Goal: Transaction & Acquisition: Purchase product/service

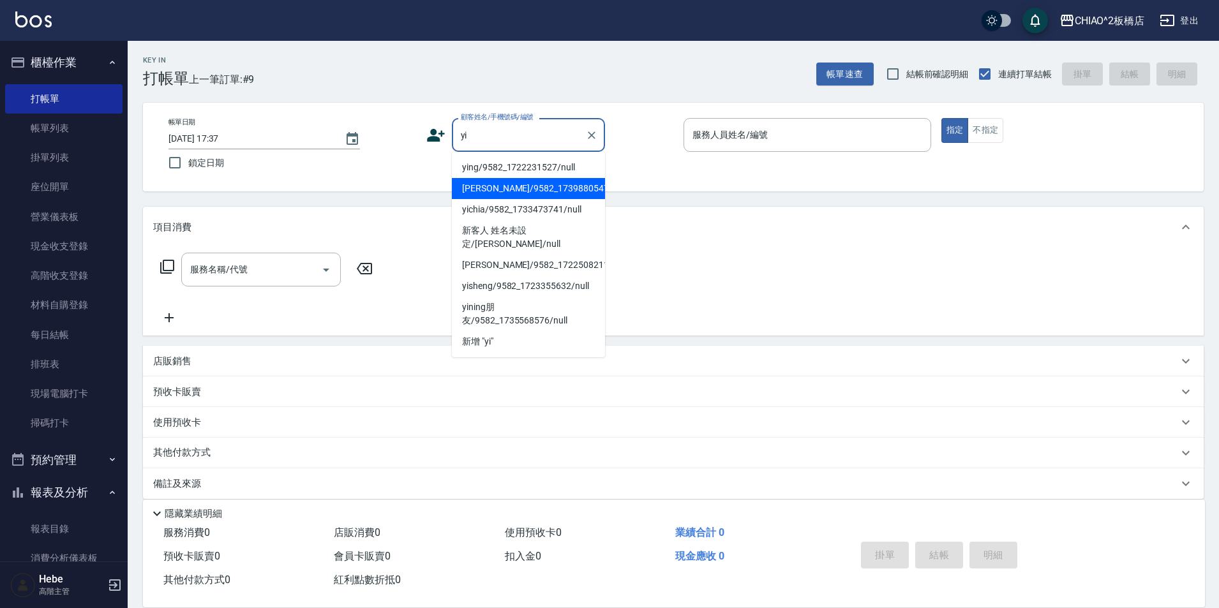
click at [506, 197] on li "Yih Shuan/9582_1739880547/null" at bounding box center [528, 188] width 153 height 21
type input "Yih Shuan/9582_1739880547/null"
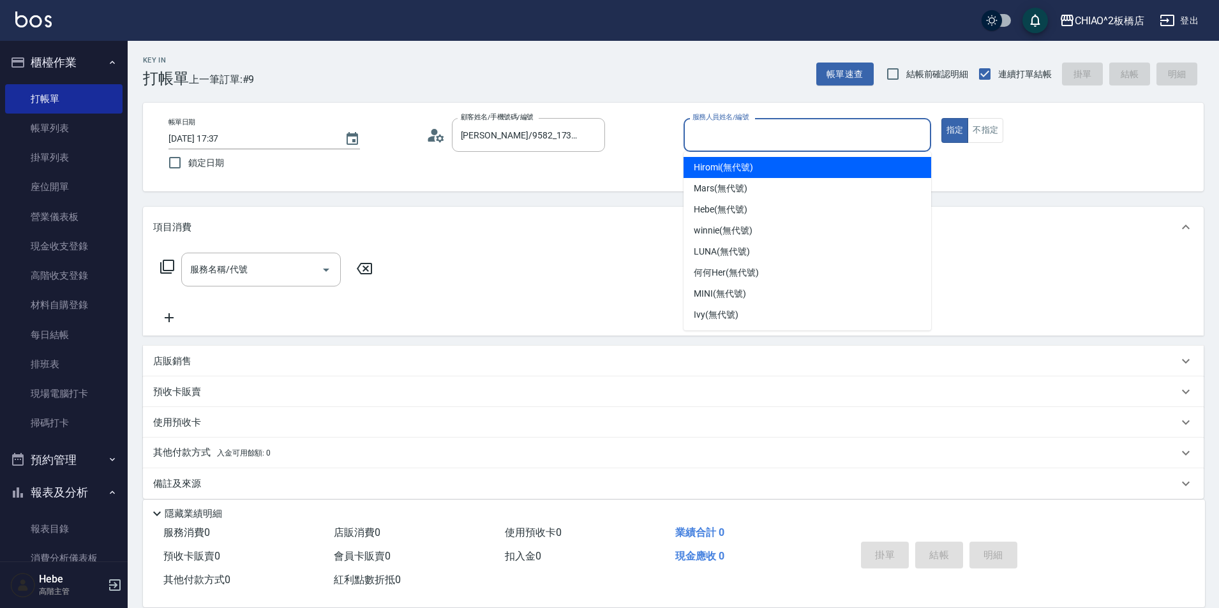
click at [710, 132] on input "服務人員姓名/編號" at bounding box center [807, 135] width 236 height 22
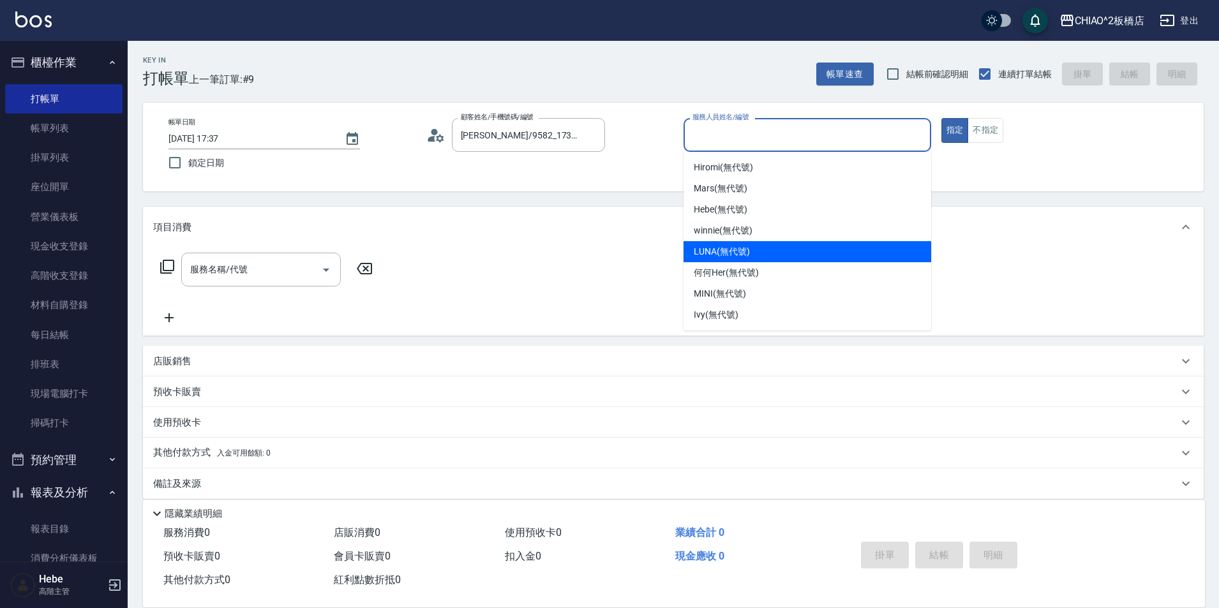
drag, startPoint x: 711, startPoint y: 253, endPoint x: 470, endPoint y: 250, distance: 240.7
click at [711, 253] on span "LUNA (無代號)" at bounding box center [722, 251] width 56 height 13
type input "LUNA(無代號)"
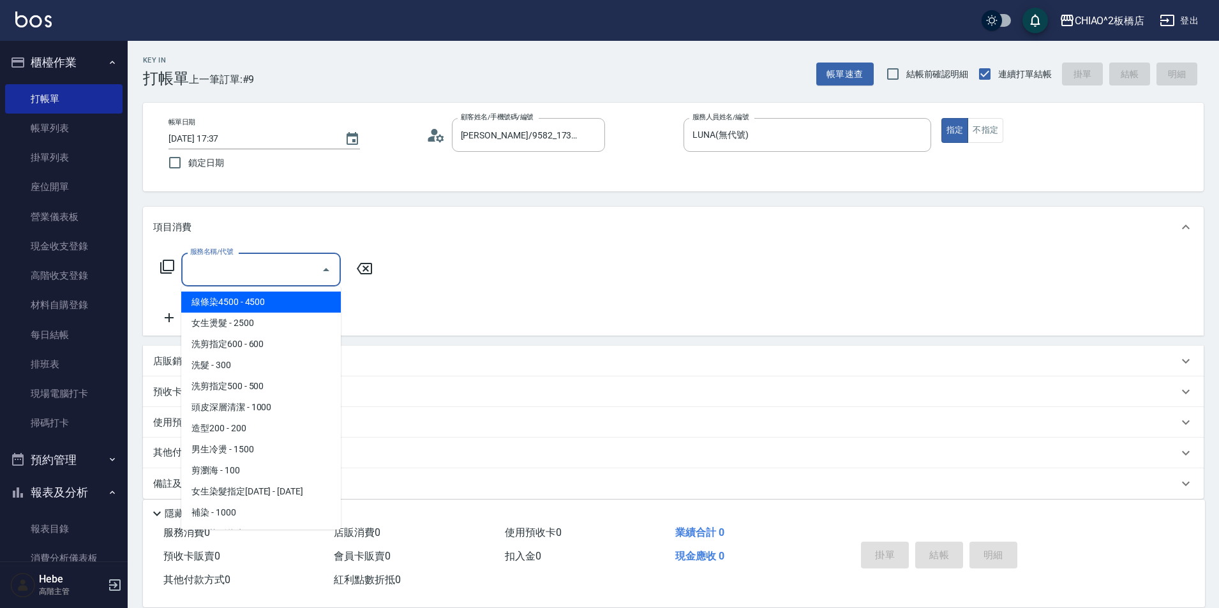
click at [213, 276] on input "服務名稱/代號" at bounding box center [251, 270] width 129 height 22
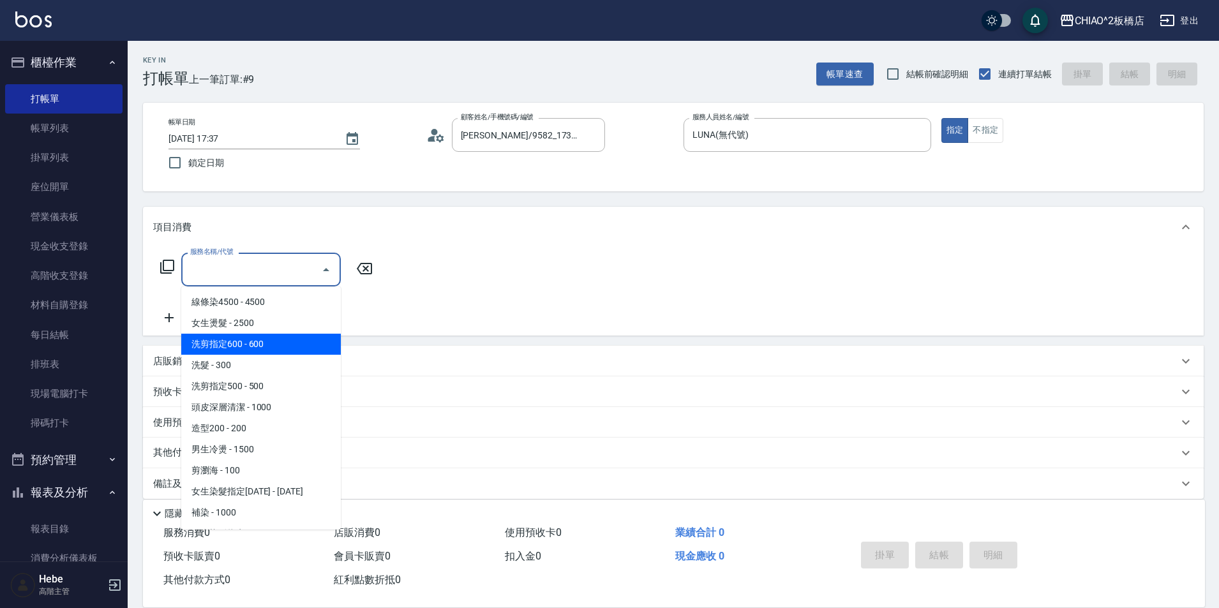
click at [234, 349] on span "洗剪指定600 - 600" at bounding box center [261, 344] width 160 height 21
type input "洗剪指定600(96678)"
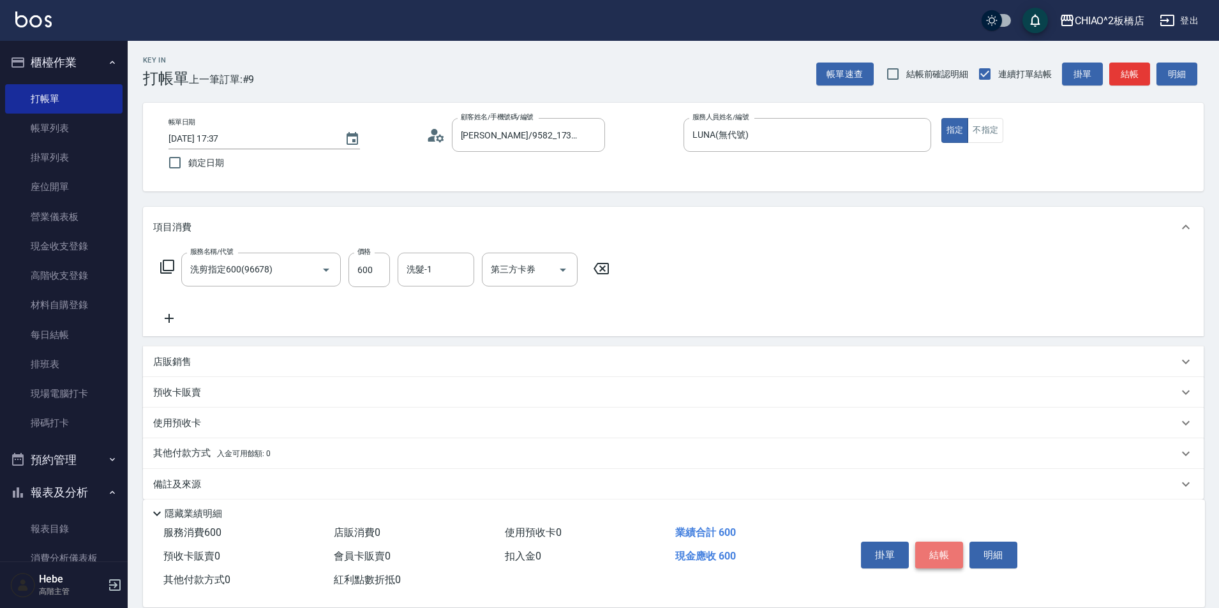
click at [941, 557] on button "結帳" at bounding box center [939, 555] width 48 height 27
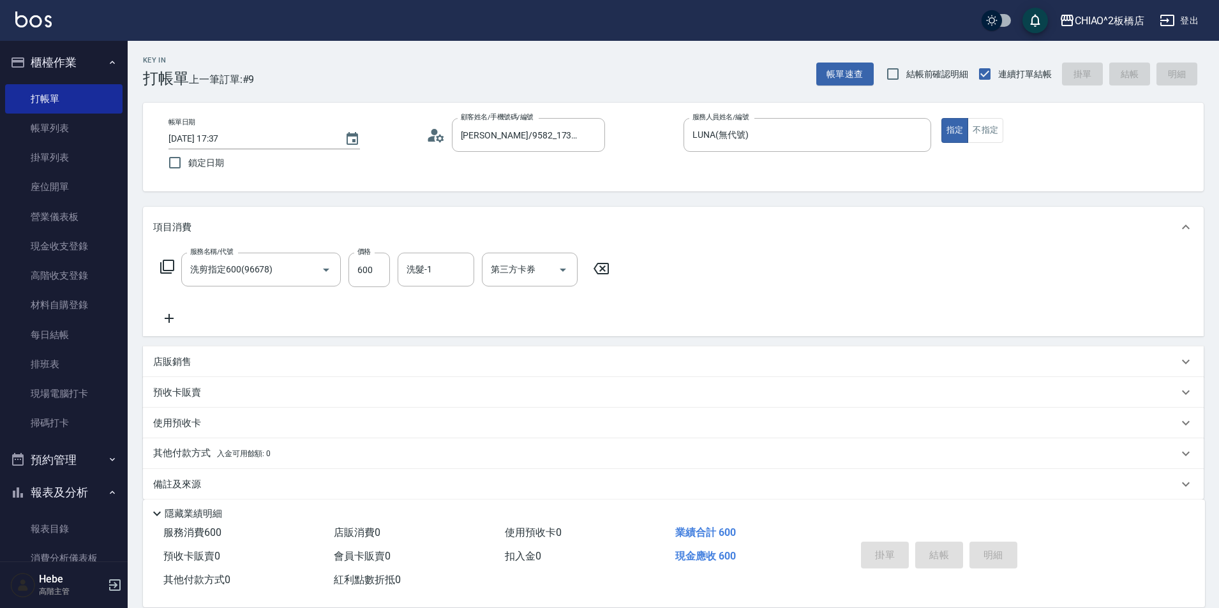
type input "2025/08/22 18:25"
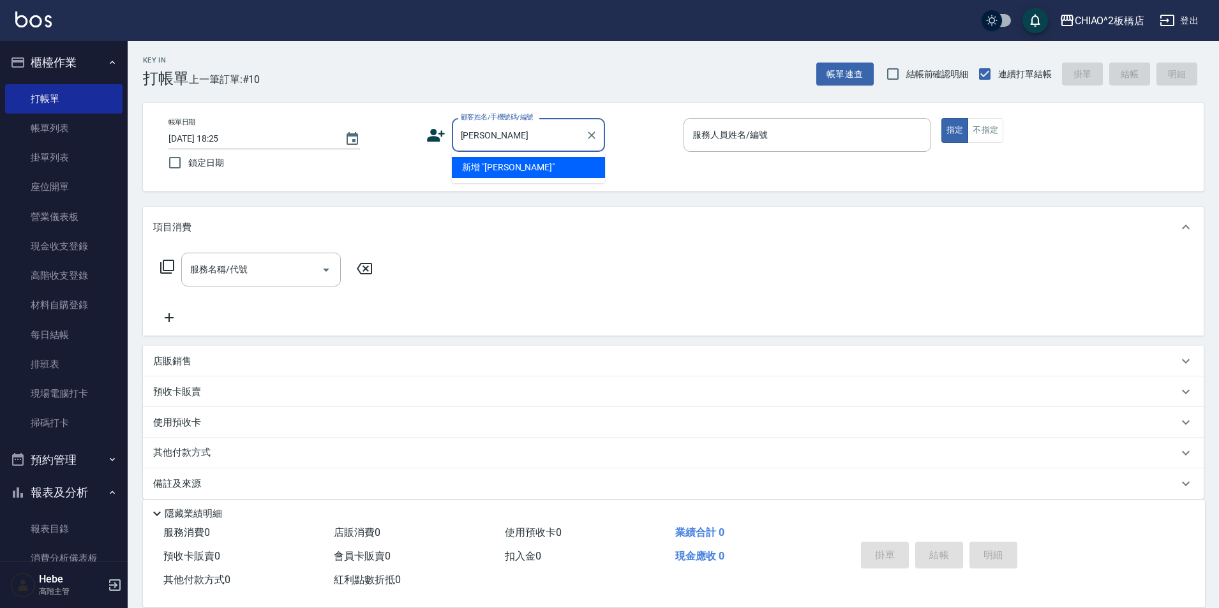
click at [475, 173] on li "新增 "楊慶鴻"" at bounding box center [528, 167] width 153 height 21
type input "[PERSON_NAME]"
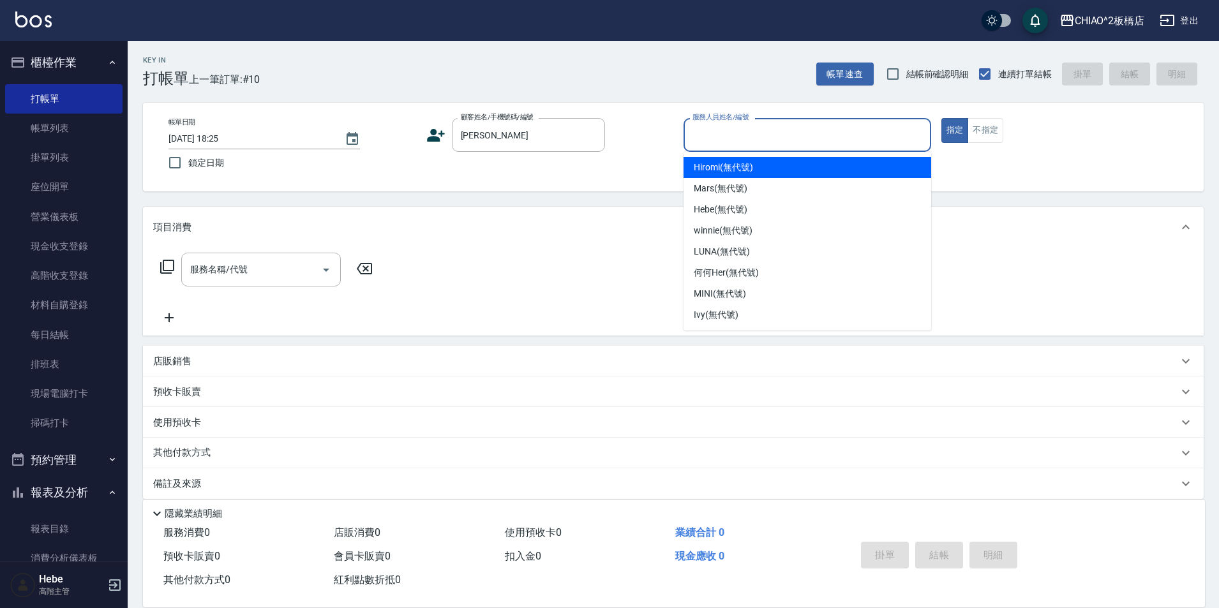
click at [734, 132] on input "服務人員姓名/編號" at bounding box center [807, 135] width 236 height 22
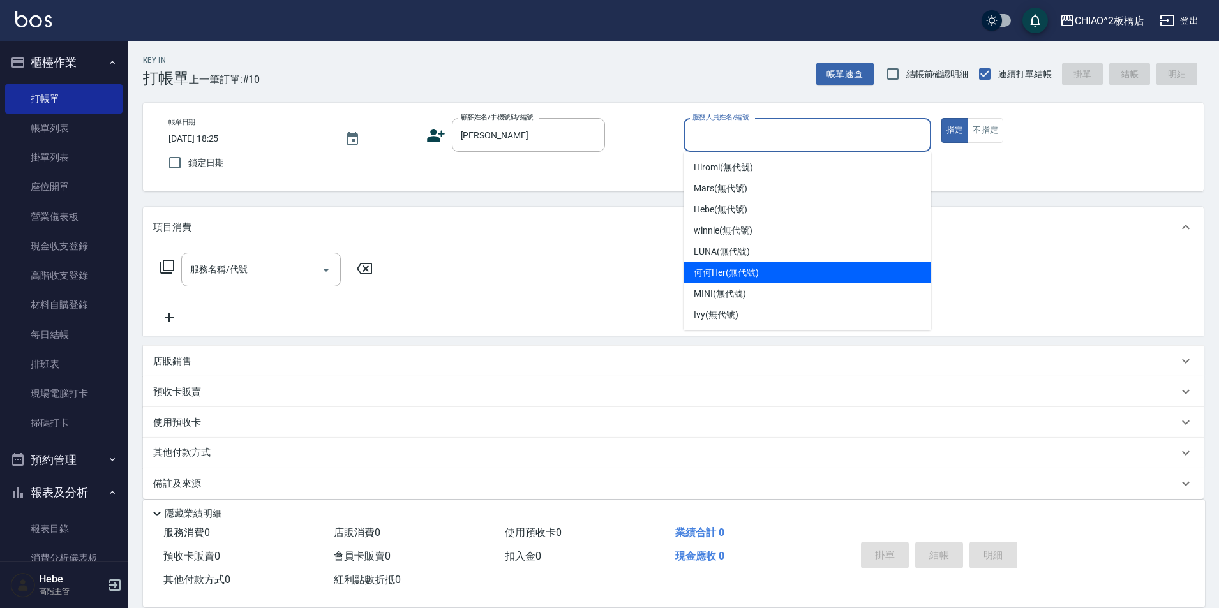
drag, startPoint x: 722, startPoint y: 275, endPoint x: 1018, endPoint y: 144, distance: 323.3
click at [725, 273] on span "何何Her (無代號)" at bounding box center [726, 272] width 65 height 13
type input "何何Her (無代號)"
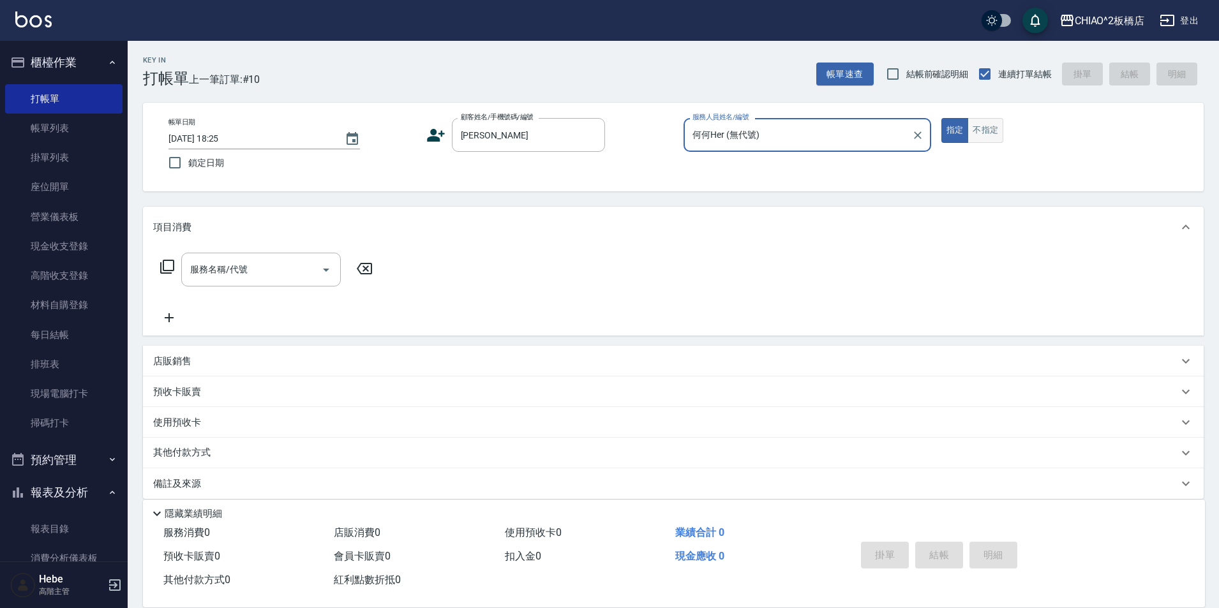
click at [991, 124] on button "不指定" at bounding box center [986, 130] width 36 height 25
click at [292, 267] on input "服務名稱/代號" at bounding box center [251, 270] width 129 height 22
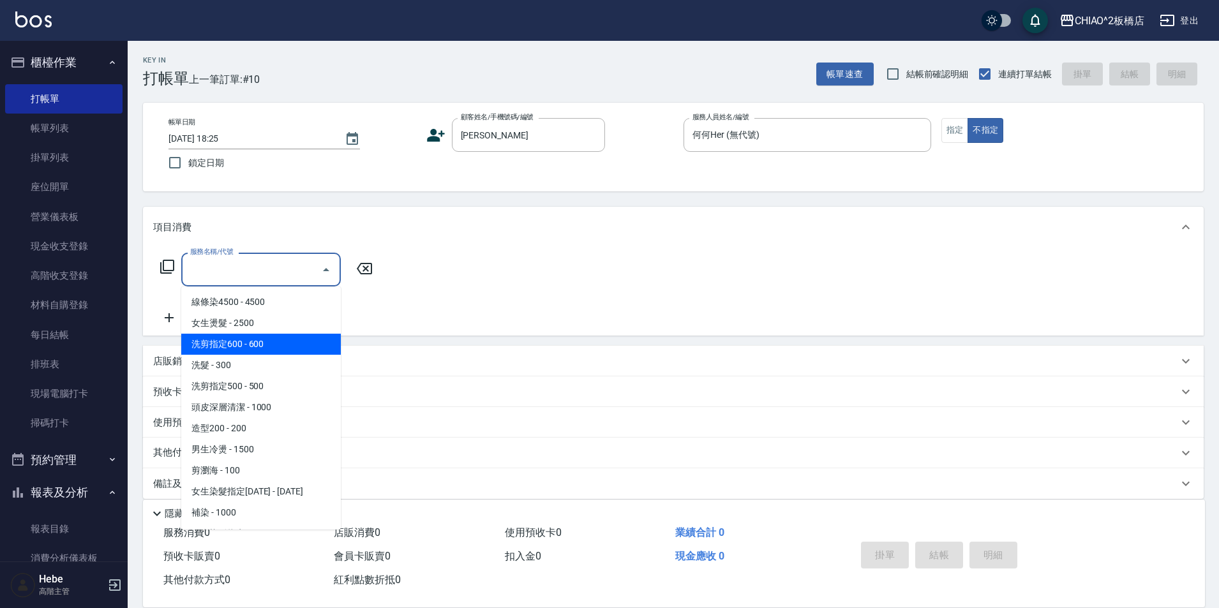
click at [267, 347] on span "洗剪指定600 - 600" at bounding box center [261, 344] width 160 height 21
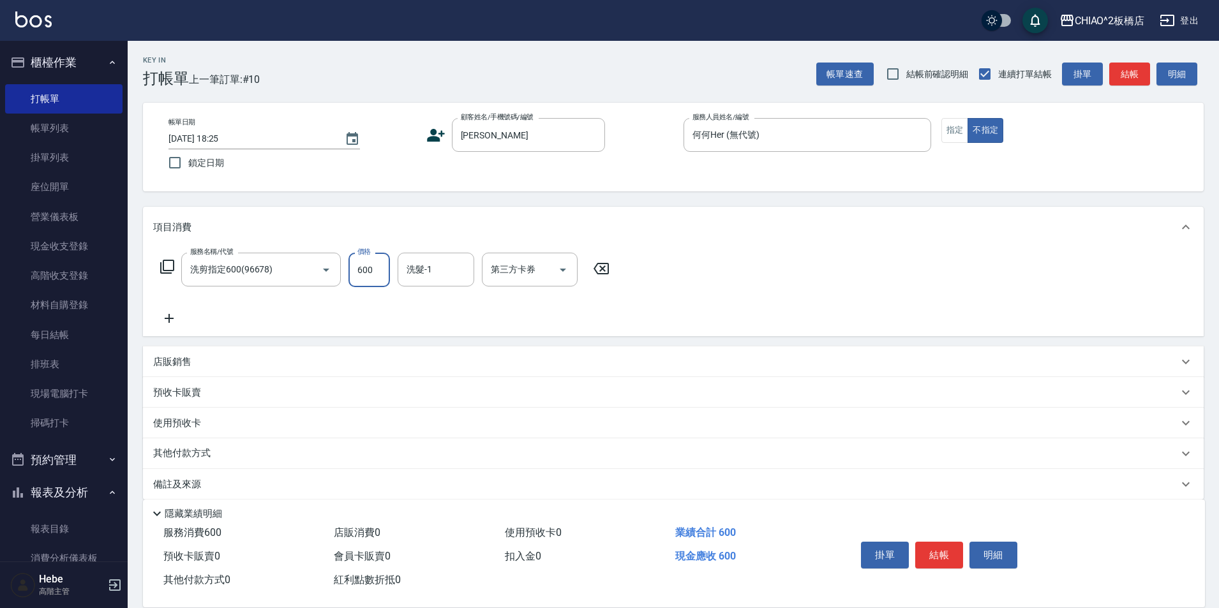
click at [362, 271] on input "600" at bounding box center [369, 270] width 41 height 34
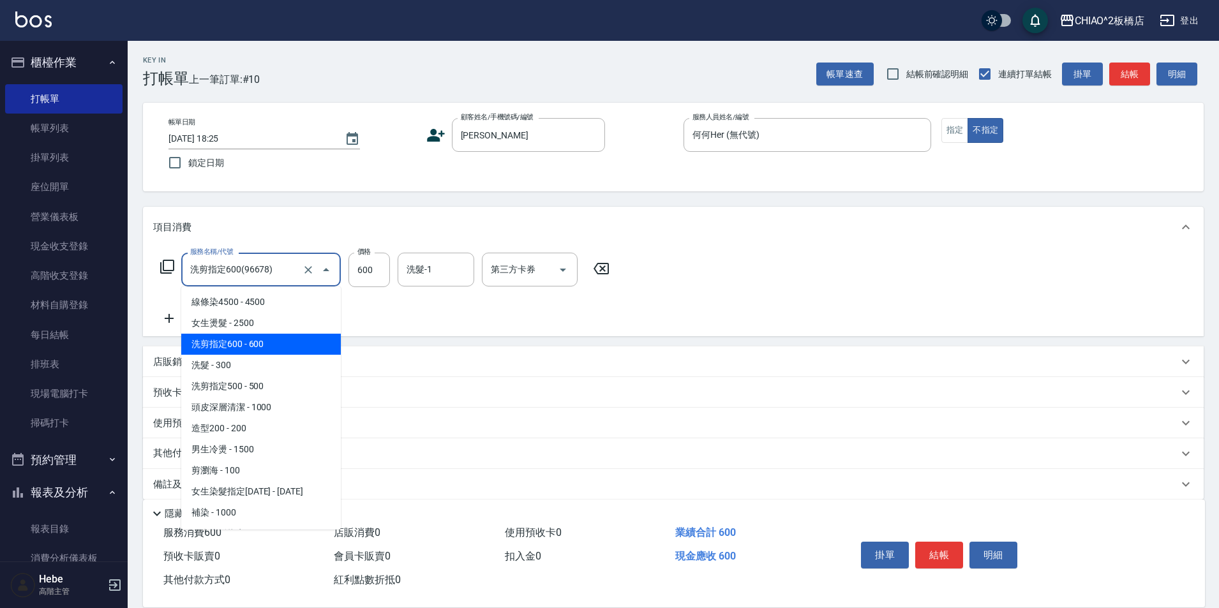
click at [292, 269] on input "洗剪指定600(96678)" at bounding box center [243, 270] width 112 height 22
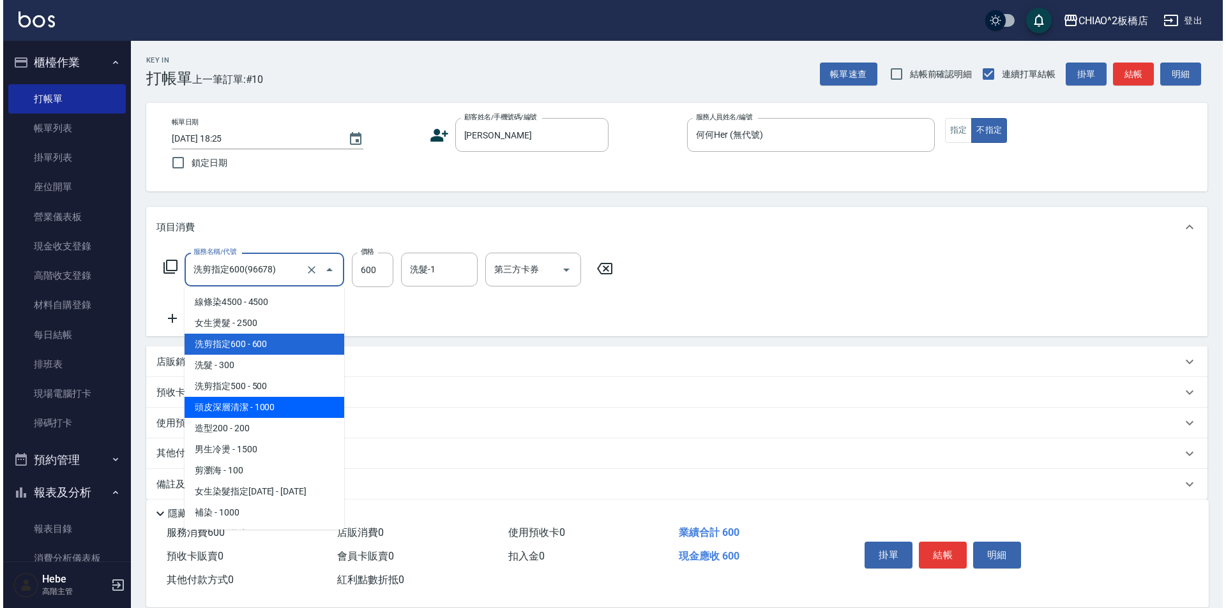
scroll to position [64, 0]
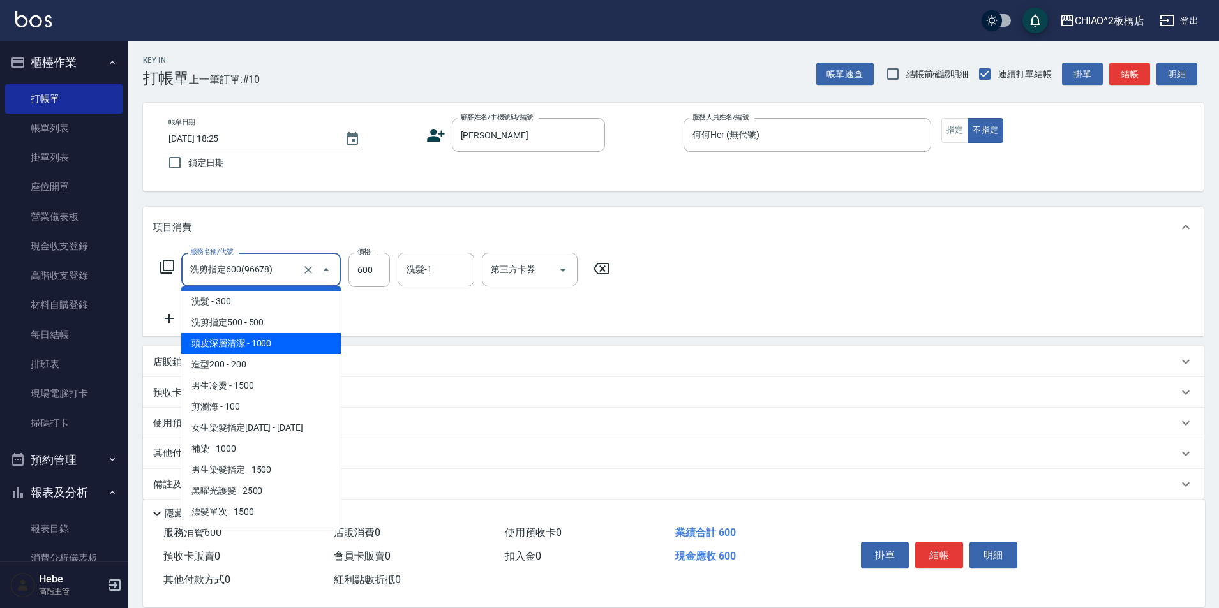
click at [257, 347] on span "頭皮深層清潔 - 1000" at bounding box center [261, 343] width 160 height 21
type input "頭皮深層清潔(96683)"
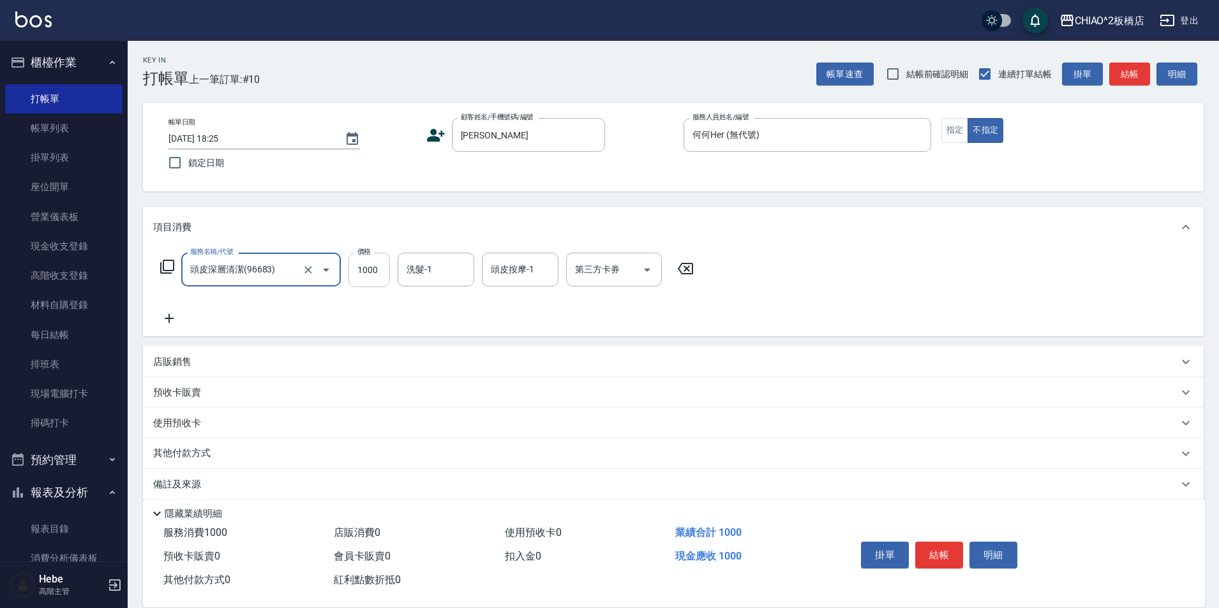
click at [377, 266] on input "1000" at bounding box center [369, 270] width 41 height 34
type input "999"
click at [935, 550] on button "結帳" at bounding box center [939, 555] width 48 height 27
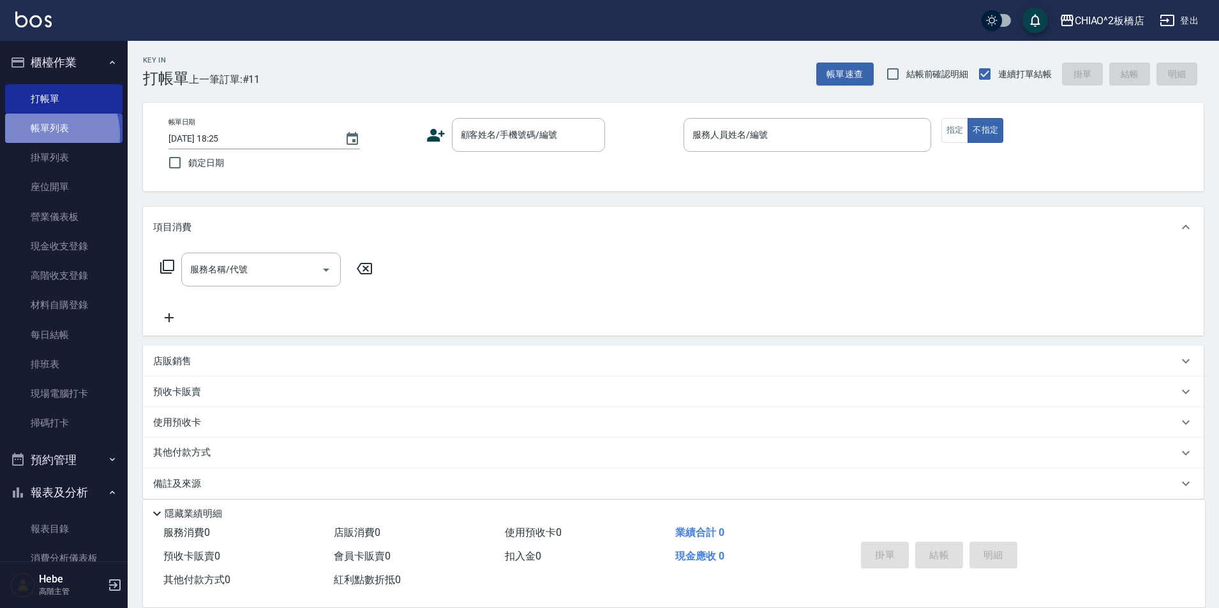
click at [45, 135] on link "帳單列表" at bounding box center [63, 128] width 117 height 29
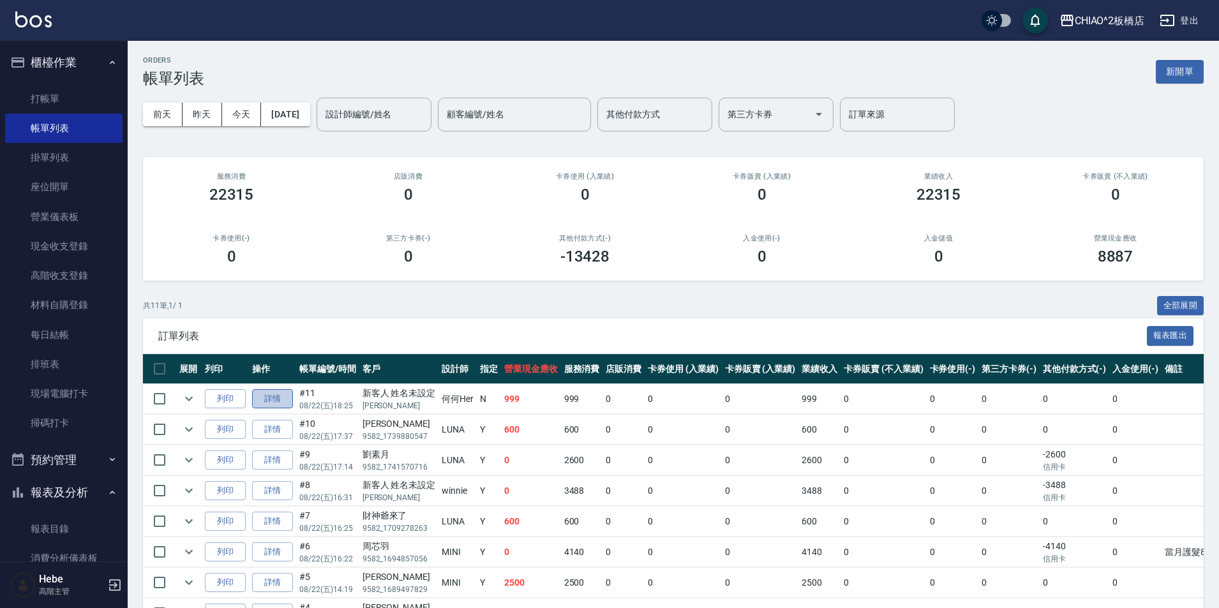
click at [260, 402] on link "詳情" at bounding box center [272, 399] width 41 height 20
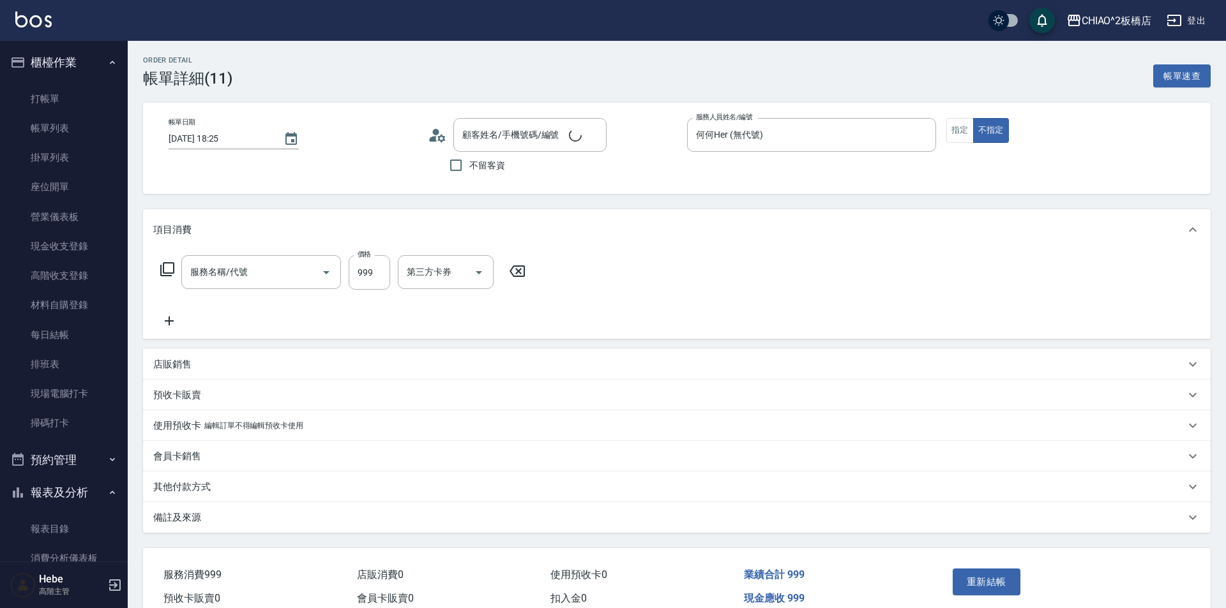
type input "2025/08/22 18:25"
type input "何何Her (無代號)"
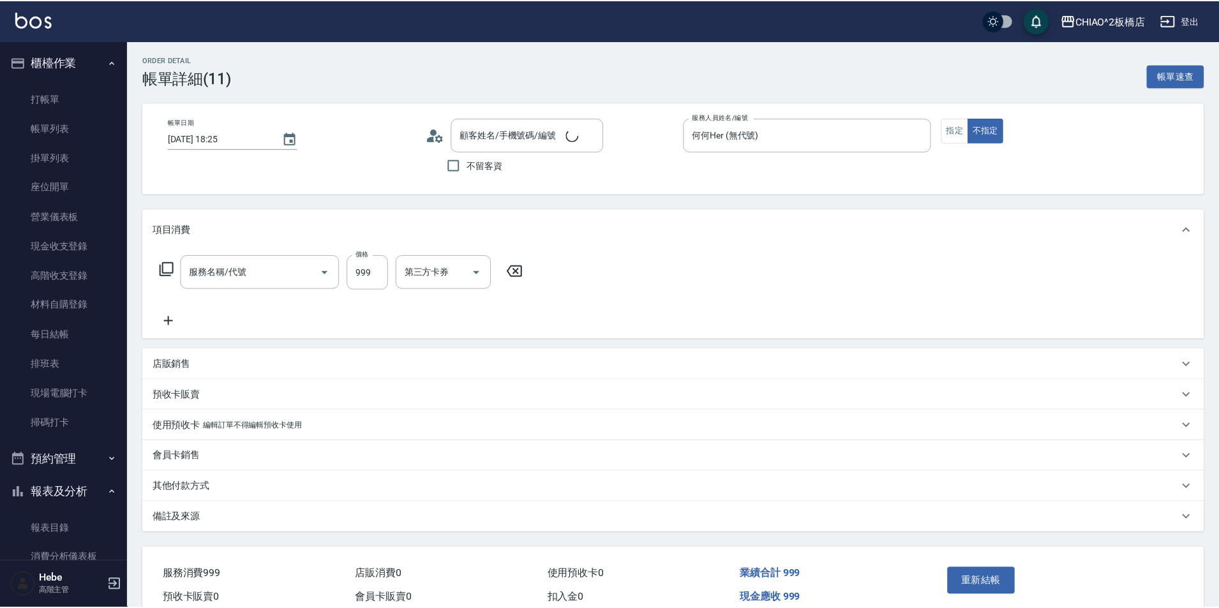
scroll to position [63, 0]
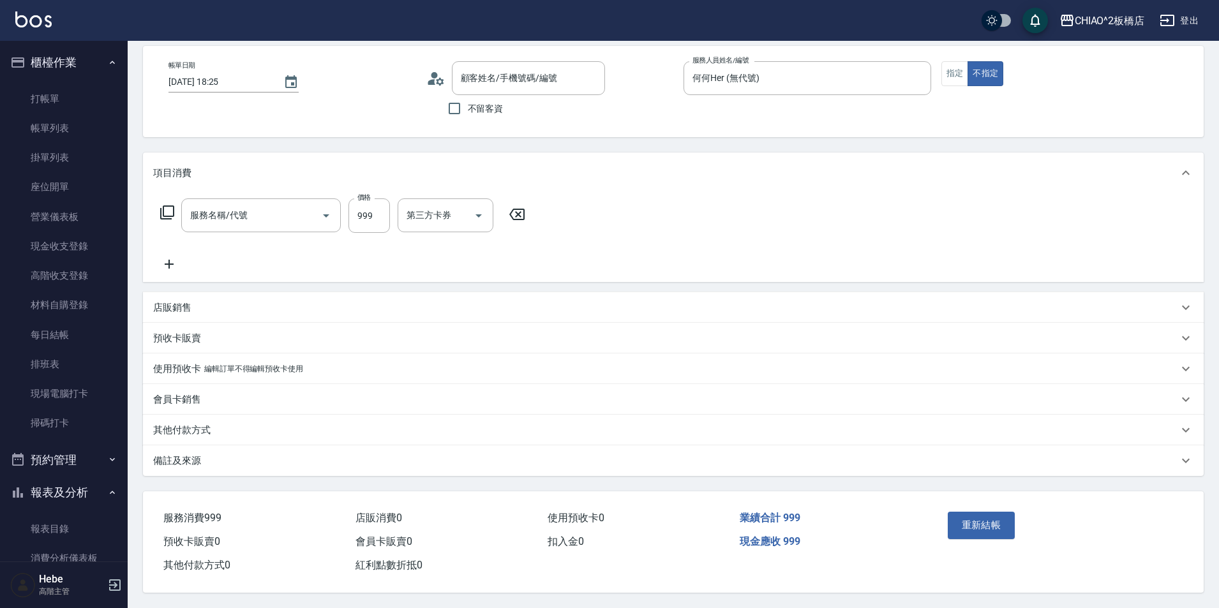
type input "頭皮深層清潔(96683)"
type input "新客人 姓名未設定/楊慶鴻/null"
click at [181, 431] on p "其他付款方式" at bounding box center [181, 430] width 57 height 13
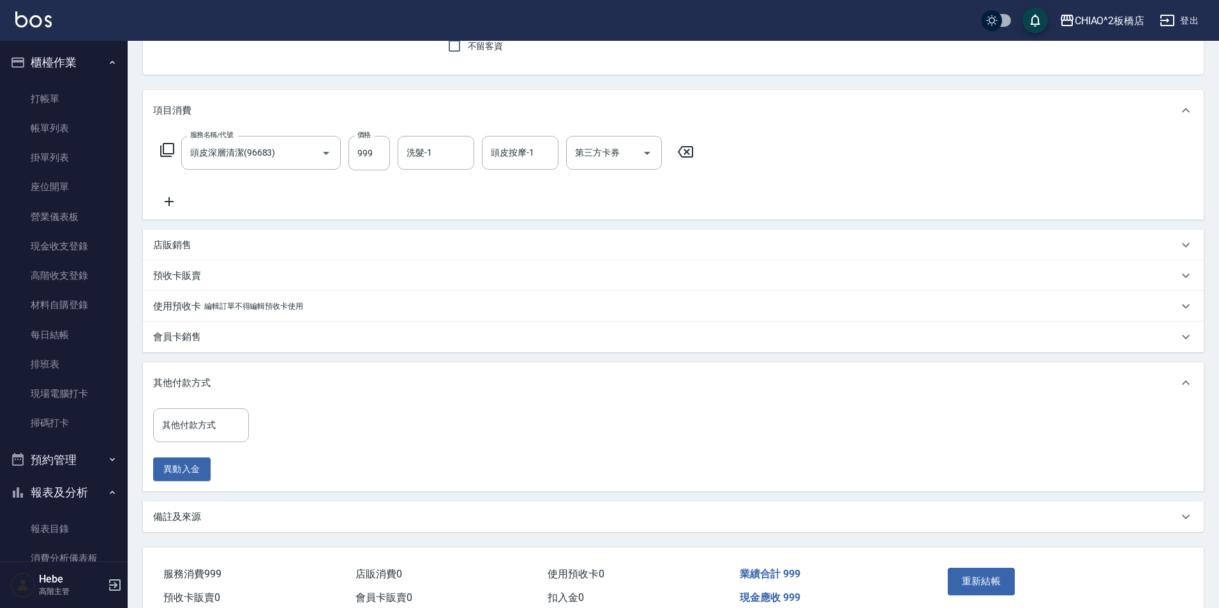
scroll to position [181, 0]
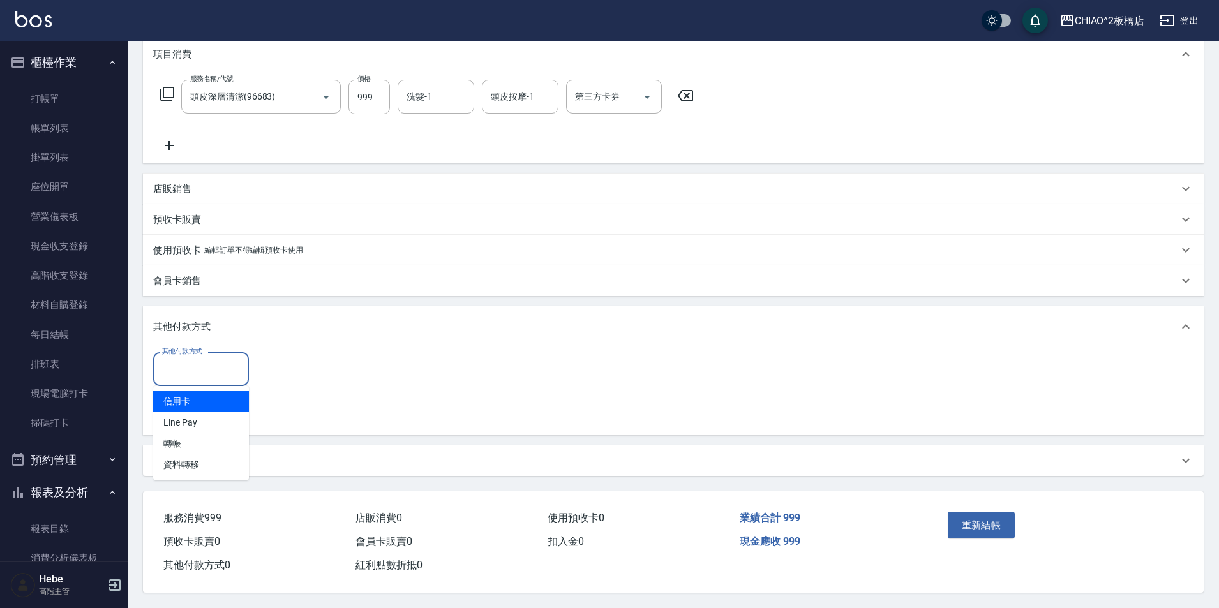
click at [195, 375] on input "其他付款方式" at bounding box center [201, 369] width 84 height 22
drag, startPoint x: 178, startPoint y: 441, endPoint x: 256, endPoint y: 384, distance: 96.4
click at [177, 442] on span "轉帳" at bounding box center [201, 443] width 96 height 21
type input "轉帳"
click at [297, 358] on input "0" at bounding box center [305, 369] width 96 height 34
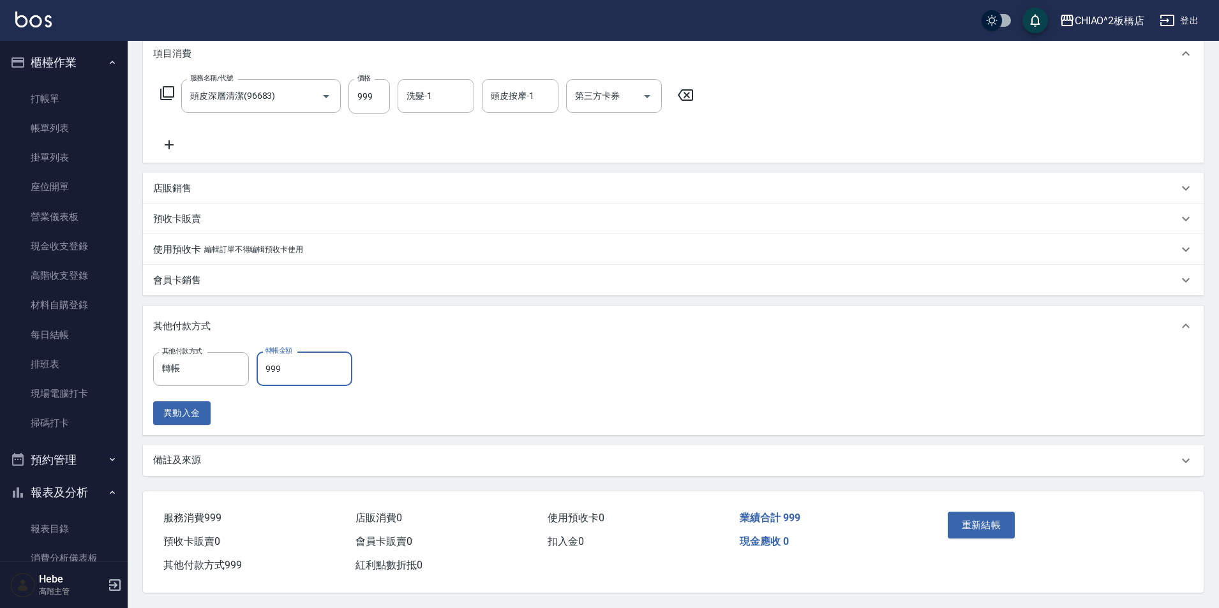
type input "999"
drag, startPoint x: 638, startPoint y: 503, endPoint x: 966, endPoint y: 516, distance: 327.7
click at [966, 516] on button "重新結帳" at bounding box center [982, 525] width 68 height 27
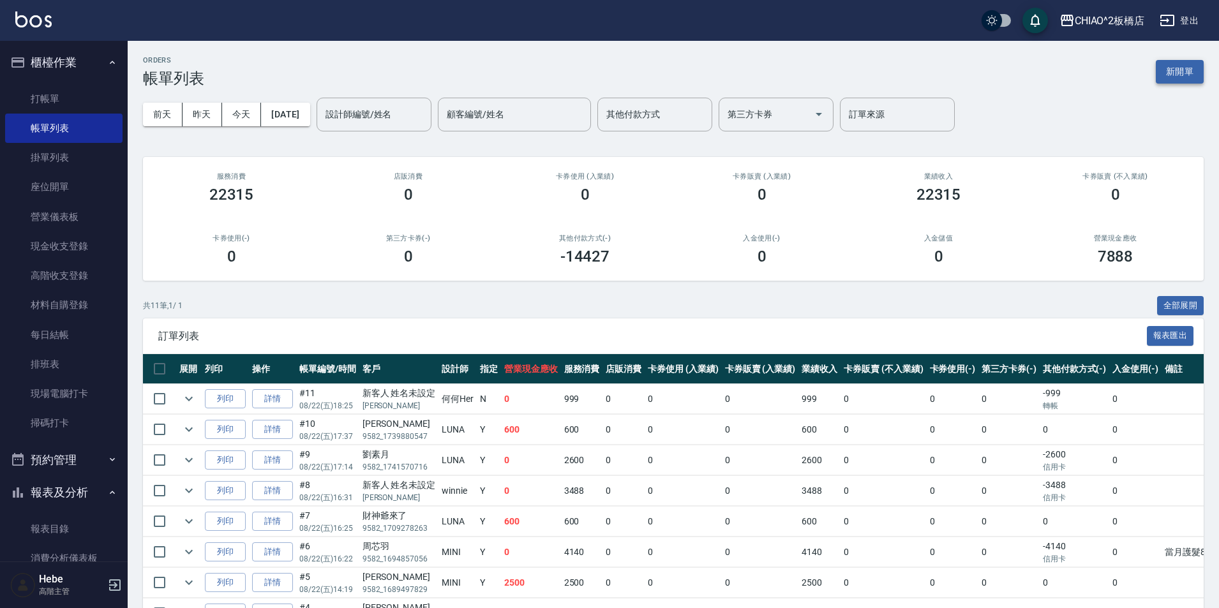
click at [1178, 71] on button "新開單" at bounding box center [1180, 72] width 48 height 24
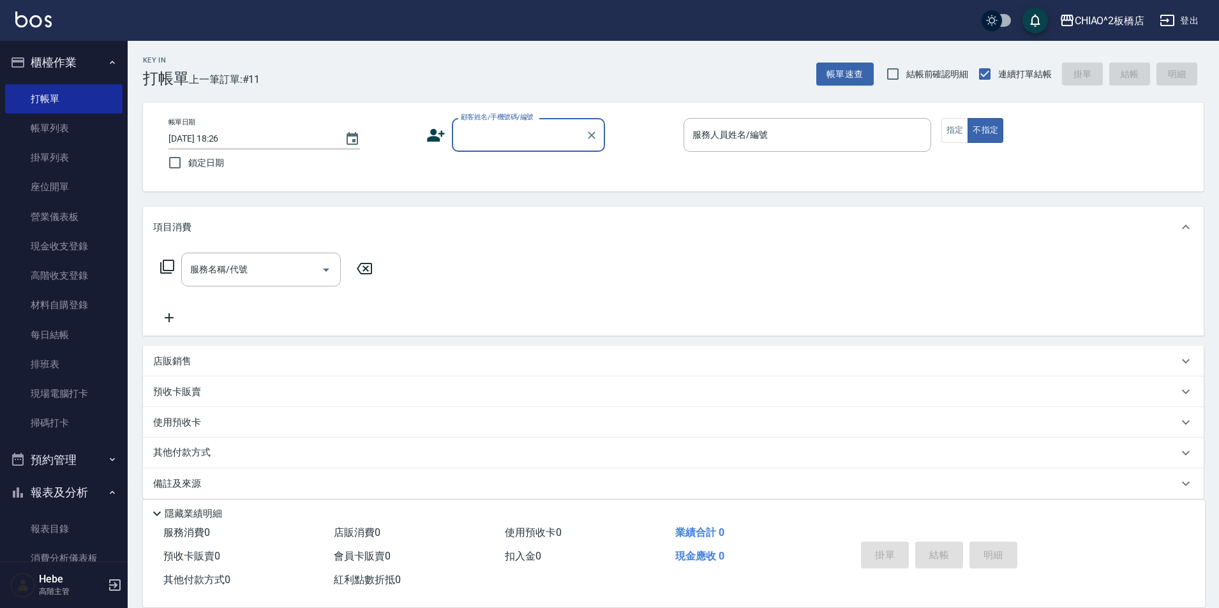
type input "5"
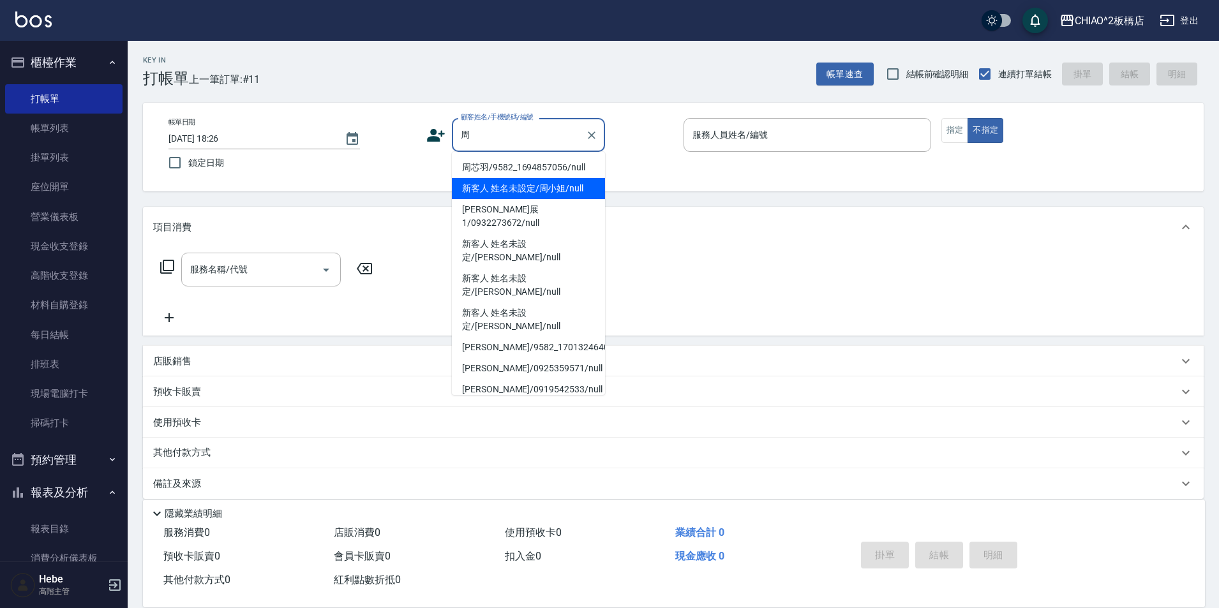
click at [525, 193] on li "新客人 姓名未設定/周小姐/null" at bounding box center [528, 188] width 153 height 21
type input "新客人 姓名未設定/周小姐/null"
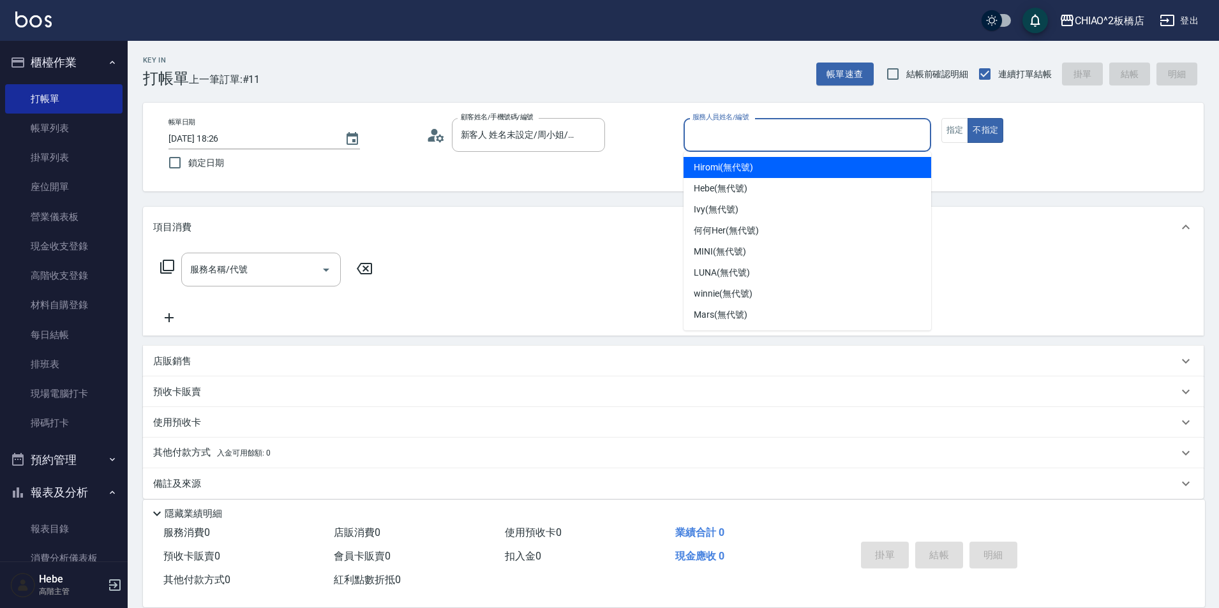
click at [700, 145] on input "服務人員姓名/編號" at bounding box center [807, 135] width 236 height 22
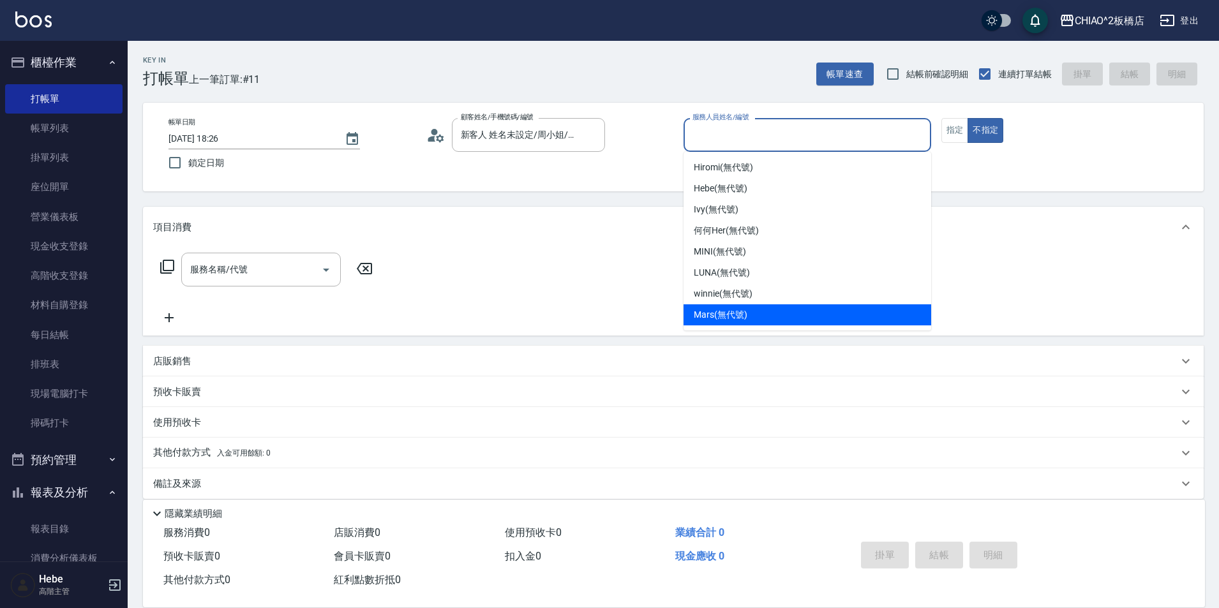
drag, startPoint x: 707, startPoint y: 310, endPoint x: 666, endPoint y: 306, distance: 40.4
click at [700, 309] on span "Mars (無代號)" at bounding box center [721, 314] width 54 height 13
type input "Mars(無代號)"
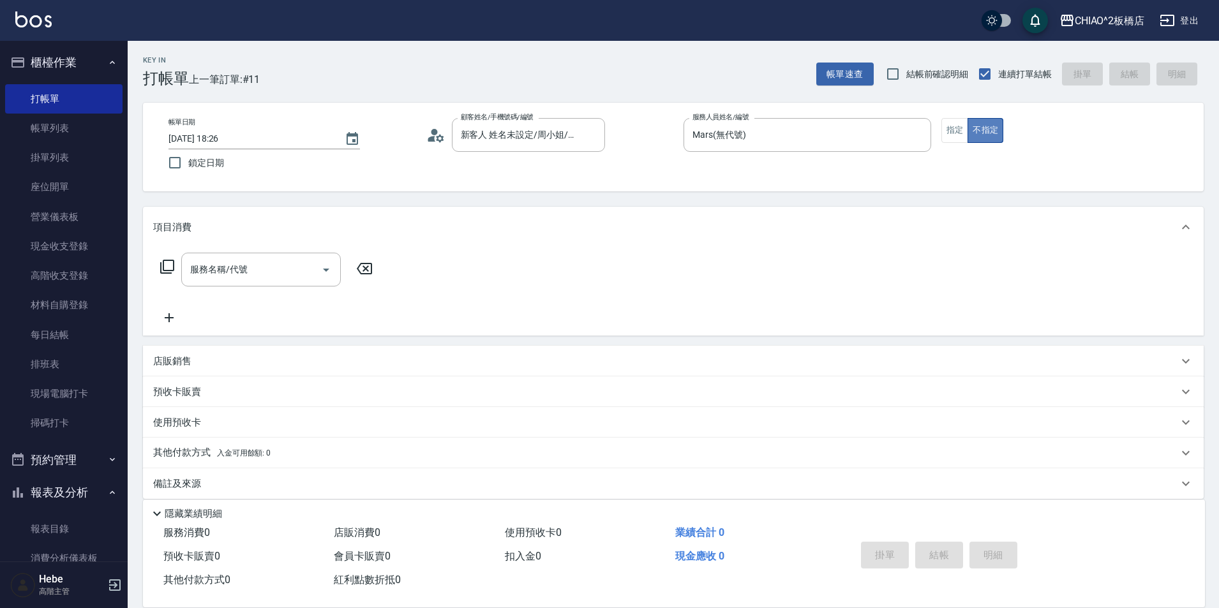
drag, startPoint x: 982, startPoint y: 133, endPoint x: 972, endPoint y: 130, distance: 11.5
click at [979, 132] on button "不指定" at bounding box center [986, 130] width 36 height 25
click at [949, 130] on button "指定" at bounding box center [955, 130] width 27 height 25
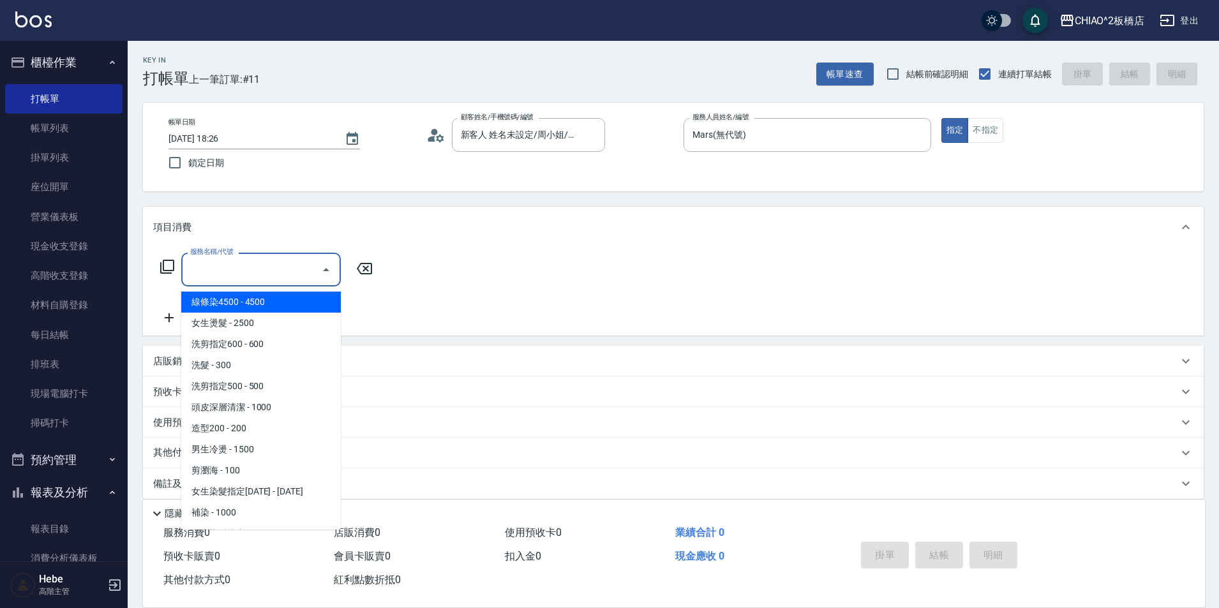
click at [237, 275] on input "服務名稱/代號" at bounding box center [251, 270] width 129 height 22
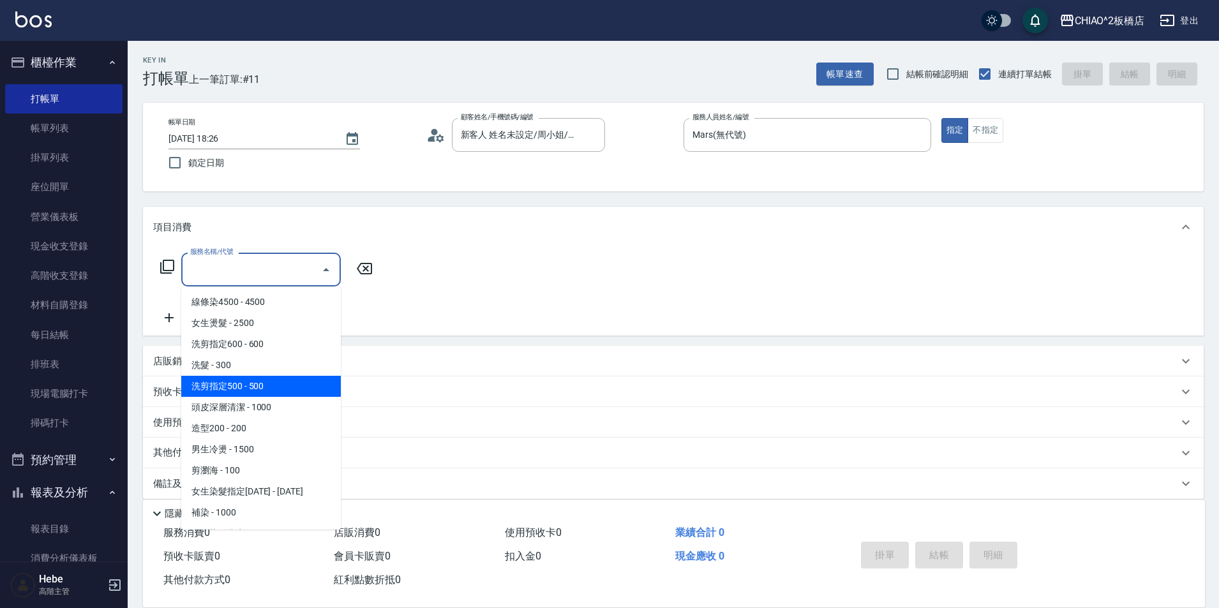
click at [257, 379] on span "洗剪指定500 - 500" at bounding box center [261, 386] width 160 height 21
type input "洗剪指定500(96681)"
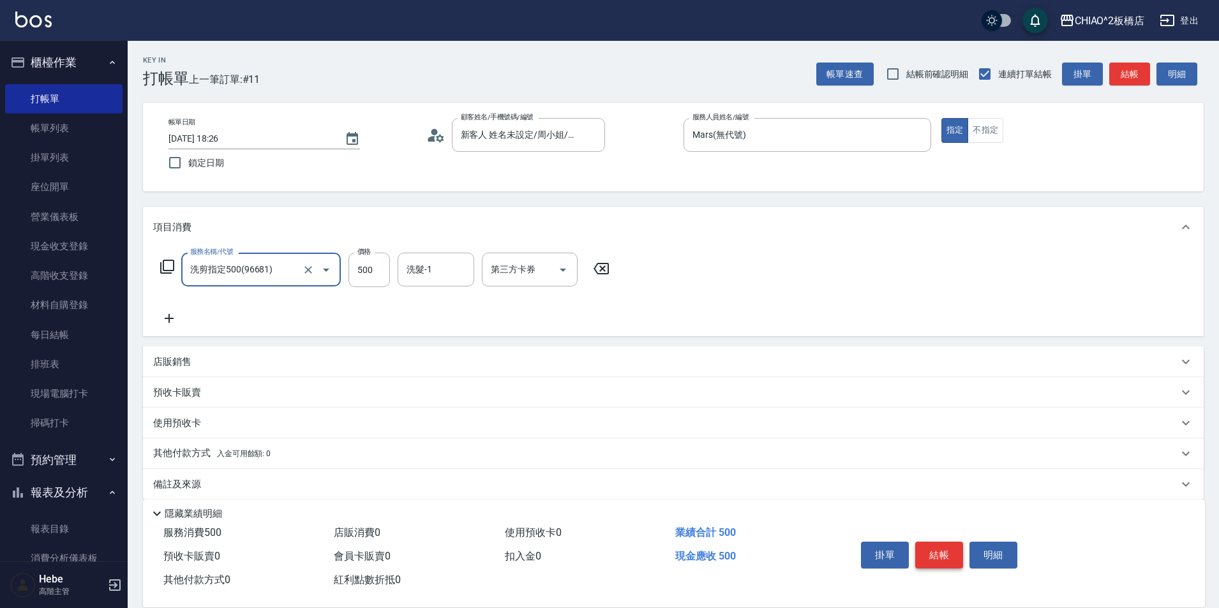
click at [935, 550] on button "結帳" at bounding box center [939, 555] width 48 height 27
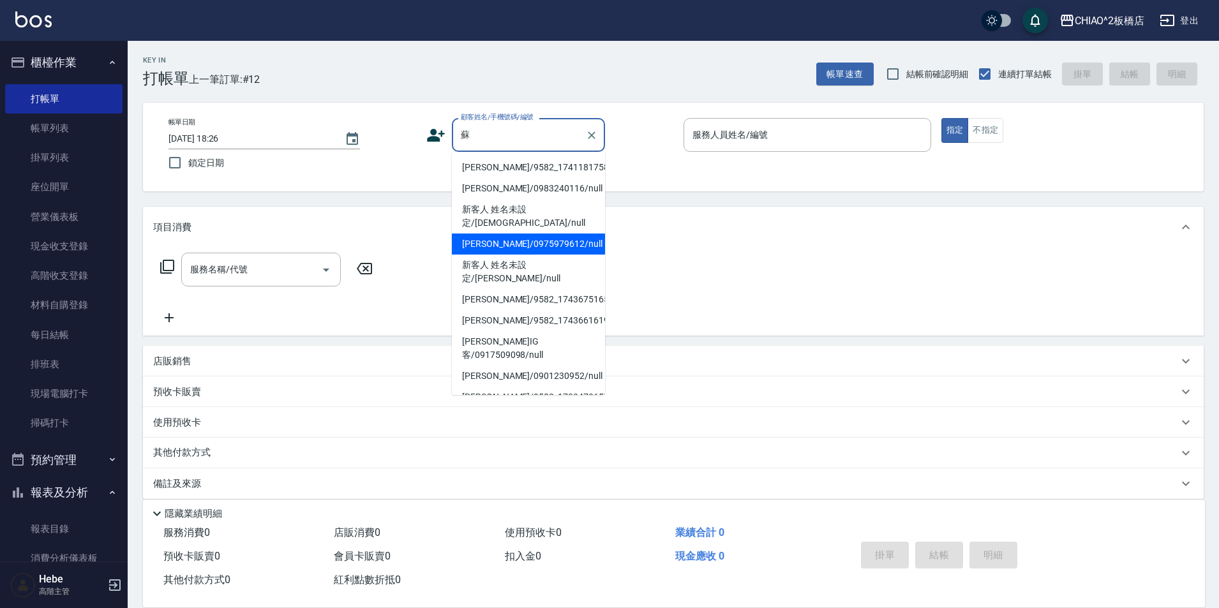
click at [485, 234] on li "蘇沛誠/0975979612/null" at bounding box center [528, 244] width 153 height 21
type input "蘇沛誠/0975979612/null"
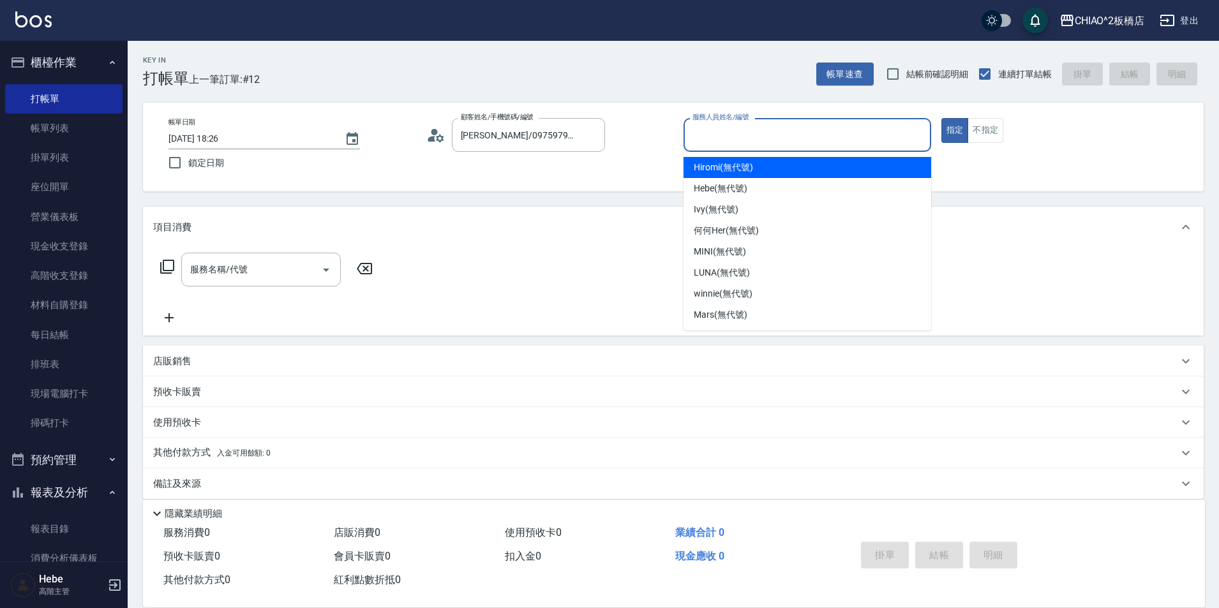
click at [726, 126] on input "服務人員姓名/編號" at bounding box center [807, 135] width 236 height 22
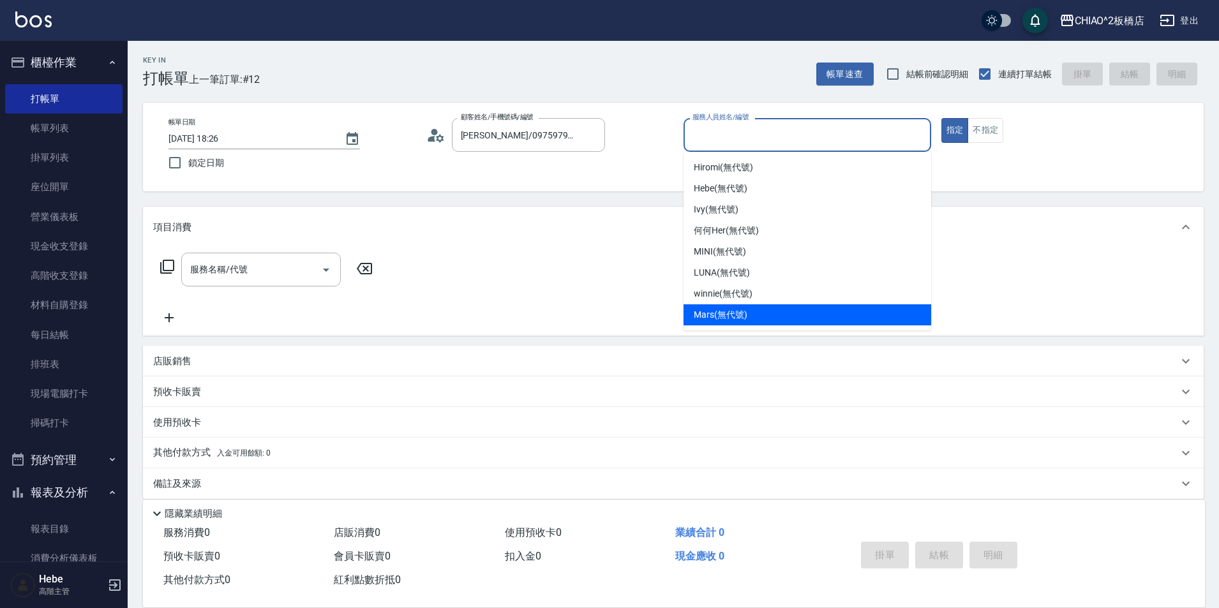
click at [718, 315] on span "Mars (無代號)" at bounding box center [721, 314] width 54 height 13
type input "Mars(無代號)"
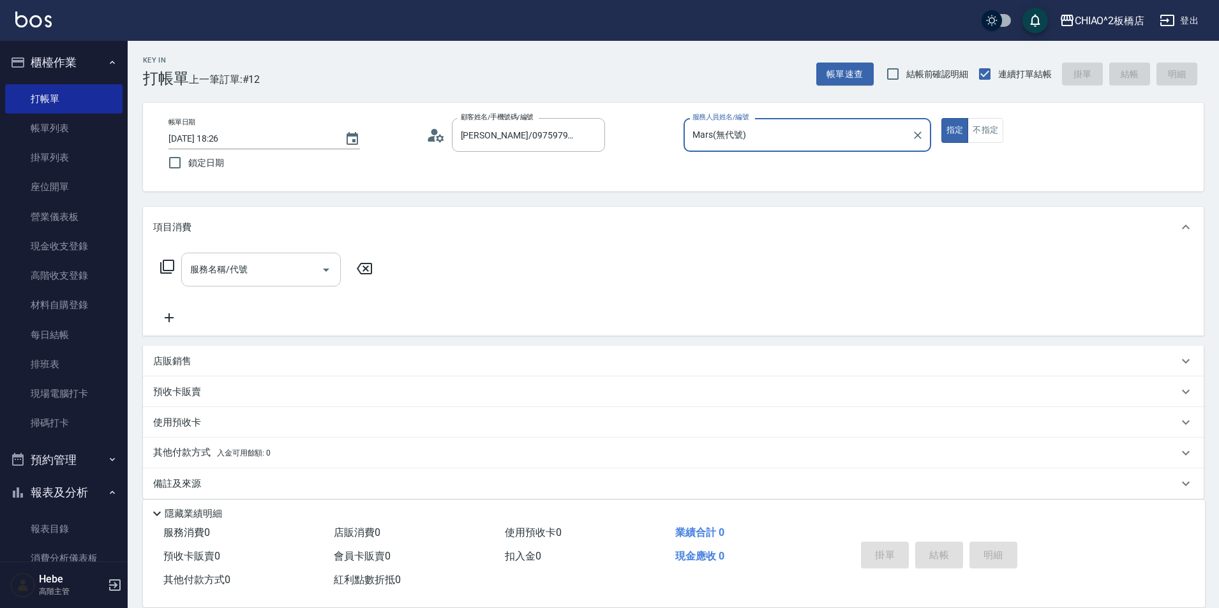
click at [290, 274] on input "服務名稱/代號" at bounding box center [251, 270] width 129 height 22
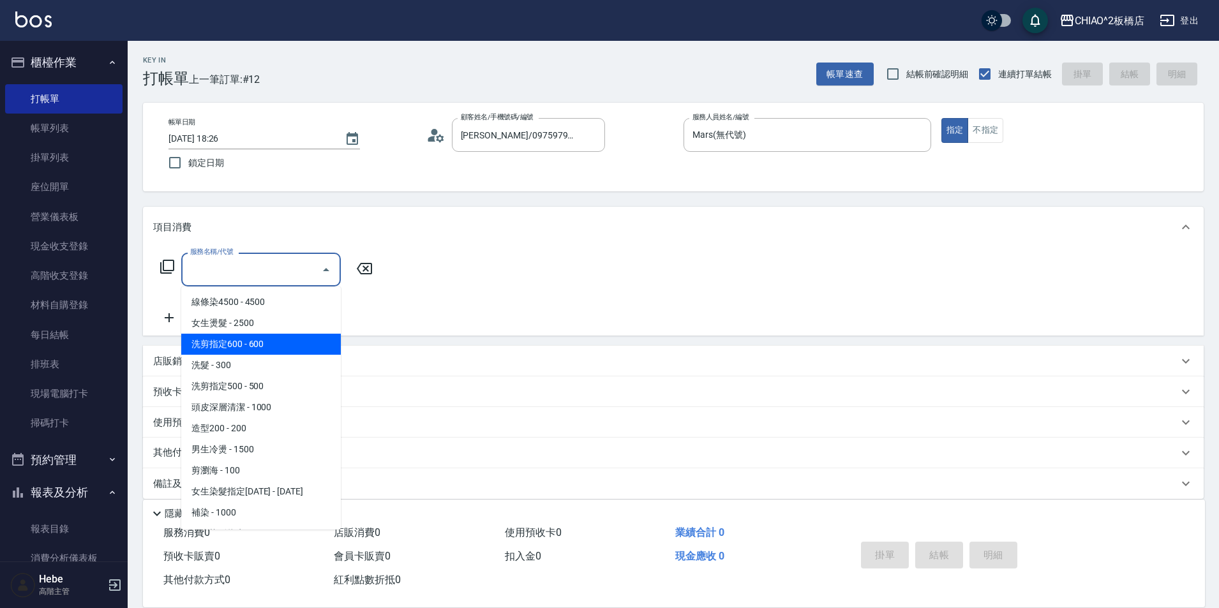
click at [285, 351] on span "洗剪指定600 - 600" at bounding box center [261, 344] width 160 height 21
type input "洗剪指定600(96678)"
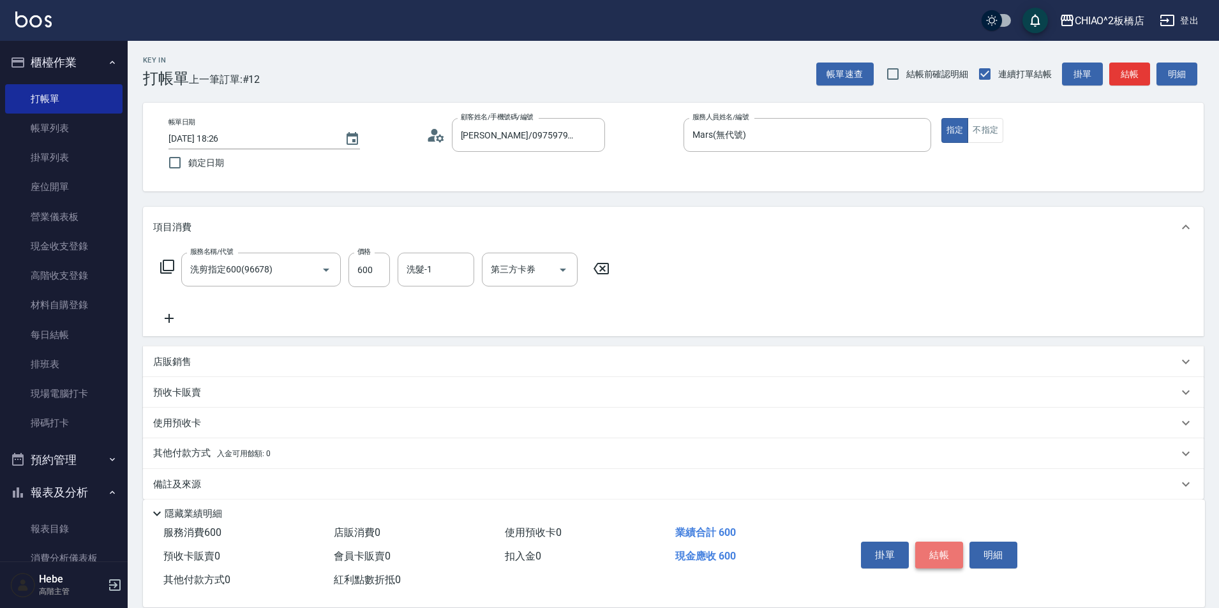
click at [928, 551] on button "結帳" at bounding box center [939, 555] width 48 height 27
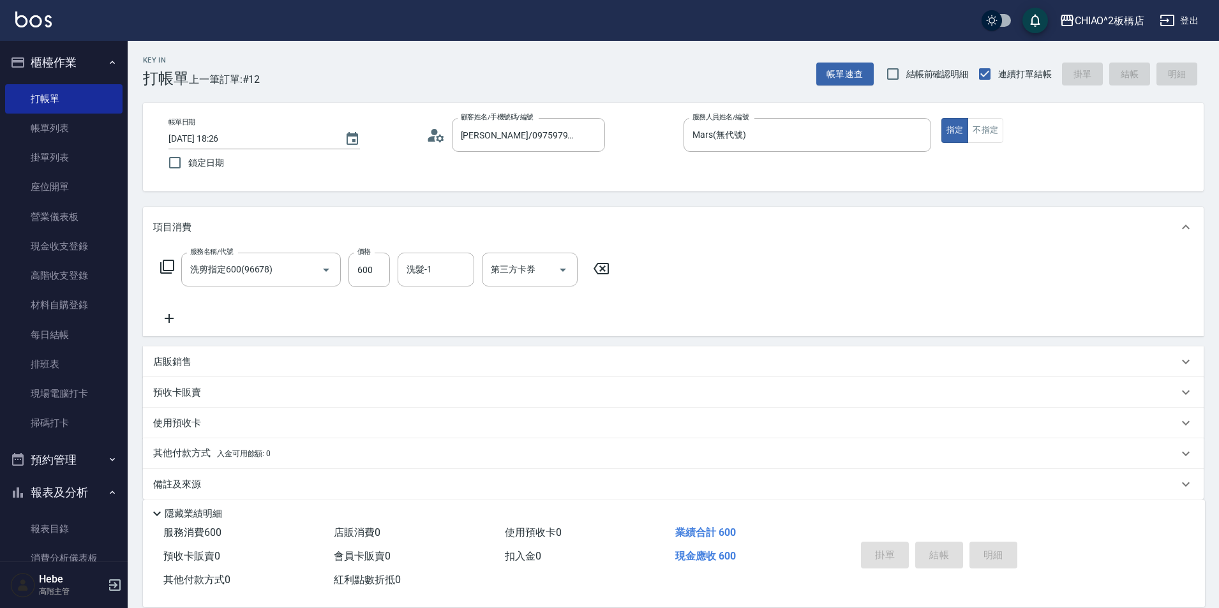
type input "2025/08/22 18:45"
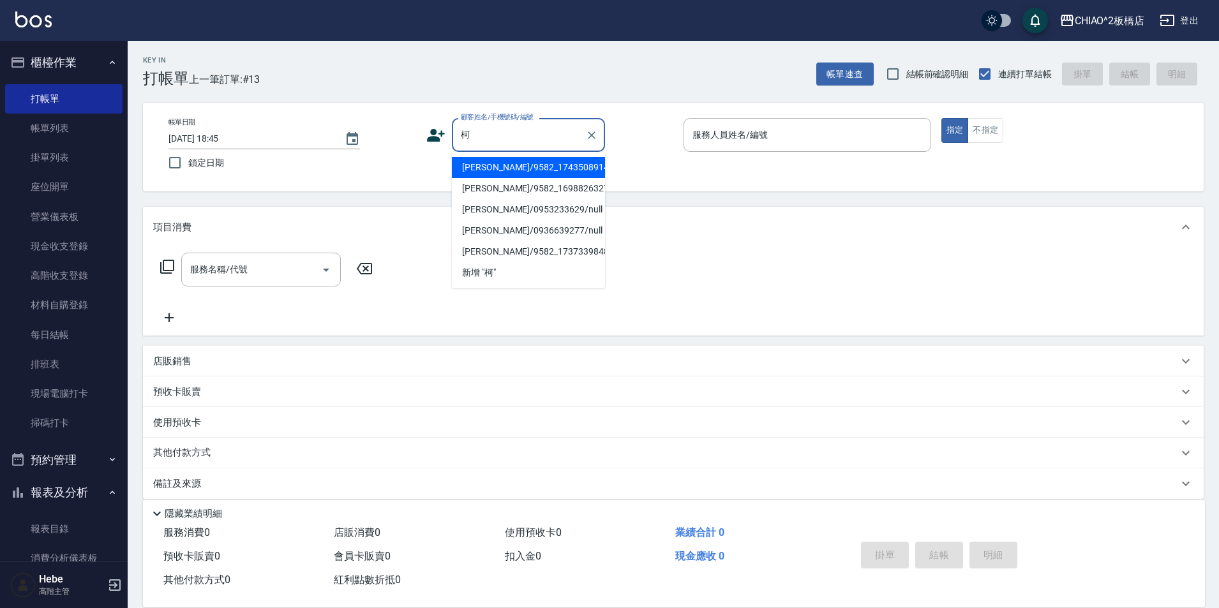
click at [520, 174] on li "柯育宸/9582_1743508914/null" at bounding box center [528, 167] width 153 height 21
type input "柯育宸/9582_1743508914/null"
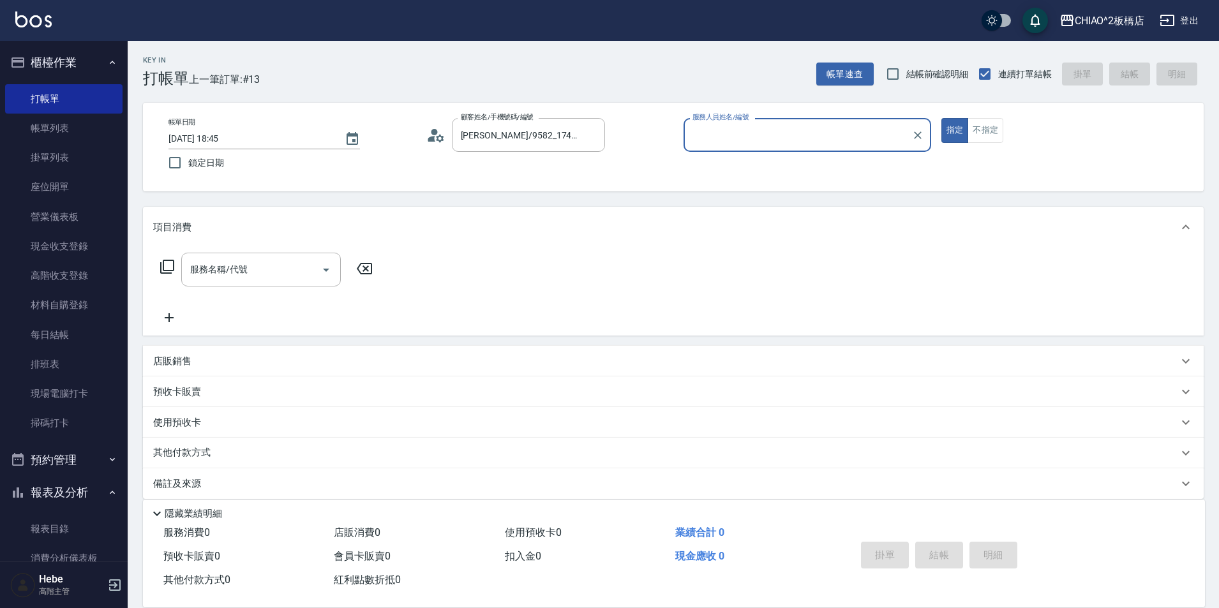
type input "何何Her (無代號)"
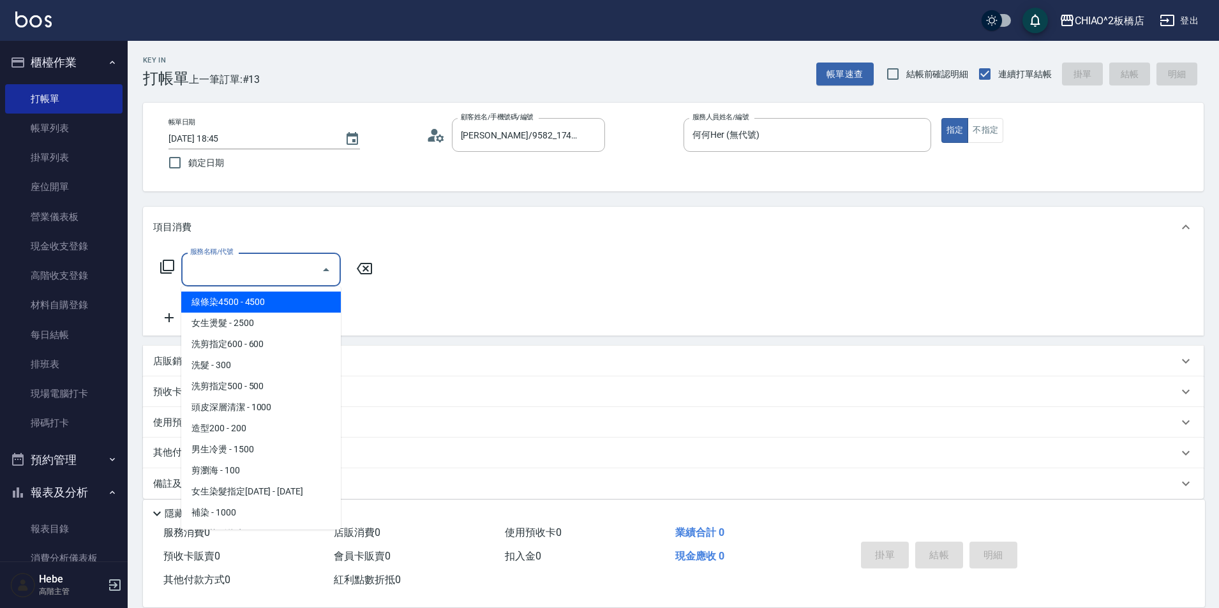
click at [238, 276] on input "服務名稱/代號" at bounding box center [251, 270] width 129 height 22
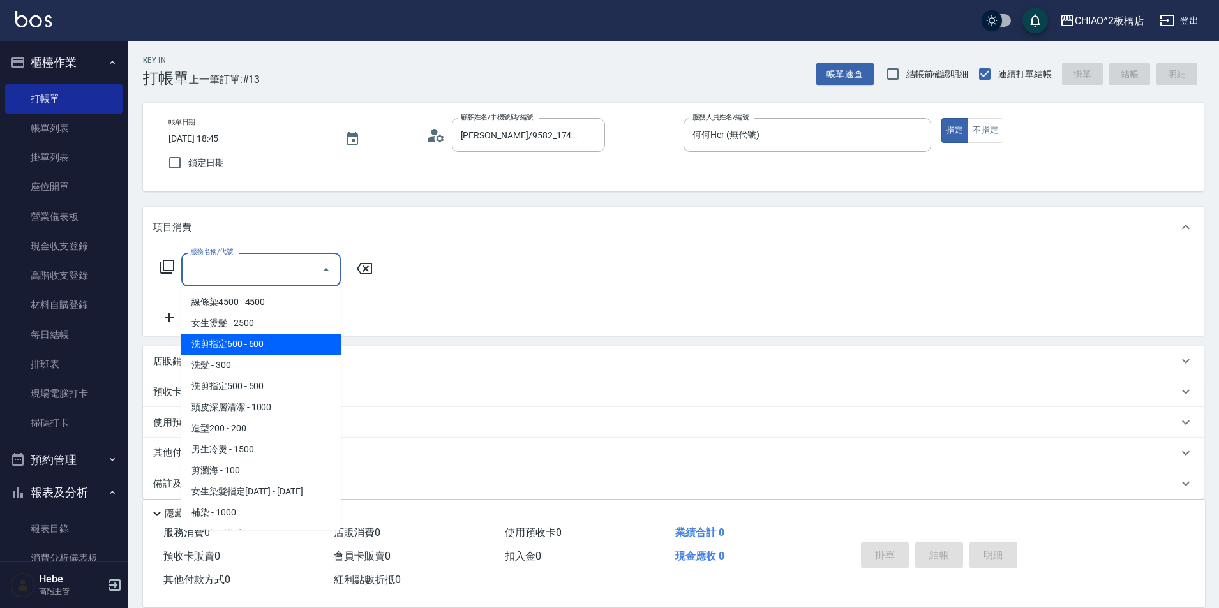
click at [252, 343] on span "洗剪指定600 - 600" at bounding box center [261, 344] width 160 height 21
type input "洗剪指定600(96678)"
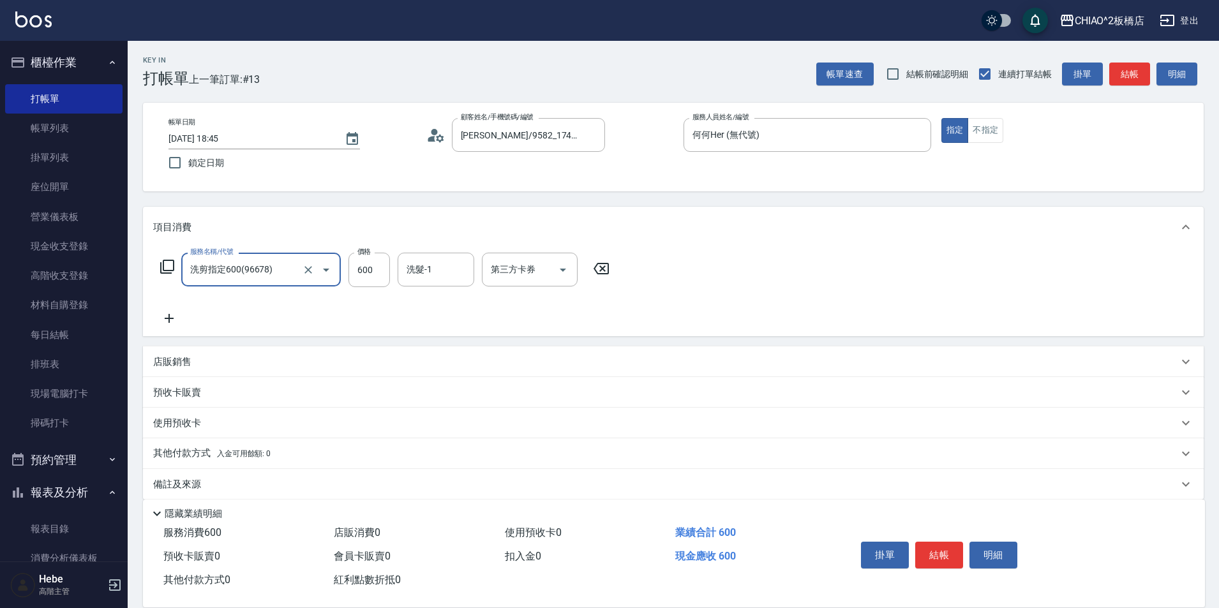
drag, startPoint x: 936, startPoint y: 550, endPoint x: 910, endPoint y: 550, distance: 25.5
click at [931, 550] on button "結帳" at bounding box center [939, 555] width 48 height 27
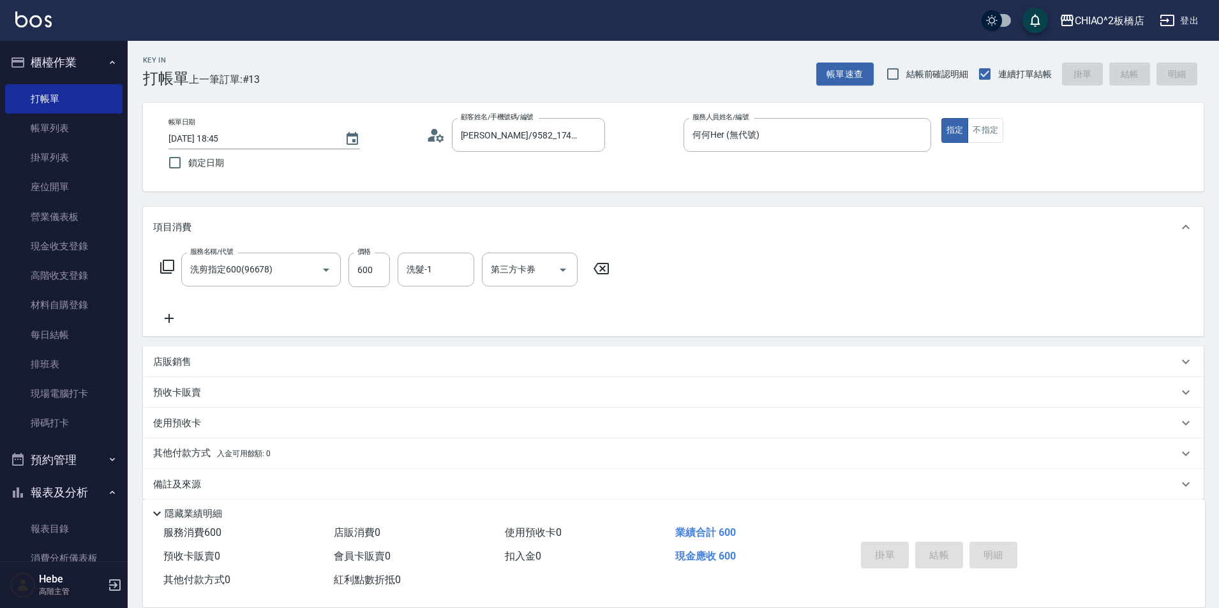
type input "2025/08/22 18:51"
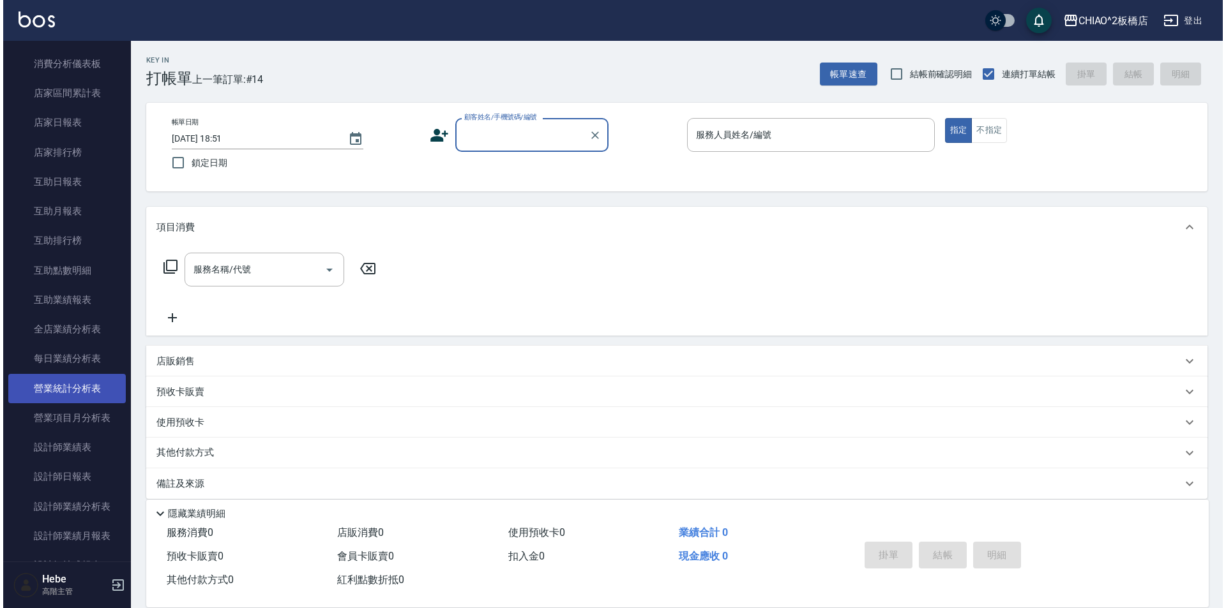
scroll to position [511, 0]
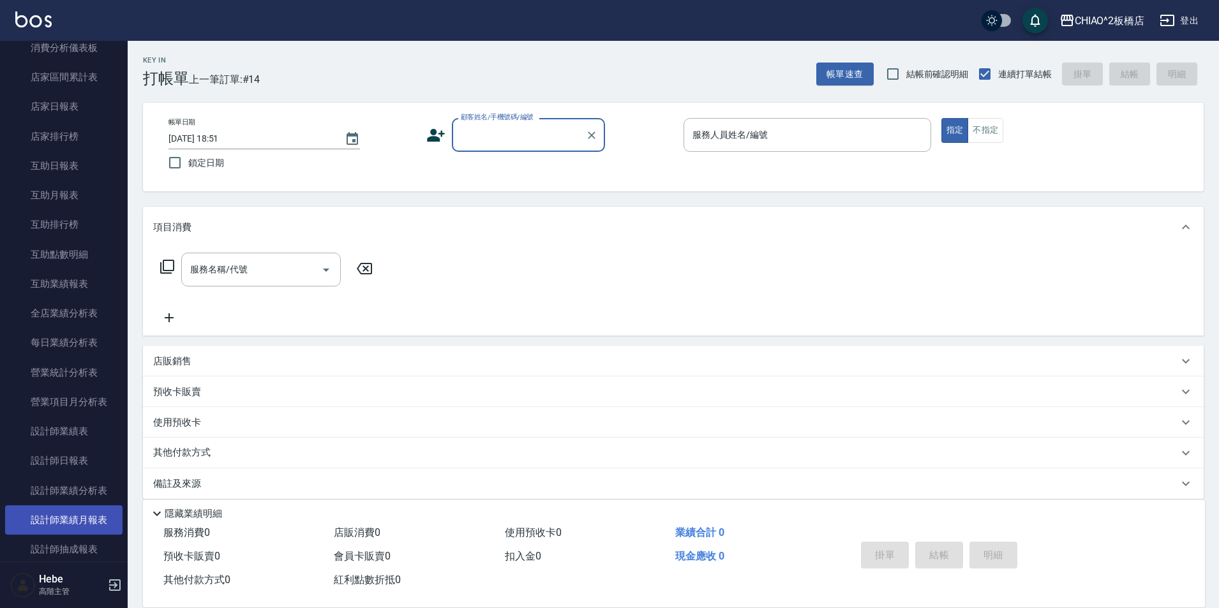
click at [46, 517] on link "設計師業績月報表" at bounding box center [63, 520] width 117 height 29
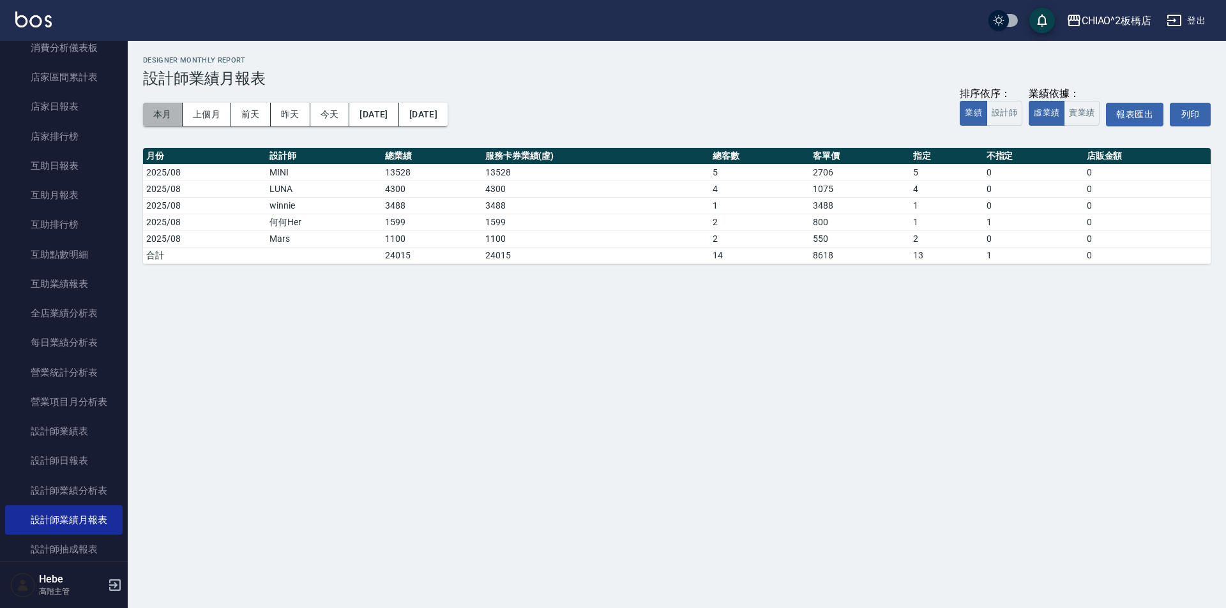
click at [161, 112] on button "本月" at bounding box center [163, 115] width 40 height 24
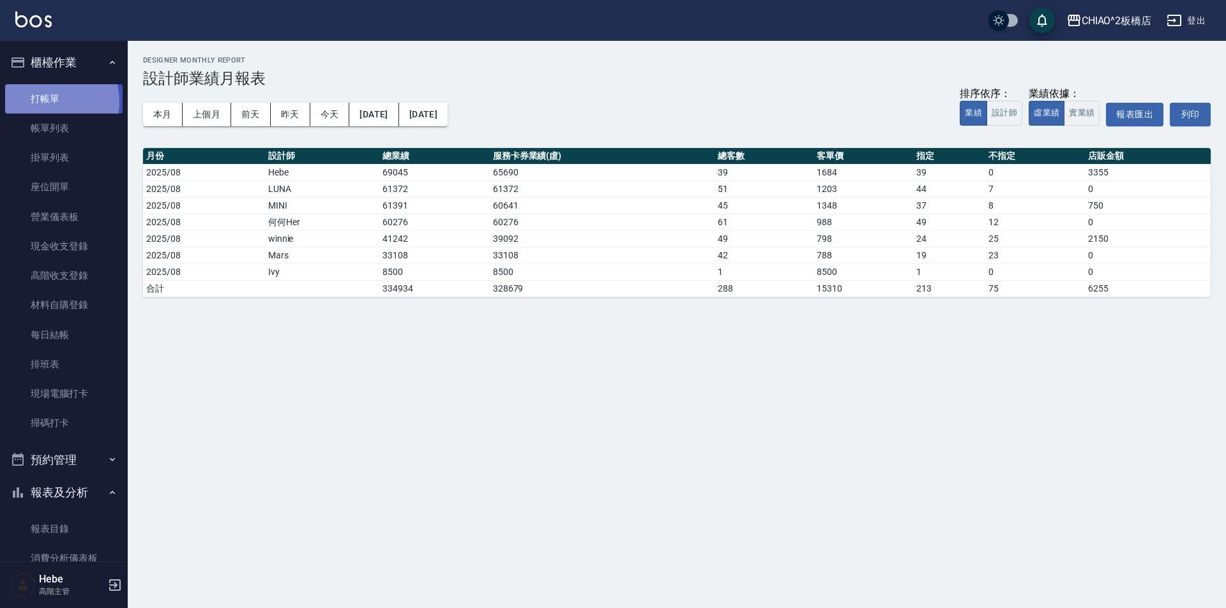
click at [42, 102] on link "打帳單" at bounding box center [63, 98] width 117 height 29
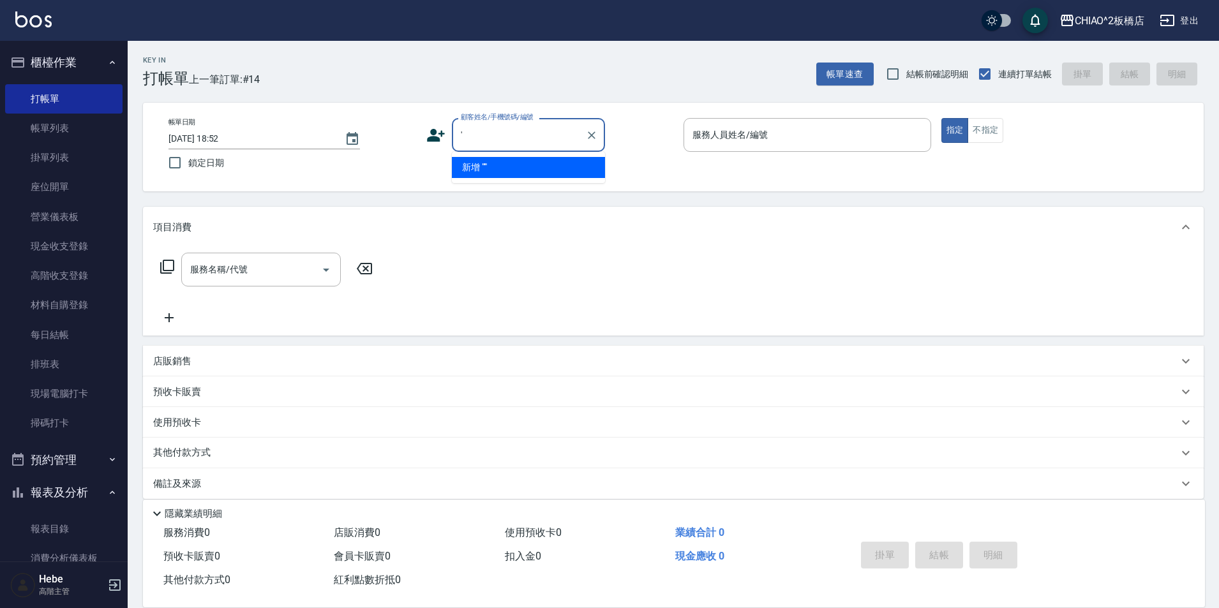
type input "'"
drag, startPoint x: 1003, startPoint y: 2, endPoint x: 834, endPoint y: 271, distance: 318.1
click at [834, 271] on div "服務名稱/代號 服務名稱/代號" at bounding box center [673, 292] width 1061 height 88
click at [472, 137] on input "顧客姓名/手機號碼/編號" at bounding box center [519, 135] width 123 height 22
drag, startPoint x: 985, startPoint y: 130, endPoint x: 994, endPoint y: 126, distance: 10.0
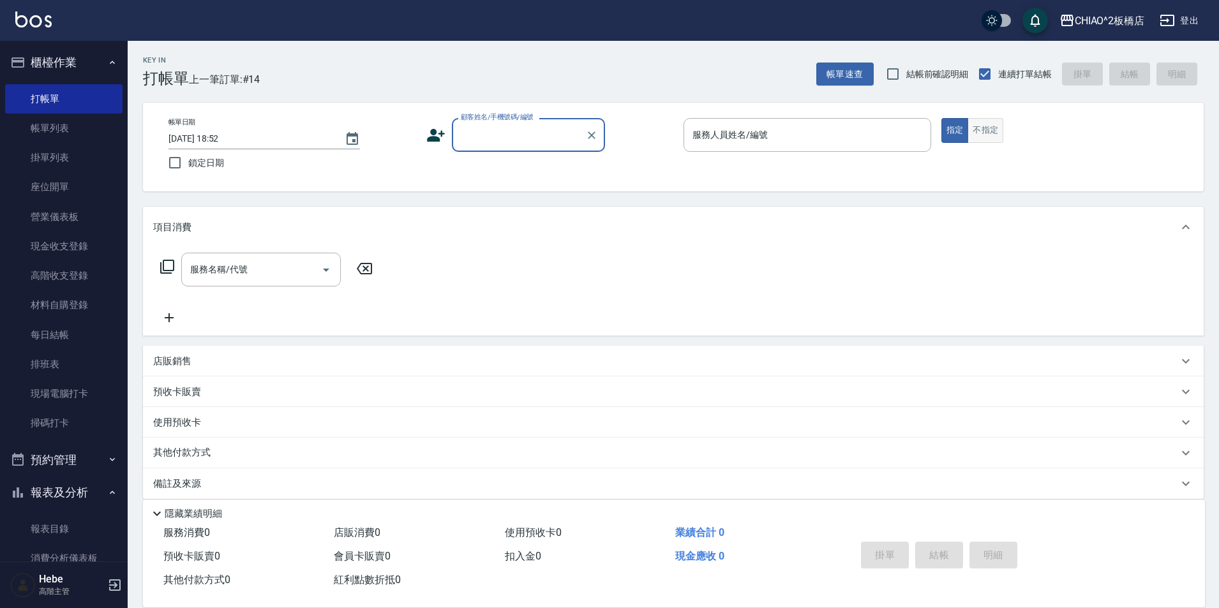
click at [994, 126] on button "不指定" at bounding box center [986, 130] width 36 height 25
click at [517, 139] on input "顧客姓名/手機號碼/編號" at bounding box center [519, 135] width 123 height 22
type input "林智'"
click at [545, 241] on div "項目消費" at bounding box center [673, 227] width 1061 height 41
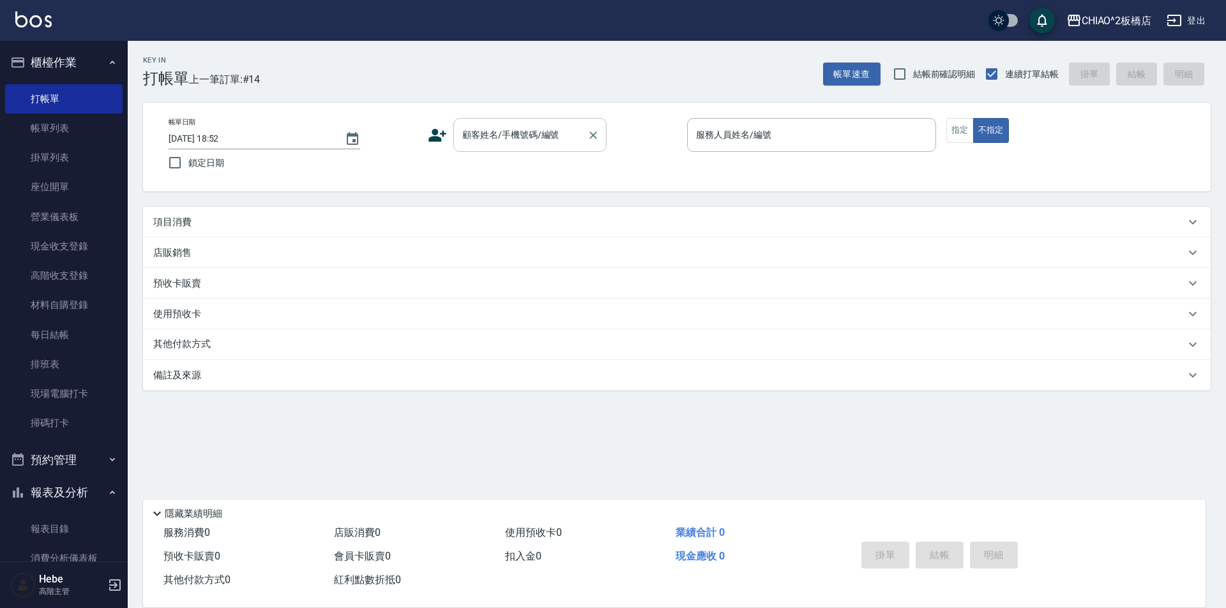
click at [490, 139] on input "顧客姓名/手機號碼/編號" at bounding box center [520, 135] width 123 height 22
type input "ㄌ"
drag, startPoint x: 488, startPoint y: 138, endPoint x: 460, endPoint y: 128, distance: 29.9
click at [460, 124] on div "帳單日期 2025/08/22 18:52 鎖定日期 顧客姓名/手機號碼/編號 顧客姓名/手機號碼/編號 服務人員姓名/編號 服務人員姓名/編號 指定 不指定" at bounding box center [676, 147] width 1067 height 89
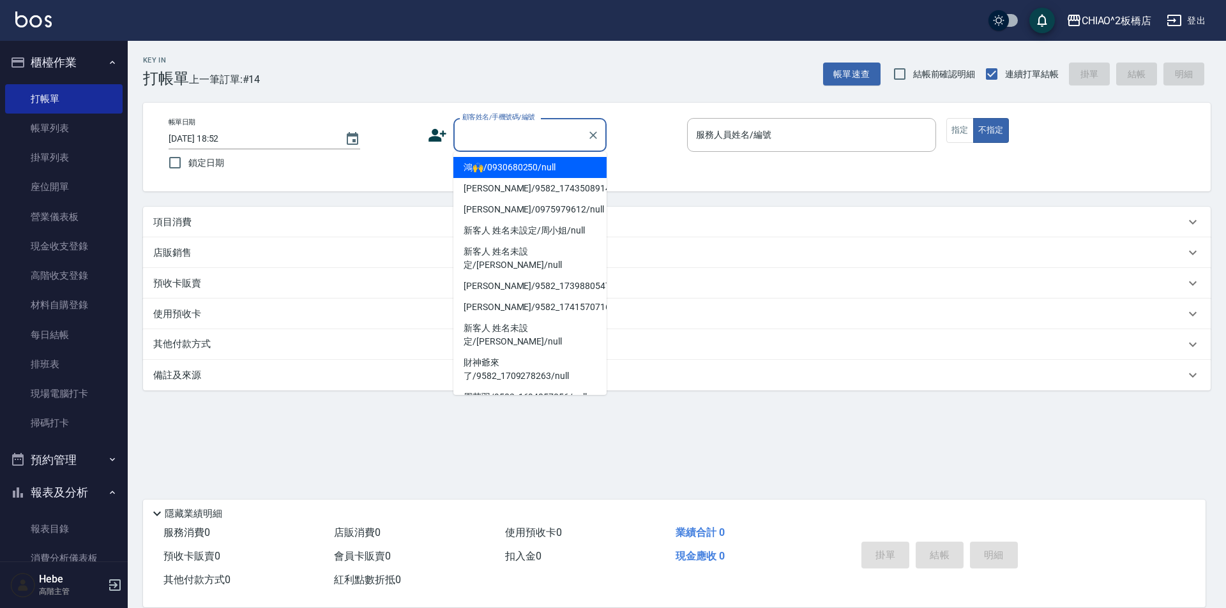
click at [462, 142] on input "顧客姓名/手機號碼/編號" at bounding box center [520, 135] width 123 height 22
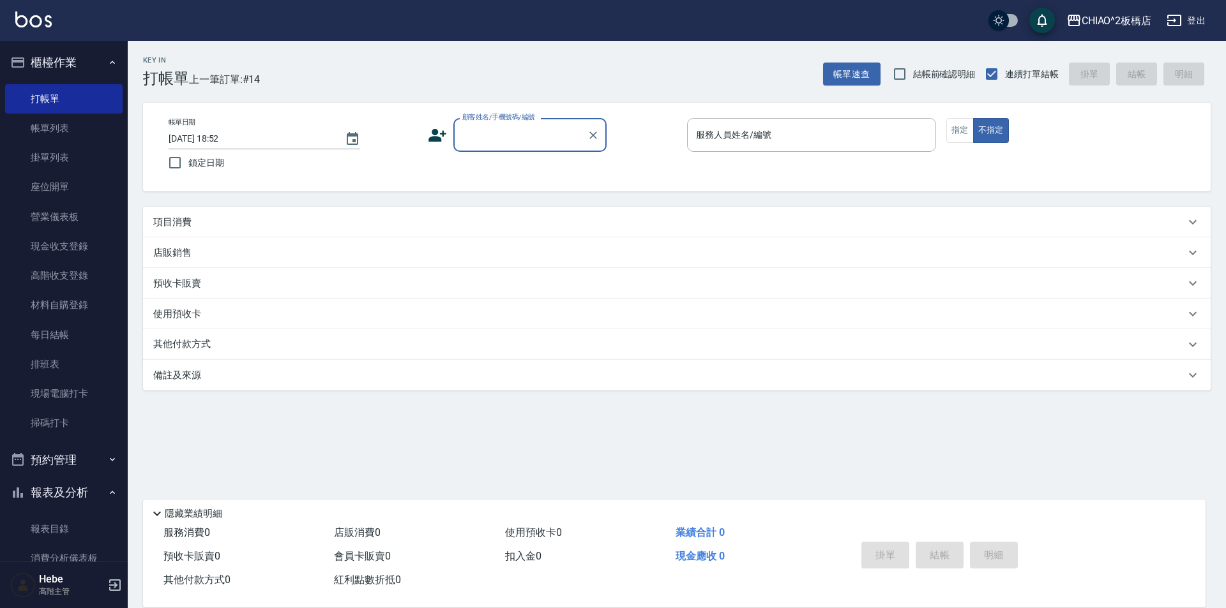
type input "x"
click at [516, 161] on li "新增 "林智閔"" at bounding box center [529, 167] width 153 height 21
type input "[PERSON_NAME]"
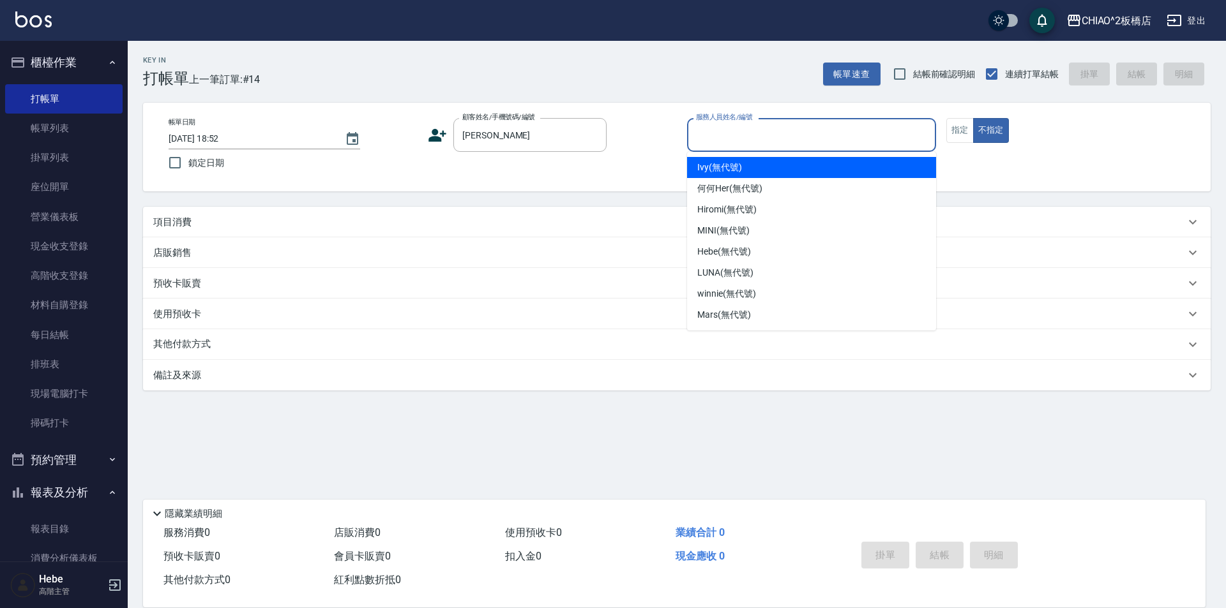
click at [751, 137] on input "服務人員姓名/編號" at bounding box center [811, 135] width 237 height 22
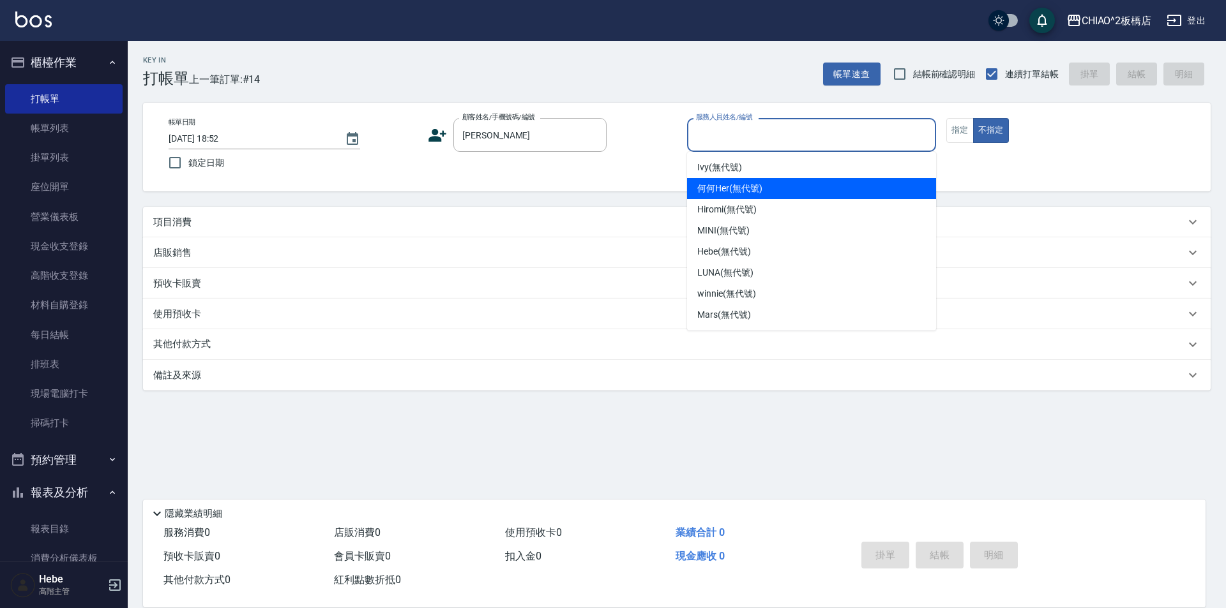
click at [746, 198] on div "何何Her (無代號)" at bounding box center [811, 188] width 249 height 21
type input "何何Her (無代號)"
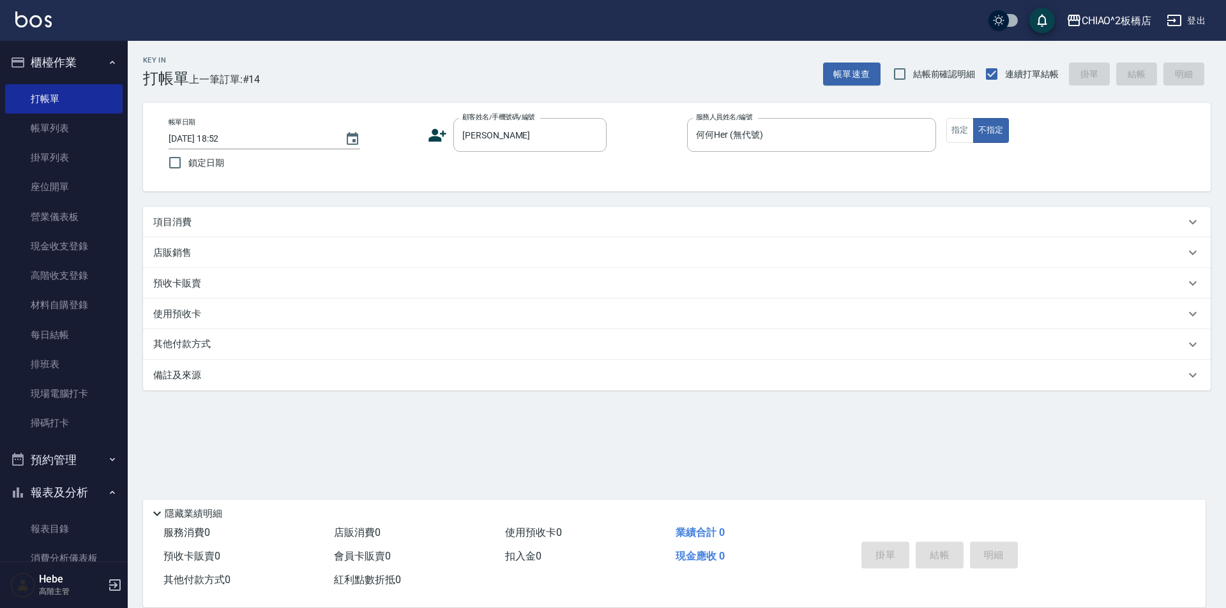
click at [193, 229] on div "項目消費" at bounding box center [676, 222] width 1067 height 31
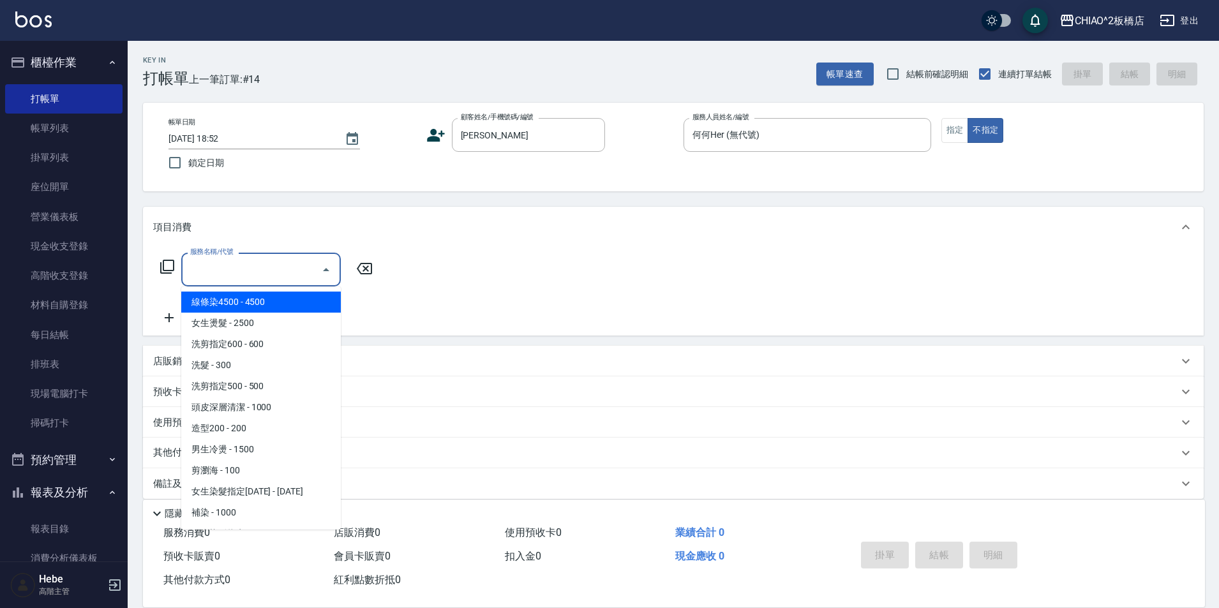
click at [195, 265] on input "服務名稱/代號" at bounding box center [251, 270] width 129 height 22
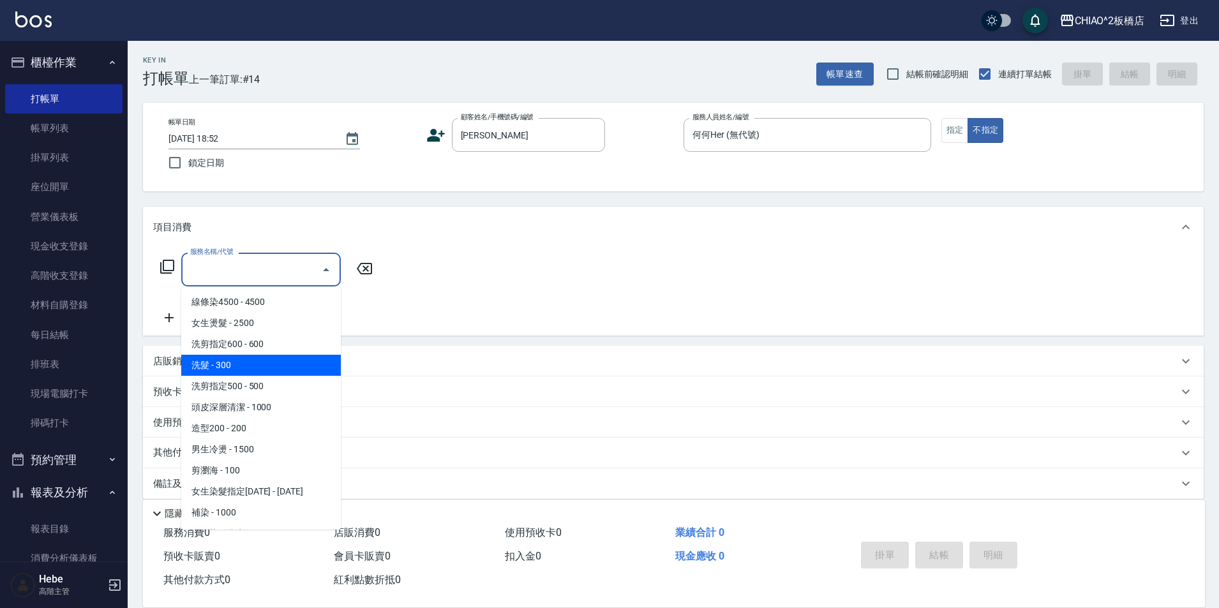
drag, startPoint x: 230, startPoint y: 347, endPoint x: 237, endPoint y: 370, distance: 23.4
click at [237, 370] on ul "線條染4500 - 4500 女生燙髮 - 2500 洗剪指定600 - 600 洗髮 - 300 洗剪指定500 - 500 頭皮深層清潔 - 1000 造…" at bounding box center [261, 408] width 160 height 243
click at [237, 370] on span "洗髮 - 300" at bounding box center [261, 365] width 160 height 21
type input "洗髮(96679)"
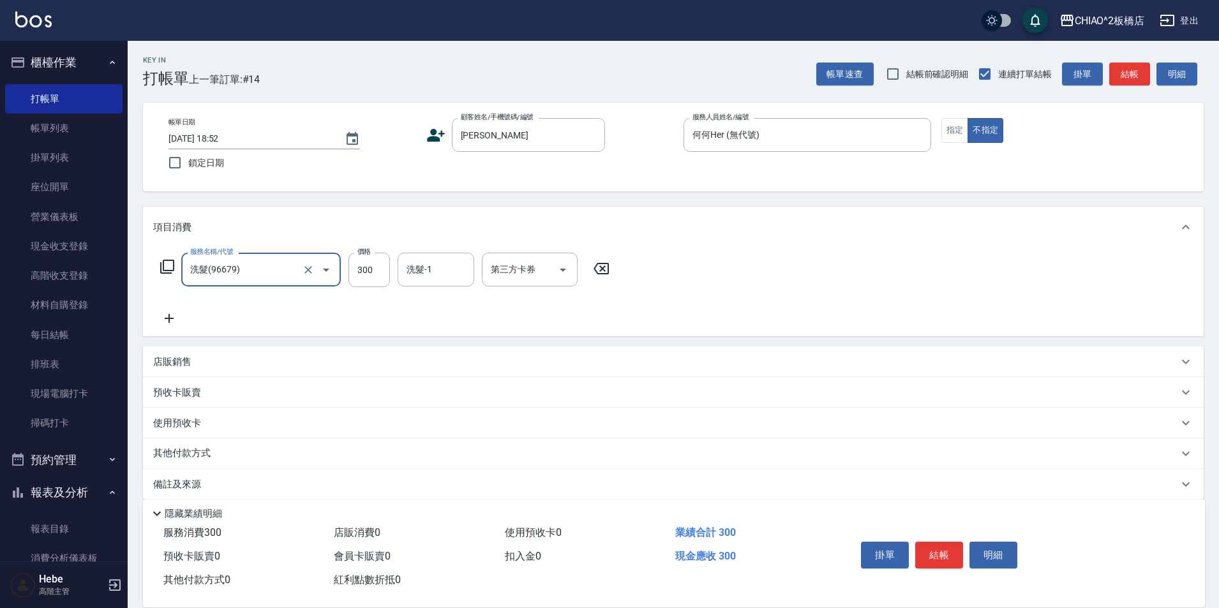
drag, startPoint x: 940, startPoint y: 554, endPoint x: 928, endPoint y: 548, distance: 13.1
click at [940, 552] on button "結帳" at bounding box center [939, 555] width 48 height 27
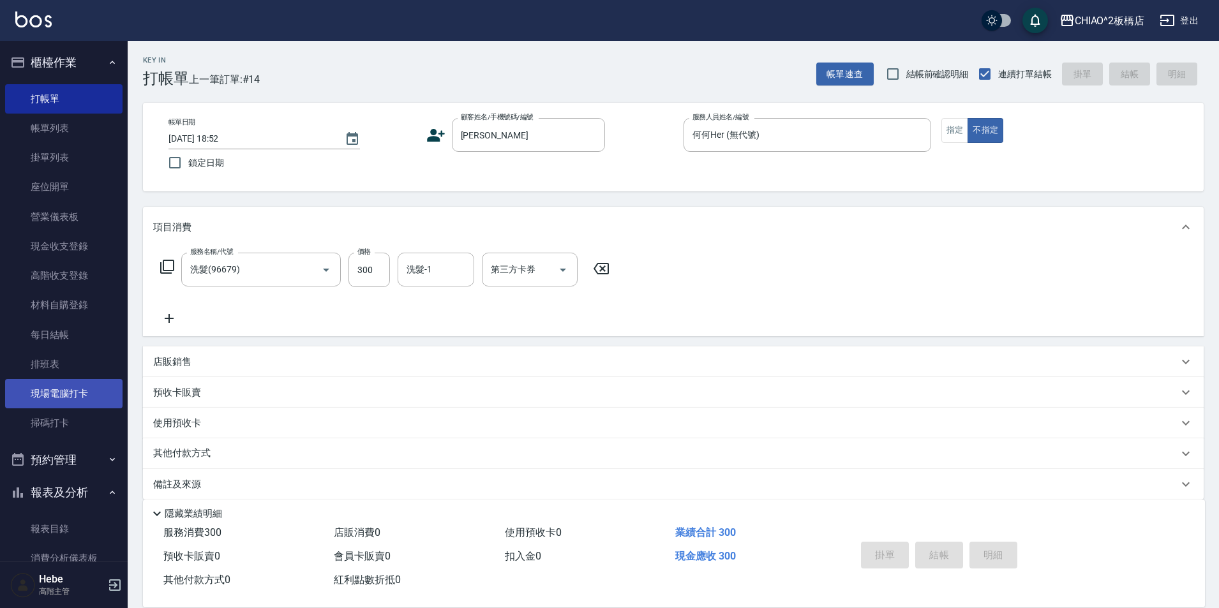
type input "2025/08/22 19:25"
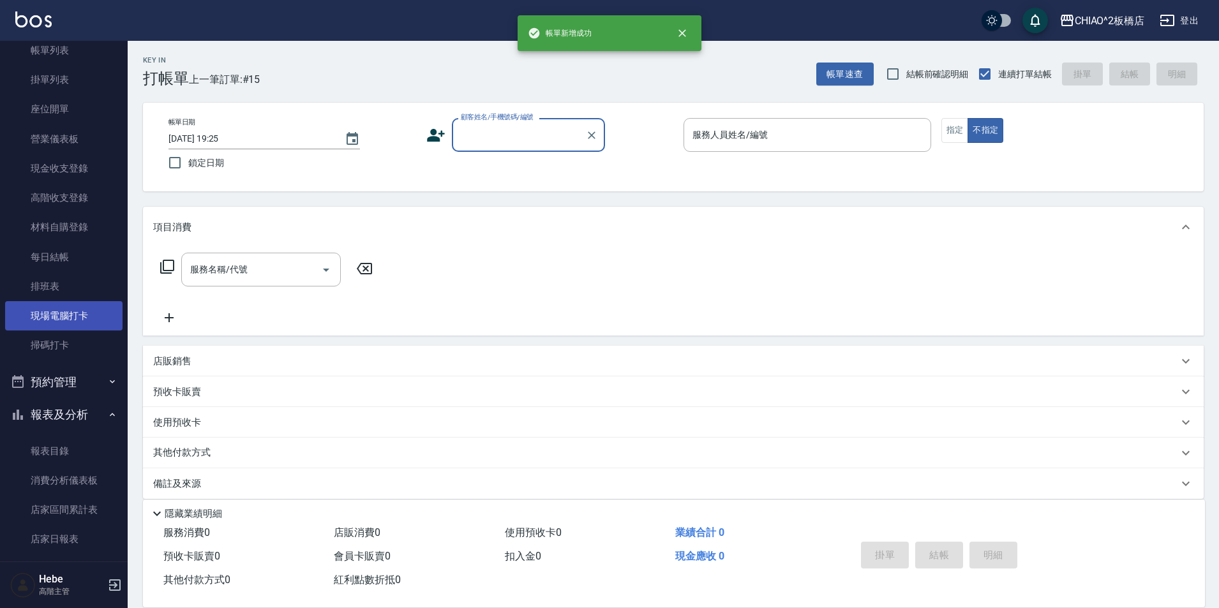
scroll to position [255, 0]
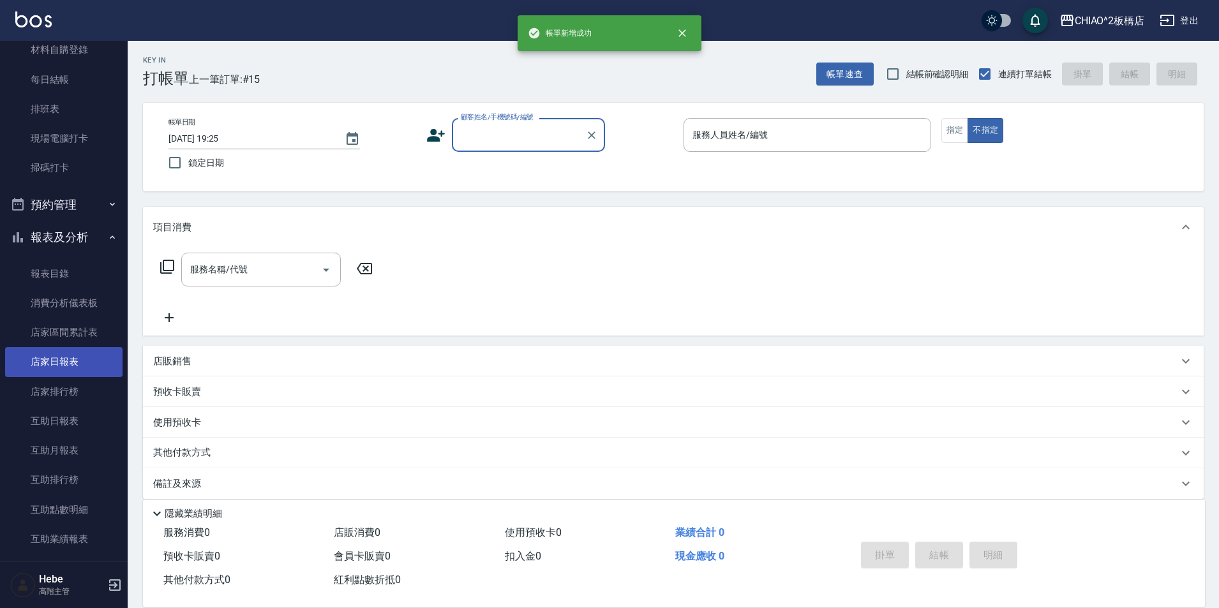
click at [46, 359] on link "店家日報表" at bounding box center [63, 361] width 117 height 29
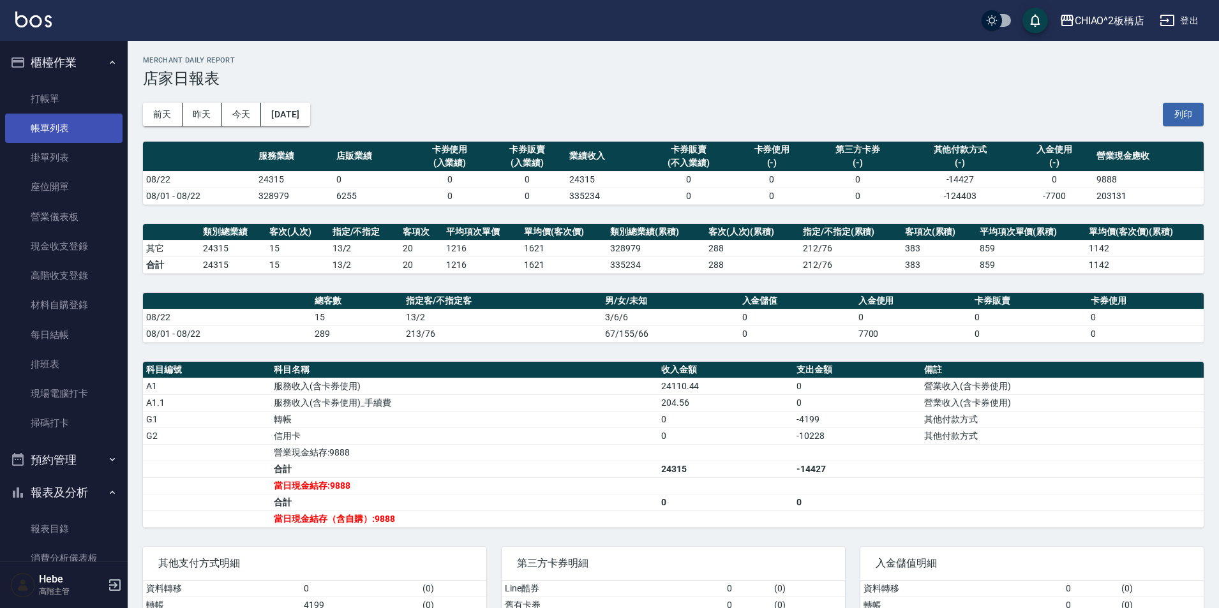
click at [72, 137] on link "帳單列表" at bounding box center [63, 128] width 117 height 29
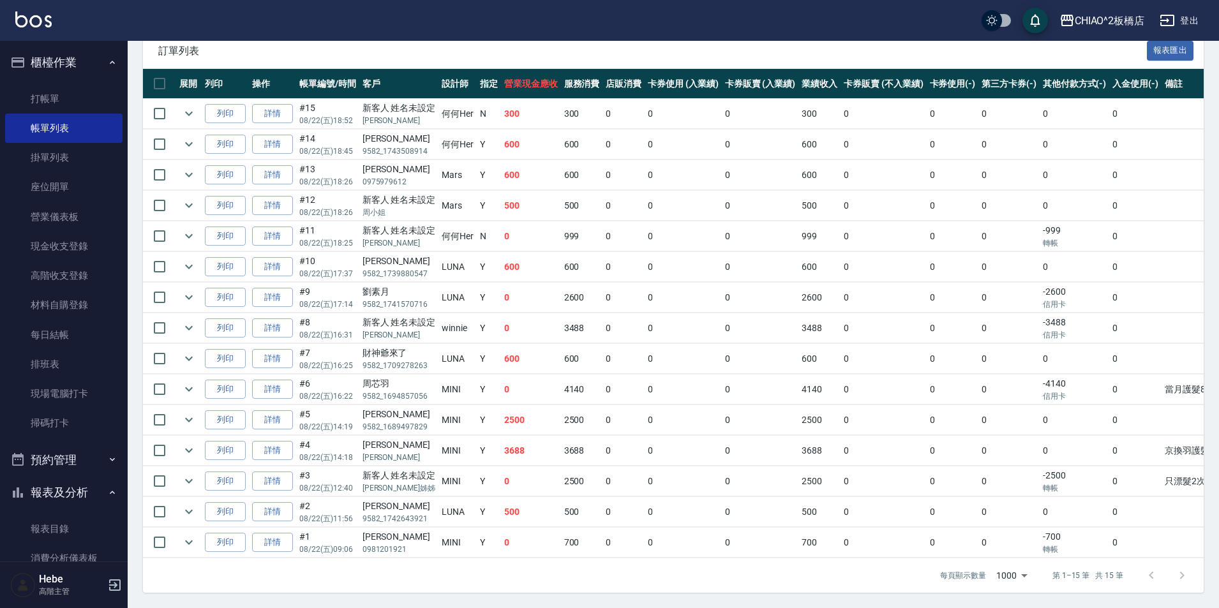
scroll to position [295, 0]
click at [282, 382] on link "詳情" at bounding box center [272, 390] width 41 height 20
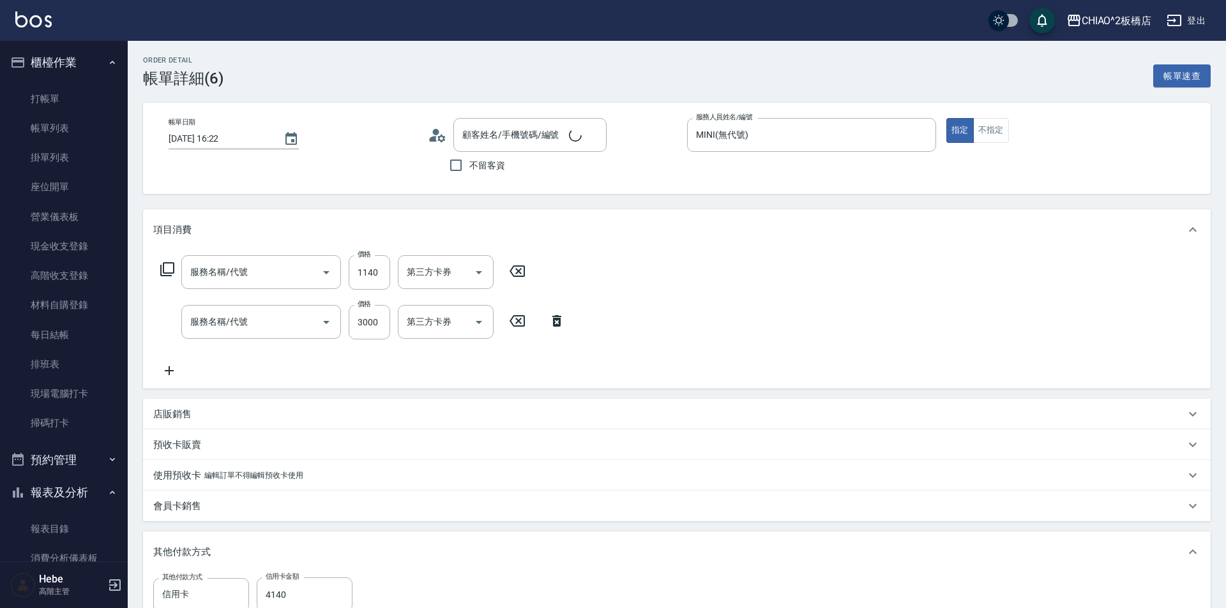
type input "2025/08/22 16:22"
type input "MINI(無代號)"
type input "當月護髮88%活動。"
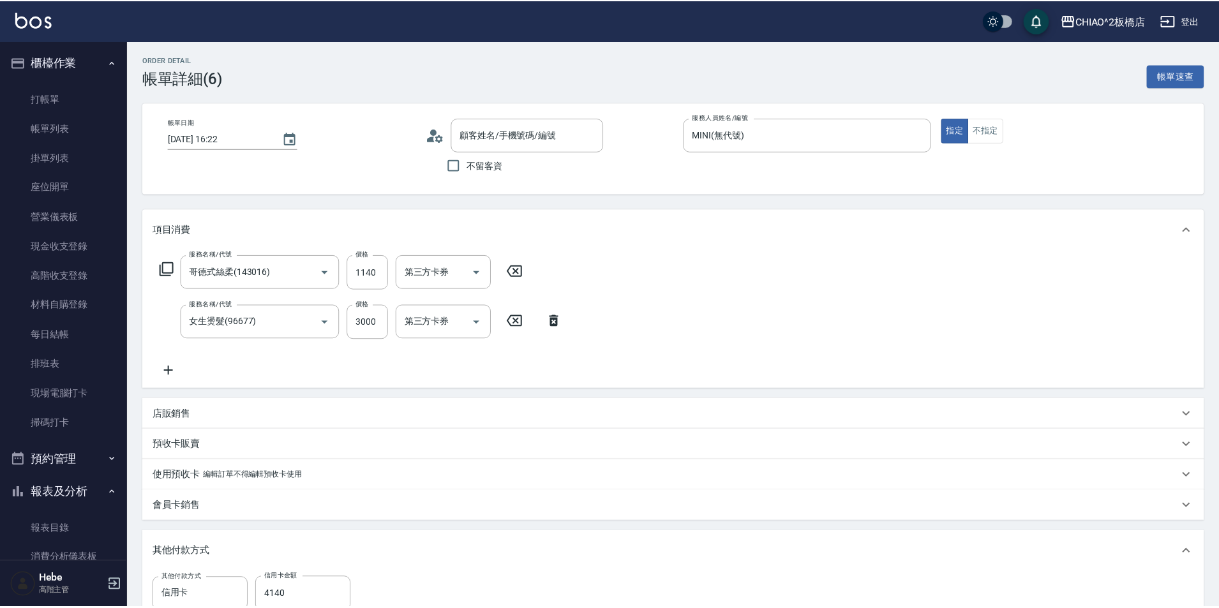
scroll to position [51, 0]
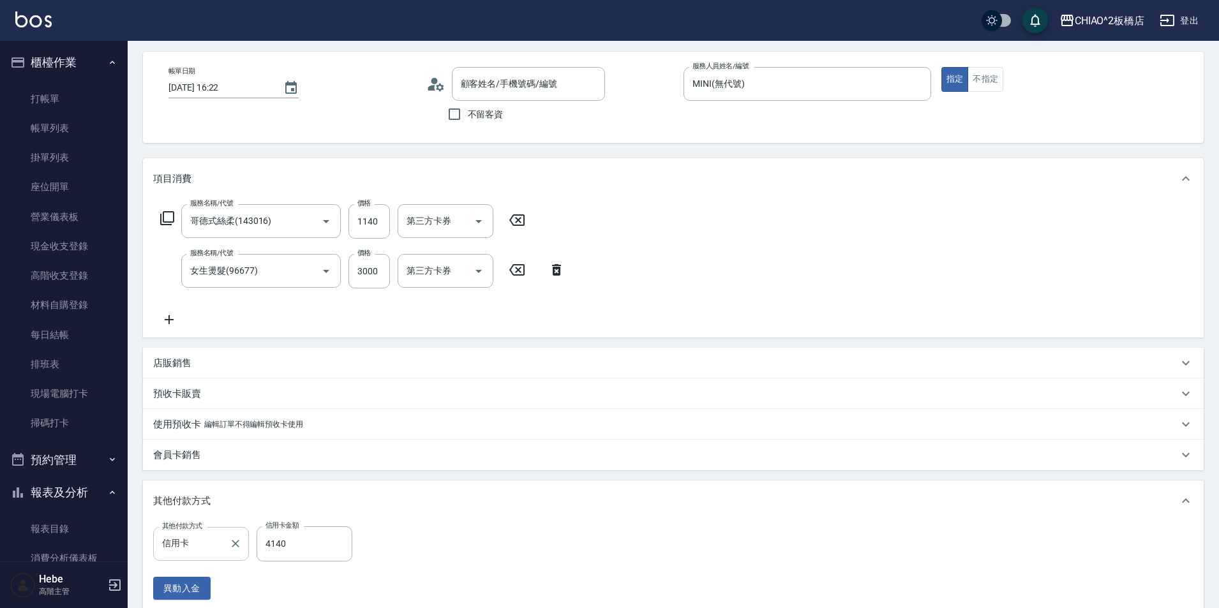
type input "哥德式絲柔(143016)"
type input "女生燙髮(96677)"
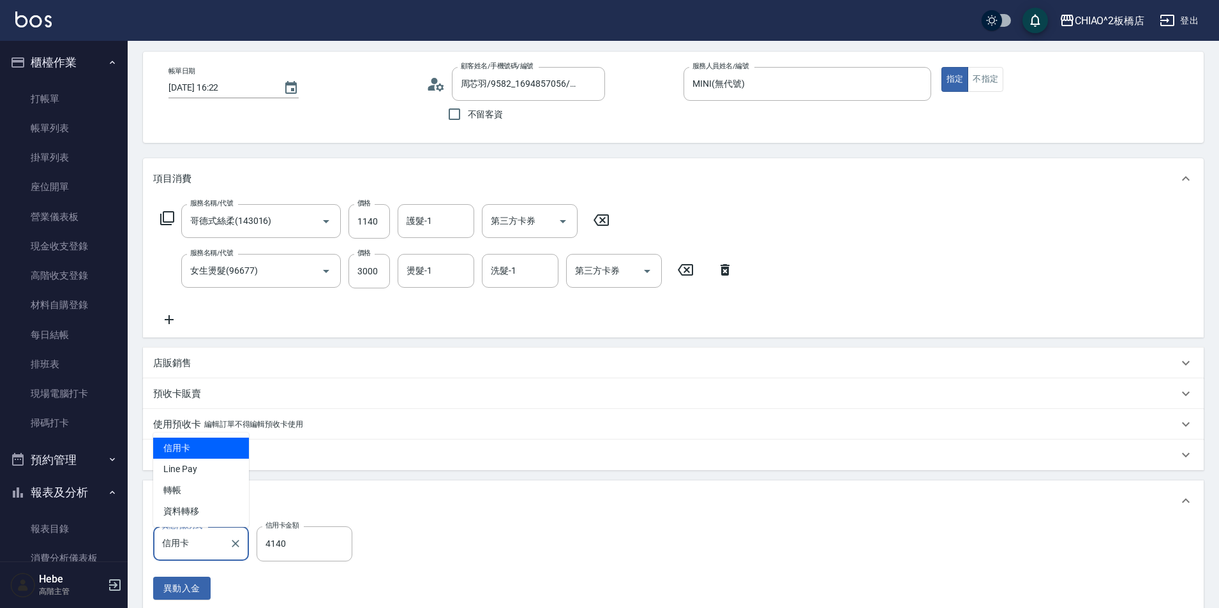
type input "周芯羽/9582_1694857056/null"
click at [195, 545] on input "信用卡" at bounding box center [191, 544] width 65 height 22
click at [238, 541] on icon "Clear" at bounding box center [235, 544] width 13 height 13
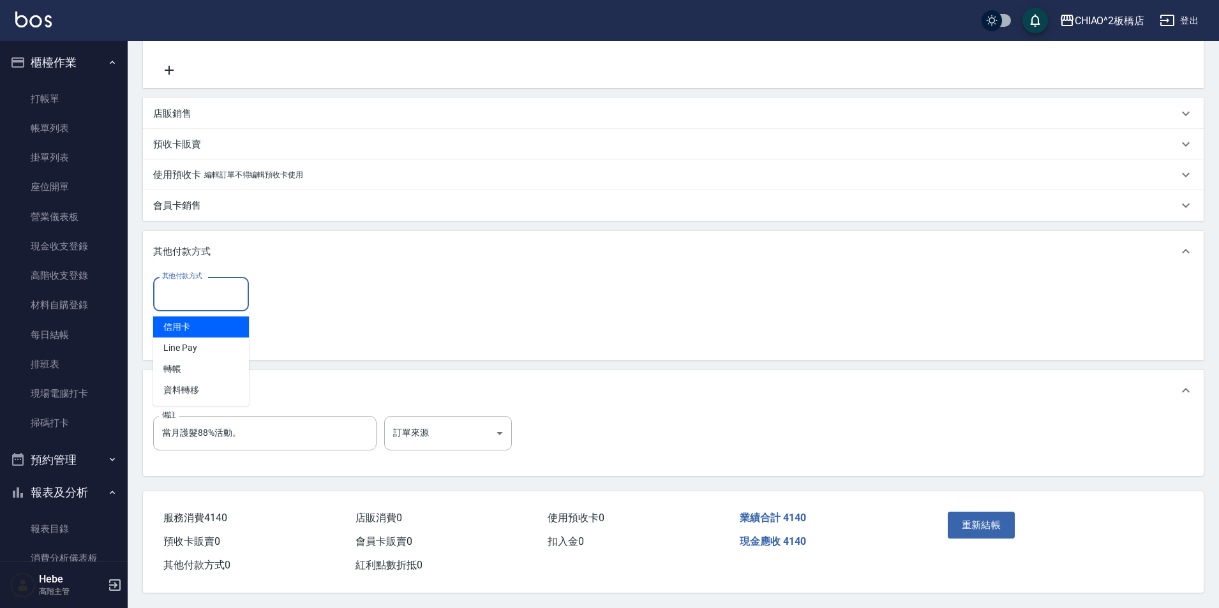
scroll to position [306, 0]
click at [966, 517] on button "重新結帳" at bounding box center [982, 525] width 68 height 27
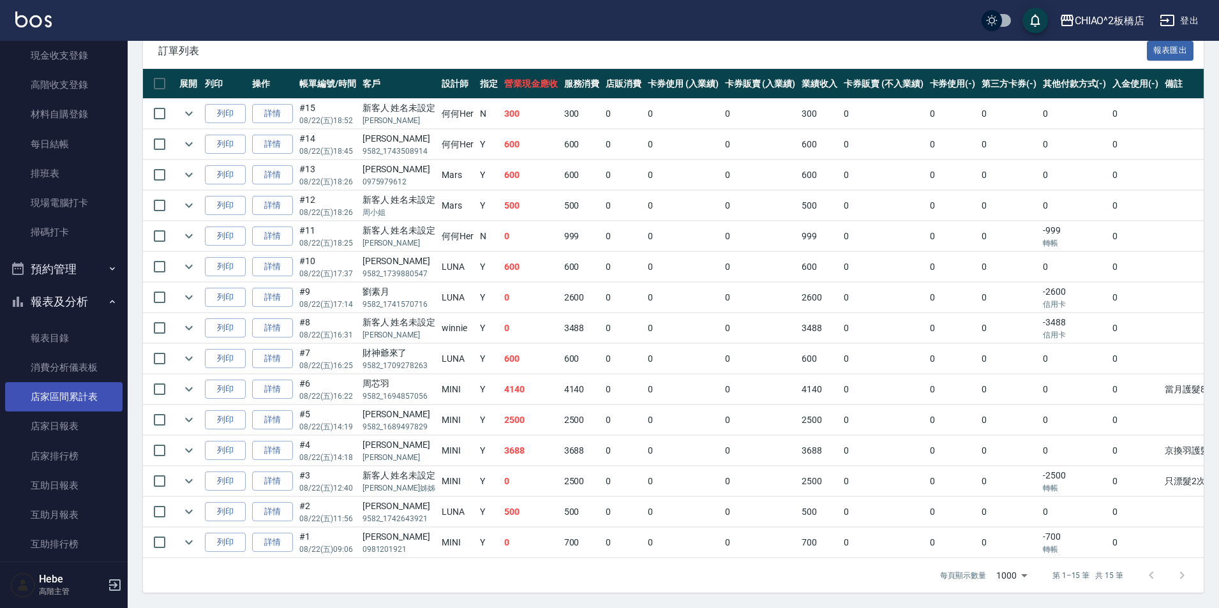
scroll to position [192, 0]
click at [73, 426] on link "店家日報表" at bounding box center [63, 425] width 117 height 29
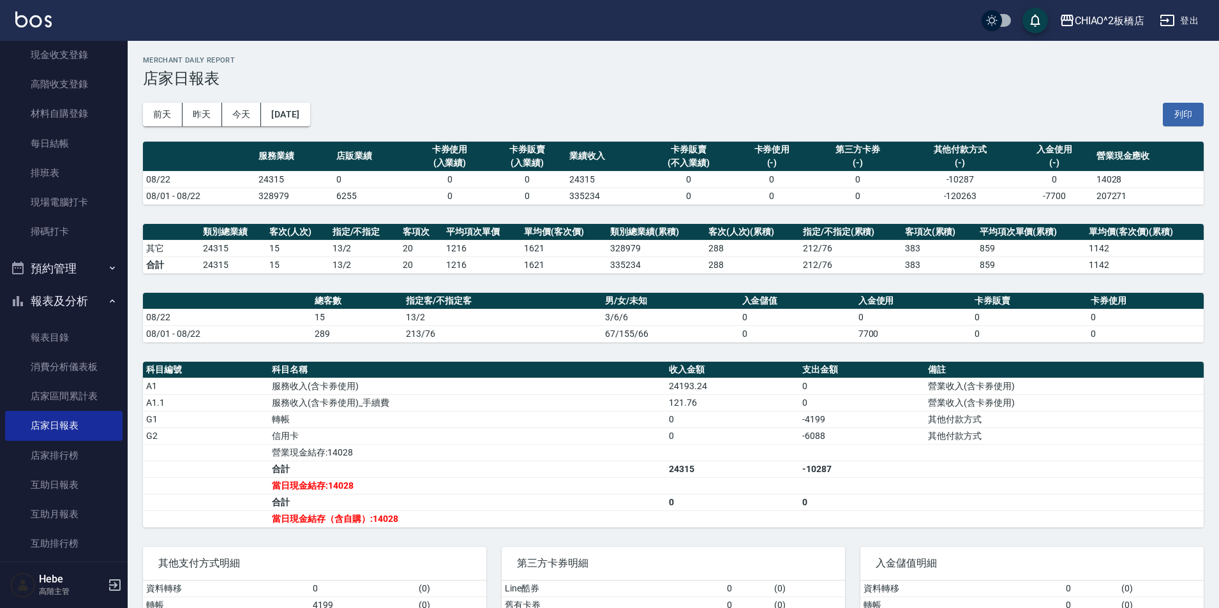
scroll to position [64, 0]
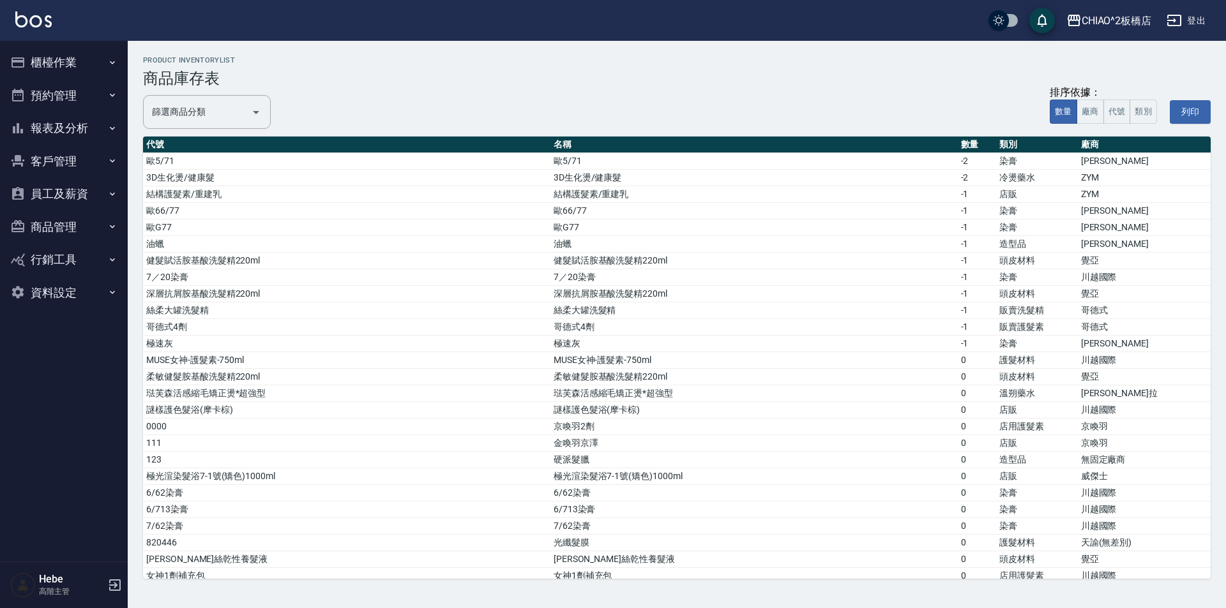
drag, startPoint x: 79, startPoint y: 55, endPoint x: 81, endPoint y: 66, distance: 11.0
click at [80, 59] on button "櫃檯作業" at bounding box center [63, 62] width 117 height 33
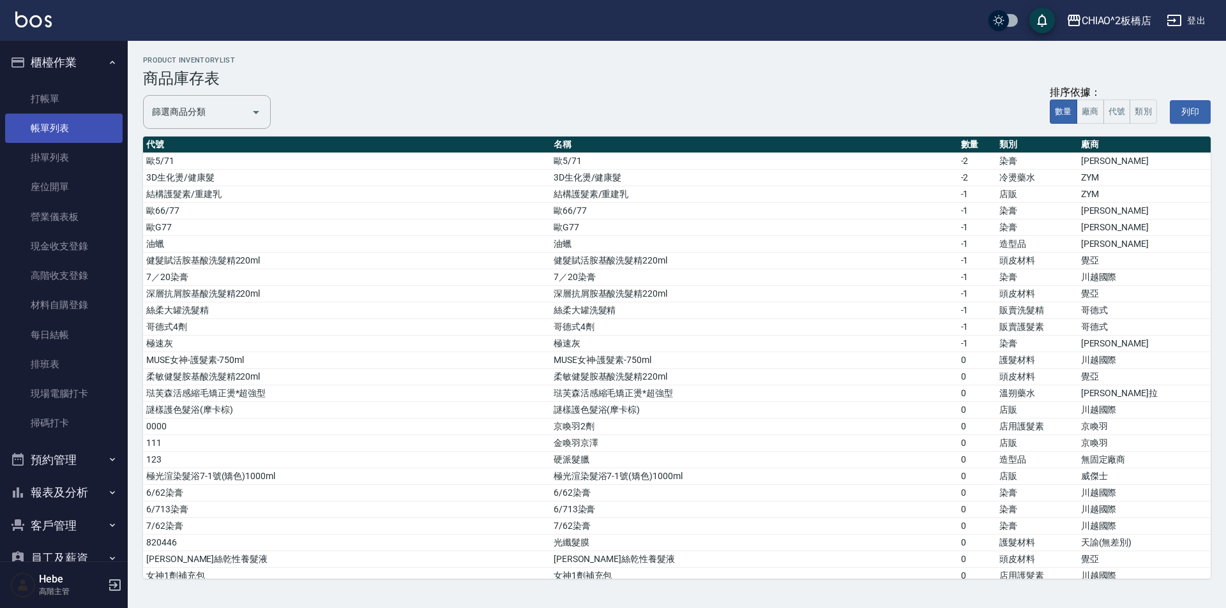
click at [62, 129] on link "帳單列表" at bounding box center [63, 128] width 117 height 29
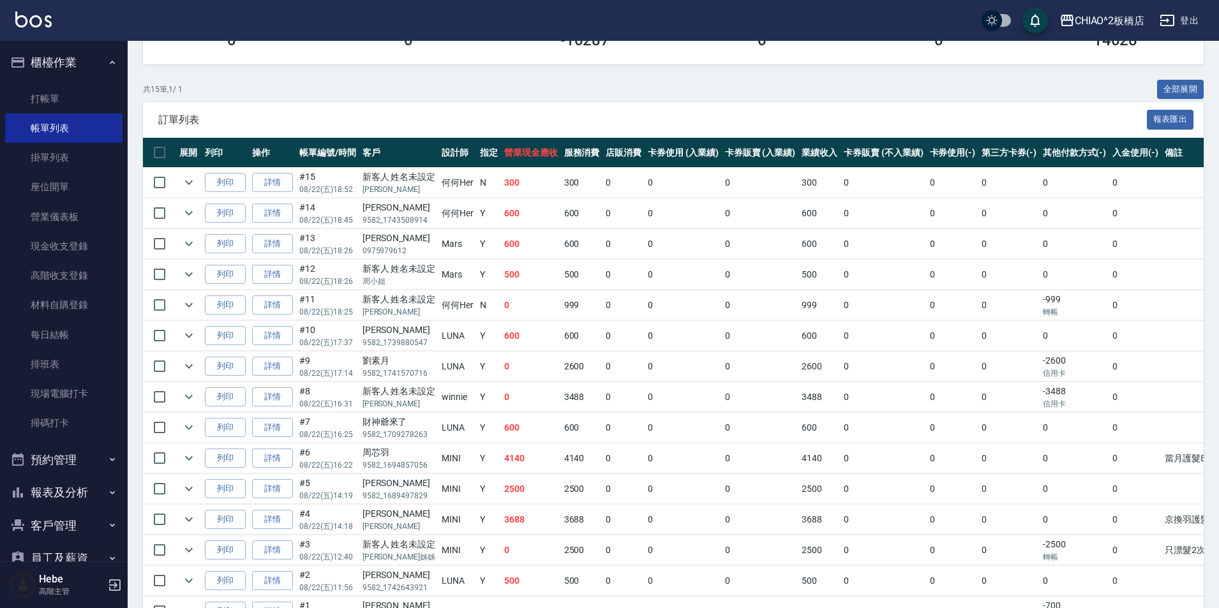
scroll to position [255, 0]
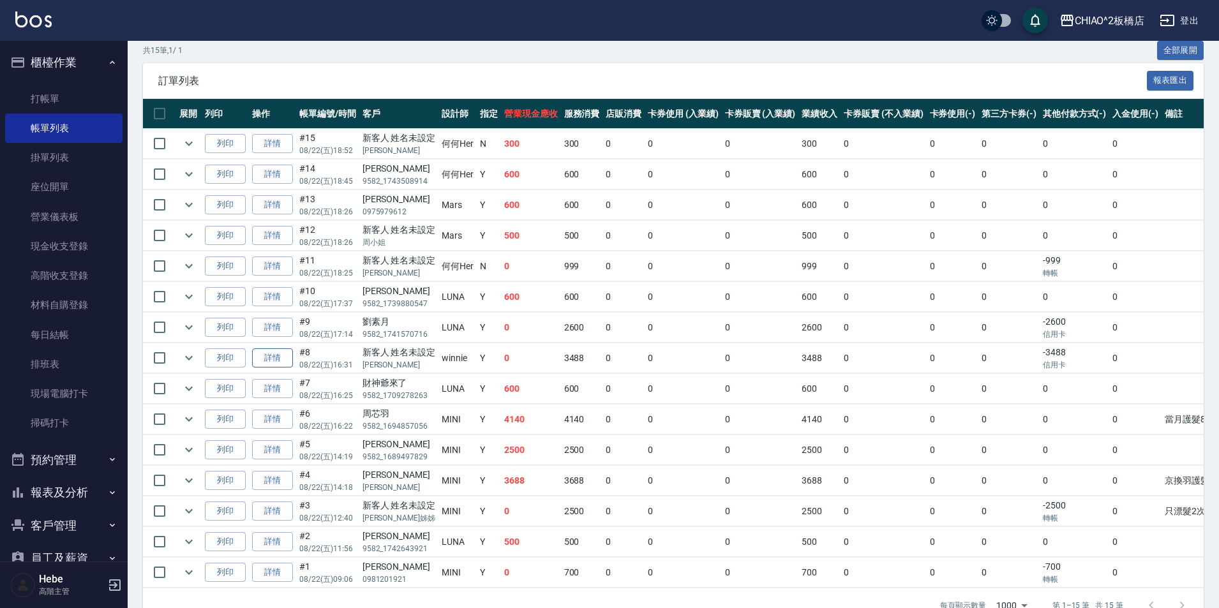
click at [271, 360] on link "詳情" at bounding box center [272, 359] width 41 height 20
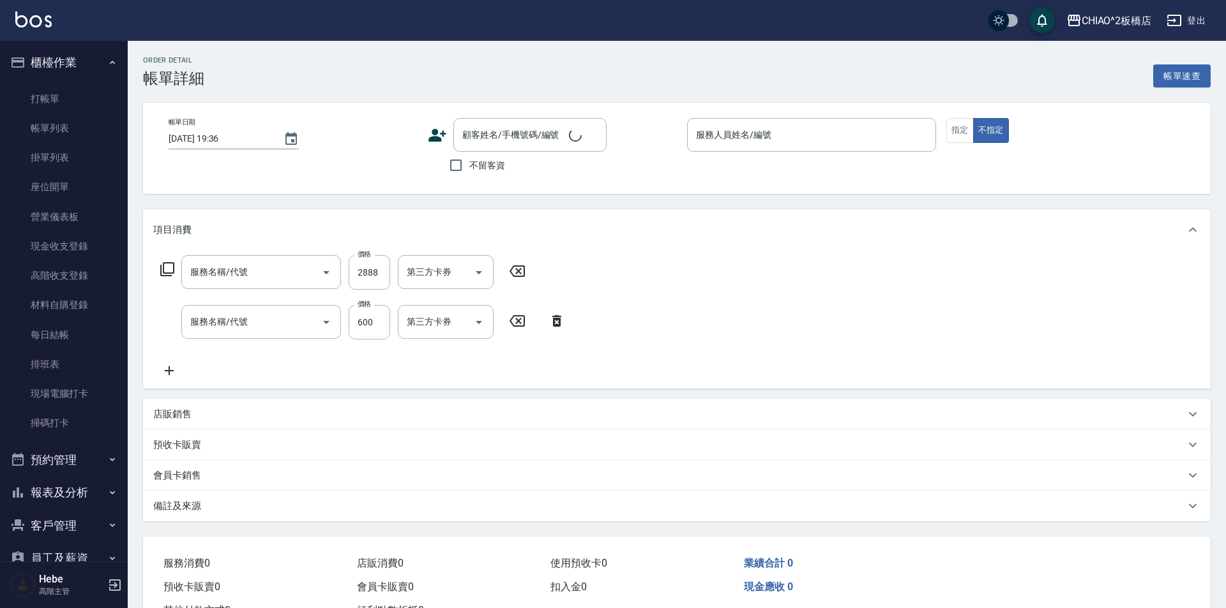
type input "[DATE] 16:31"
type input "winnie(無代號)"
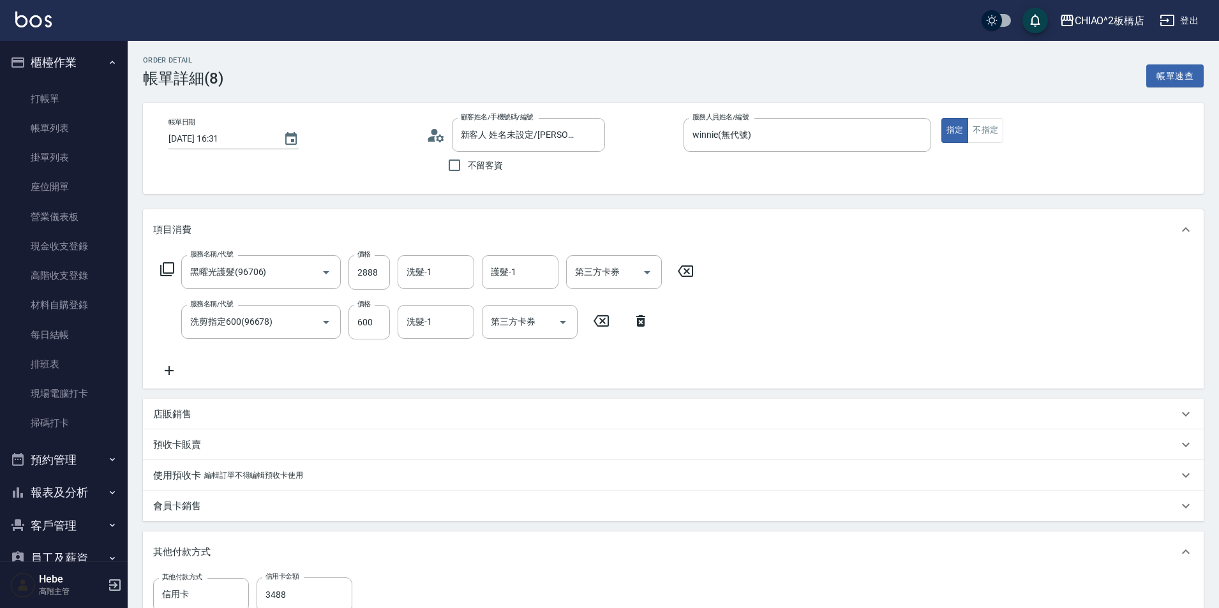
type input "新客人 姓名未設定/[PERSON_NAME]/null"
type input "黑曜光護髮(96706)"
type input "洗剪指定600(96678)"
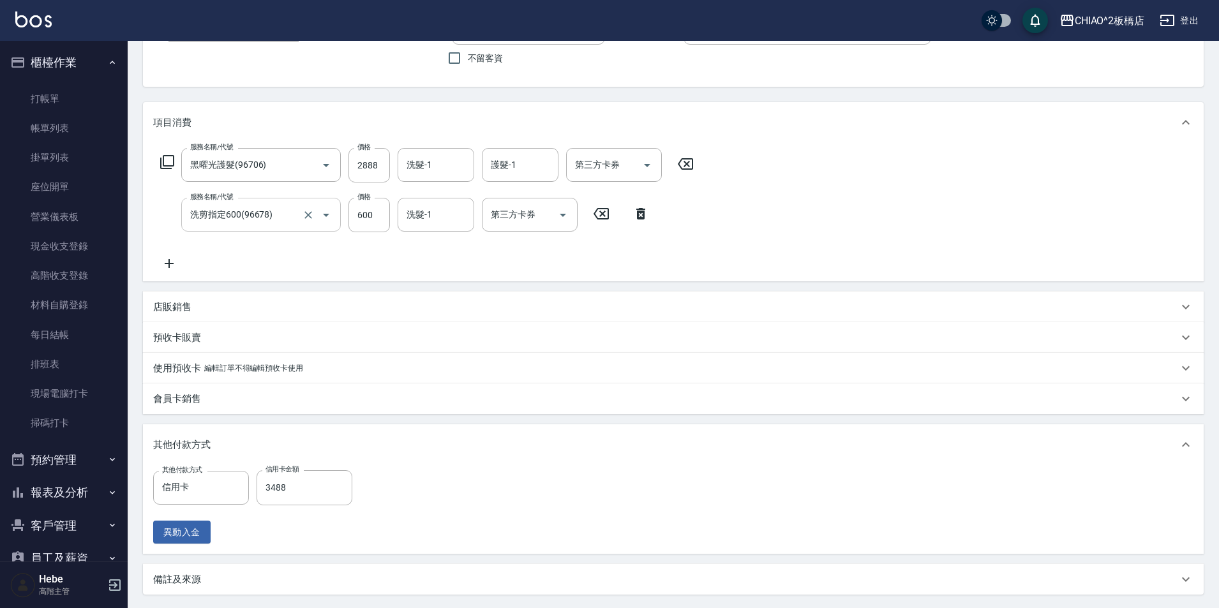
scroll to position [229, 0]
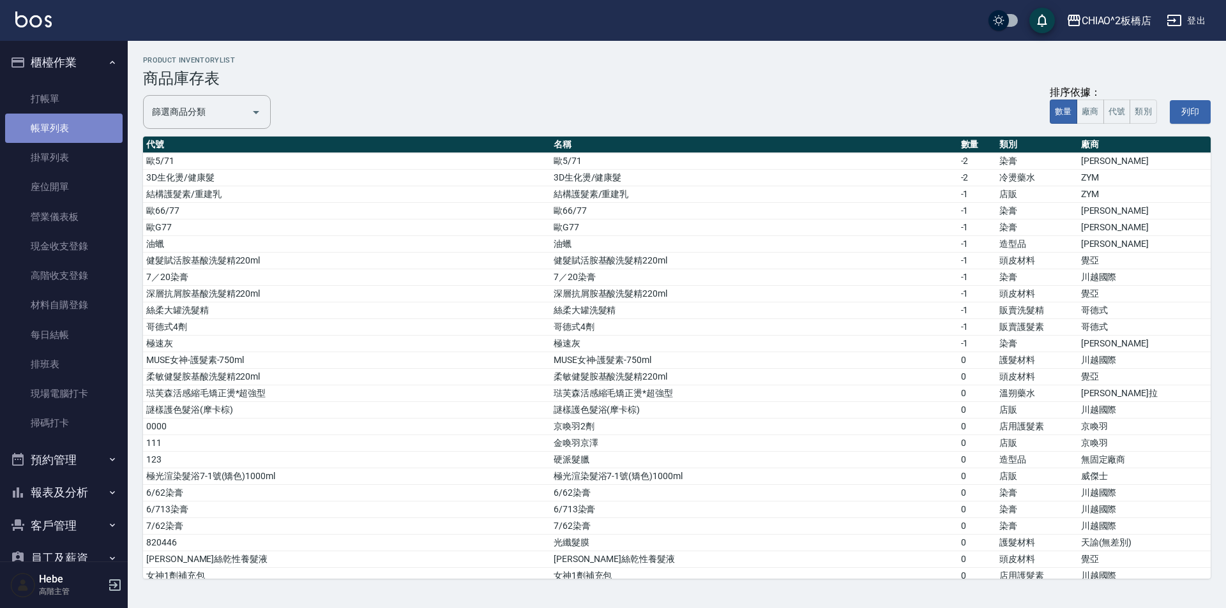
click at [82, 133] on link "帳單列表" at bounding box center [63, 128] width 117 height 29
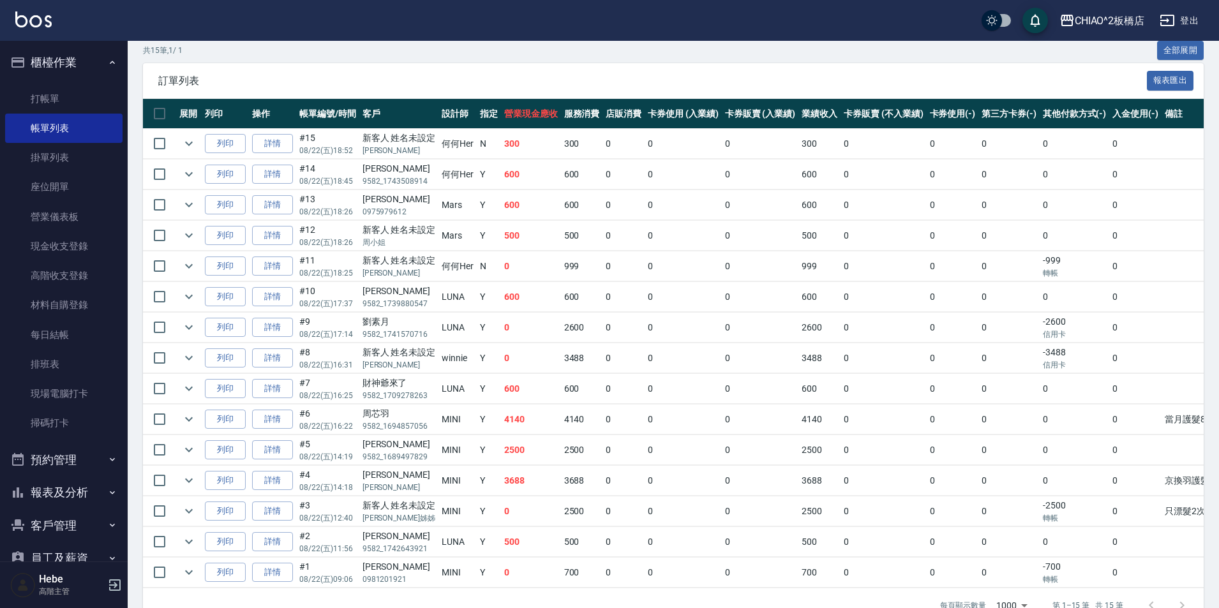
scroll to position [295, 0]
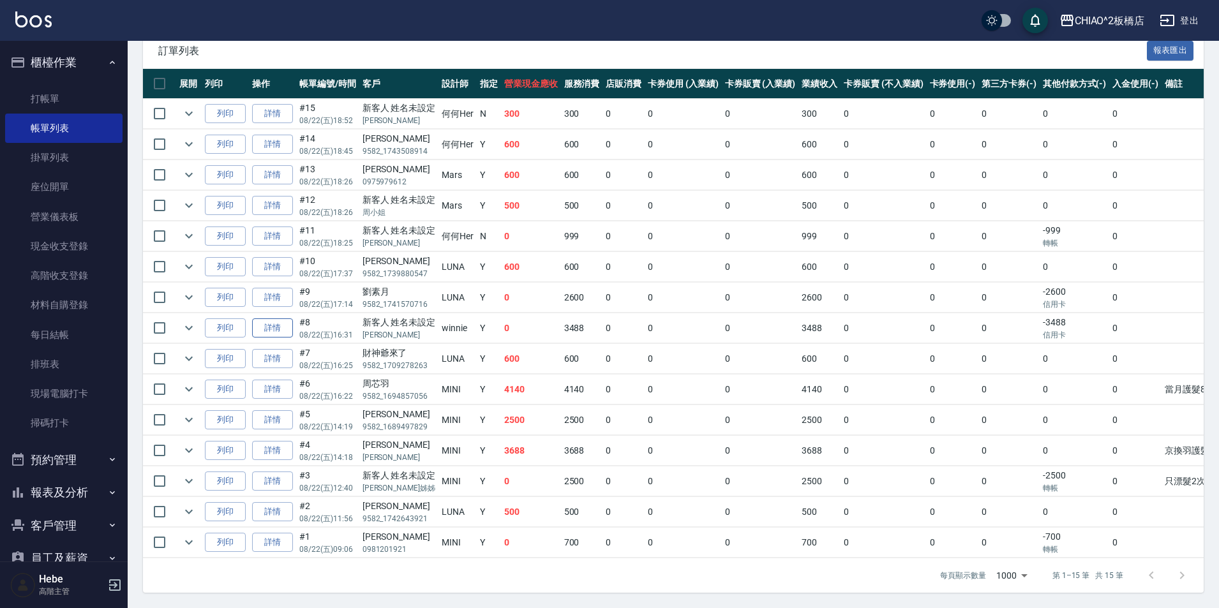
click at [283, 324] on link "詳情" at bounding box center [272, 329] width 41 height 20
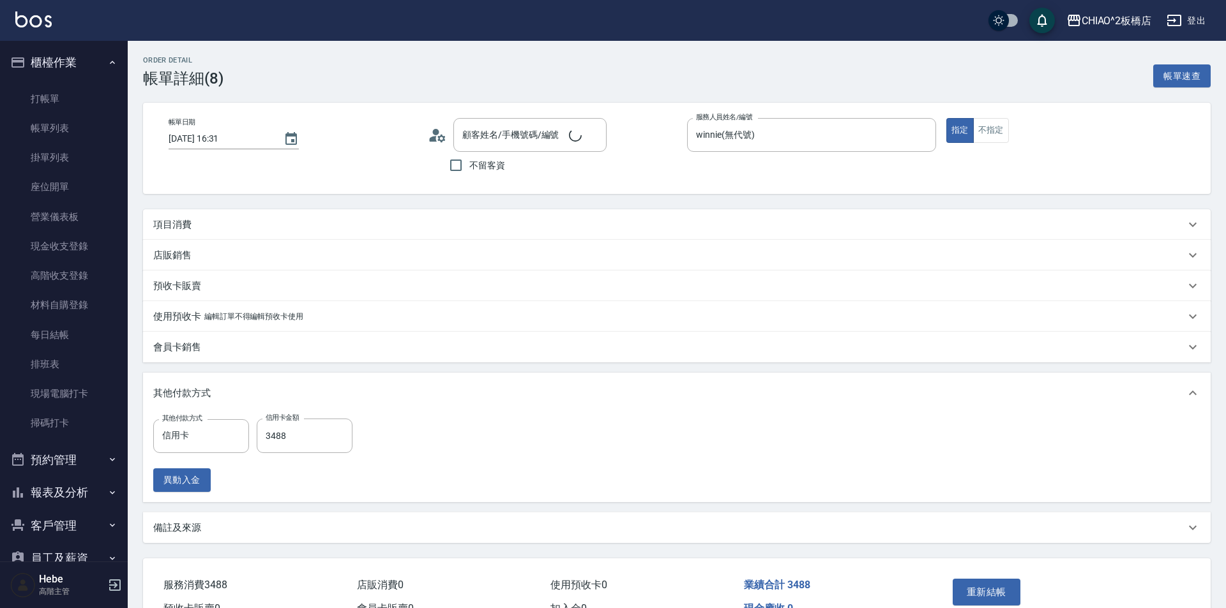
type input "[DATE] 16:31"
type input "winnie(無代號)"
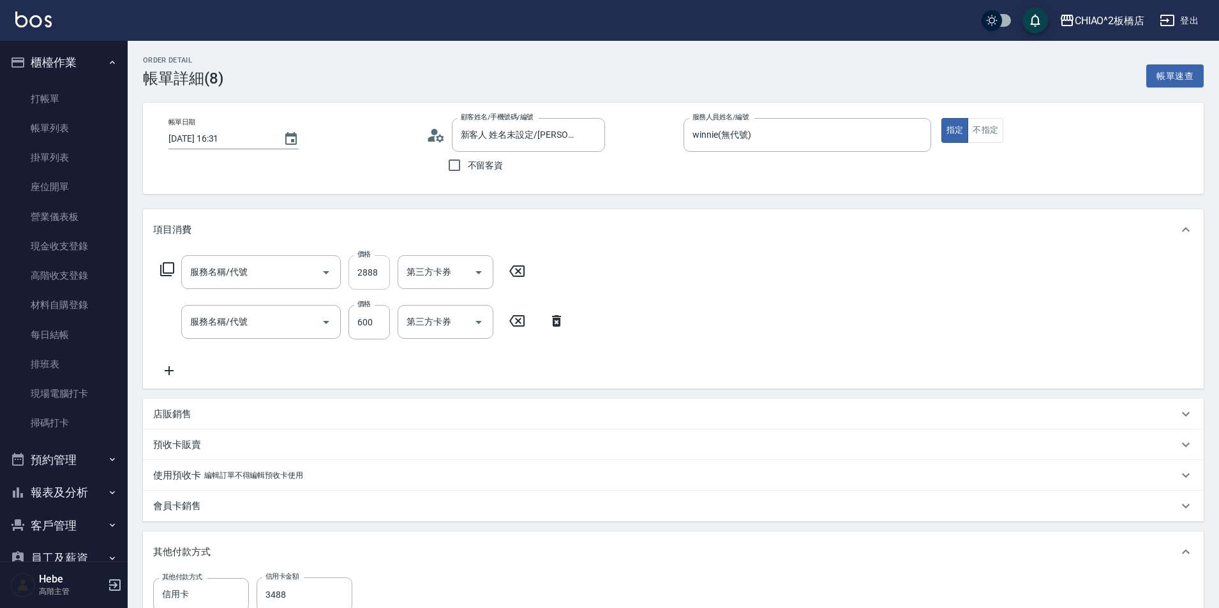
type input "新客人 姓名未設定/[PERSON_NAME]/null"
type input "黑曜光護髮(96706)"
type input "洗剪指定600(96678)"
click at [163, 375] on icon at bounding box center [169, 370] width 32 height 15
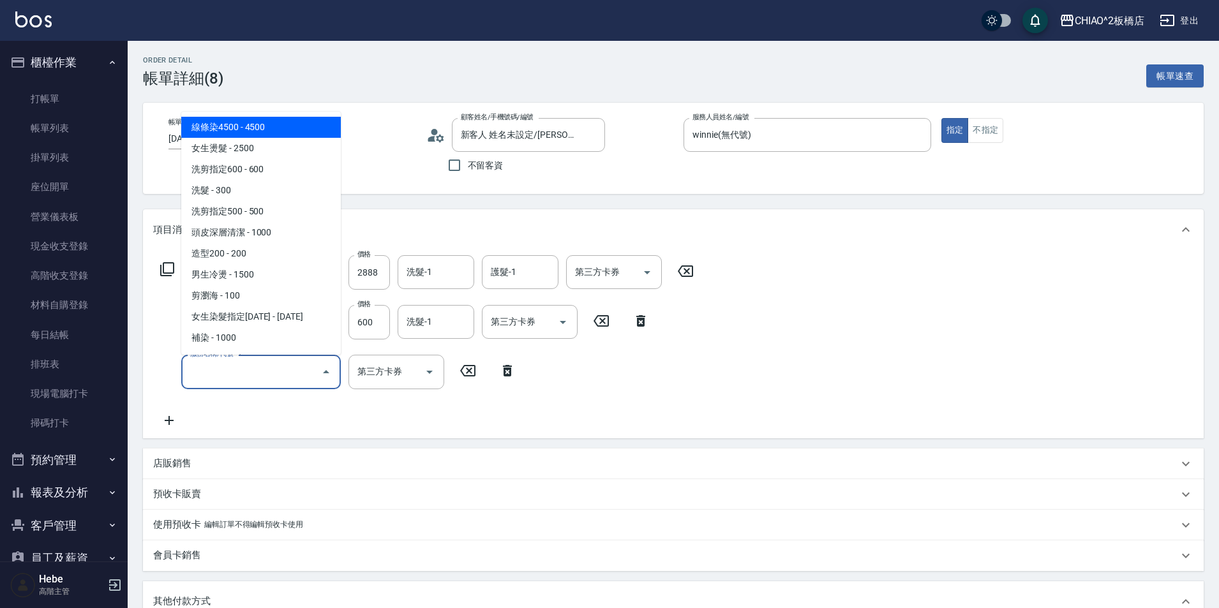
click at [207, 370] on input "服務名稱/代號" at bounding box center [251, 372] width 129 height 22
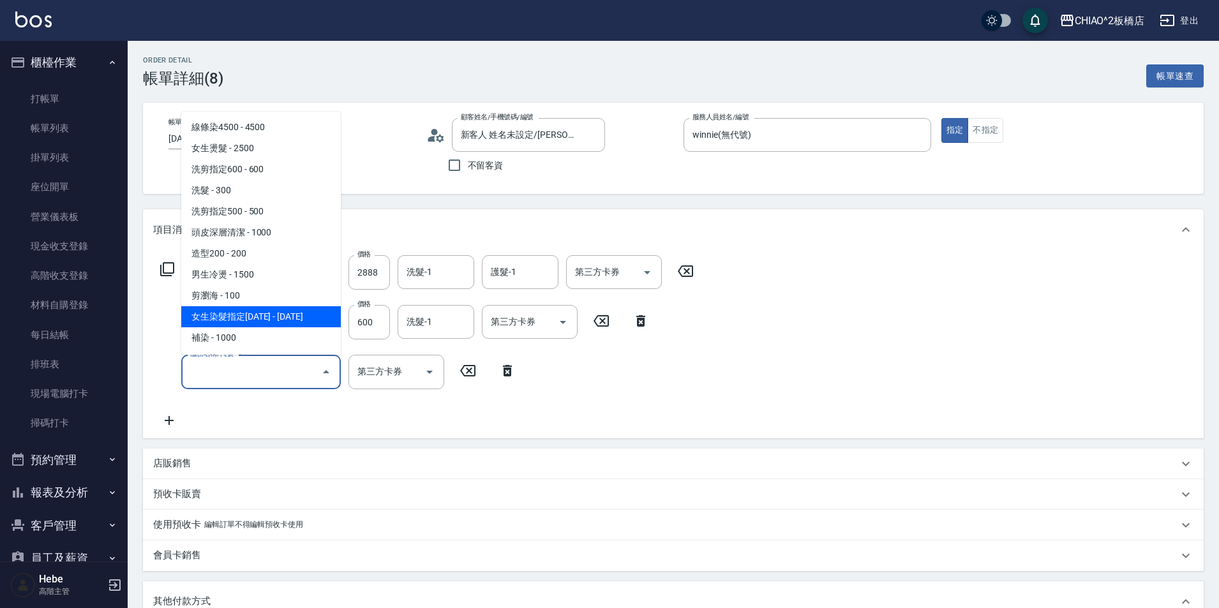
click at [280, 312] on span "女生染髮指定2000 - 2000" at bounding box center [261, 316] width 160 height 21
type input "女生染髮指定2000(96698)"
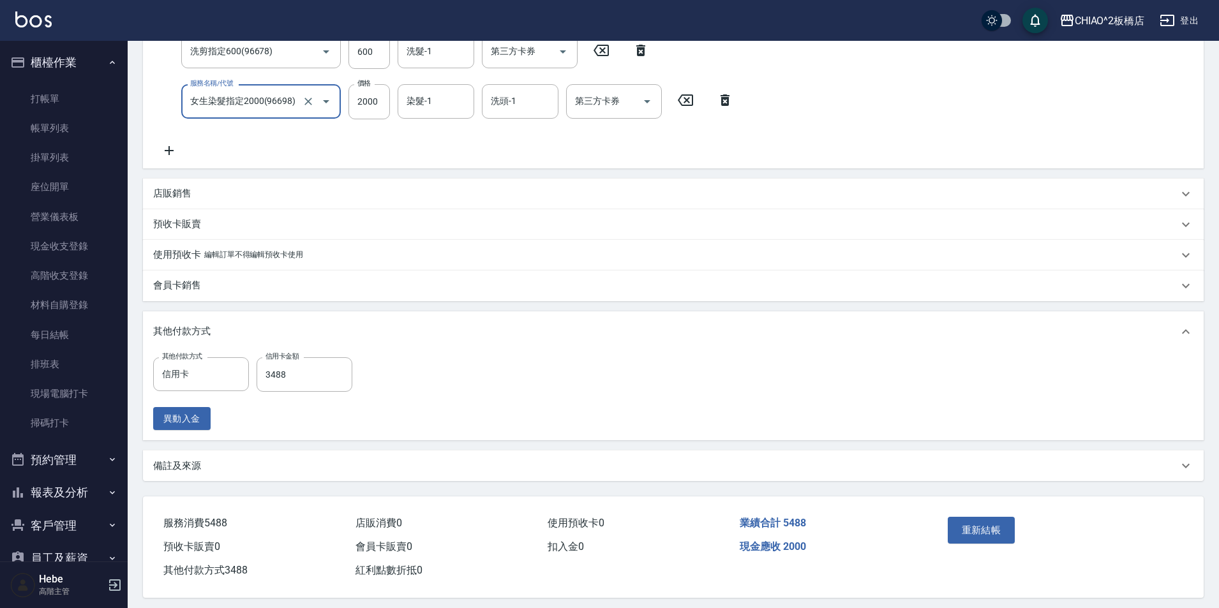
scroll to position [282, 0]
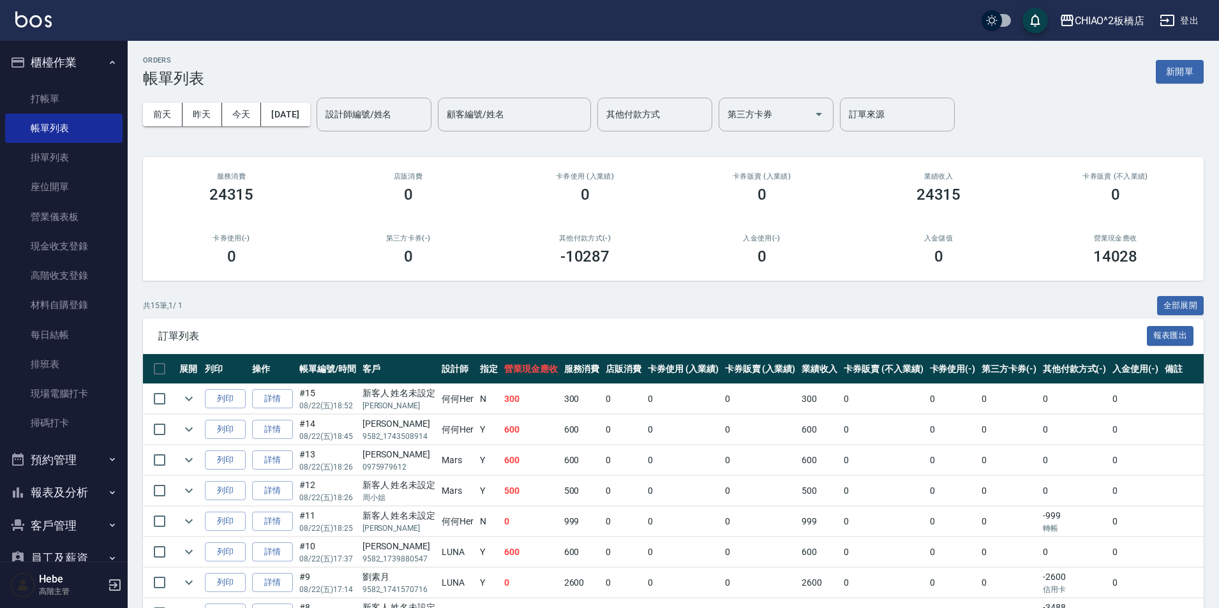
click at [1177, 75] on button "新開單" at bounding box center [1180, 72] width 48 height 24
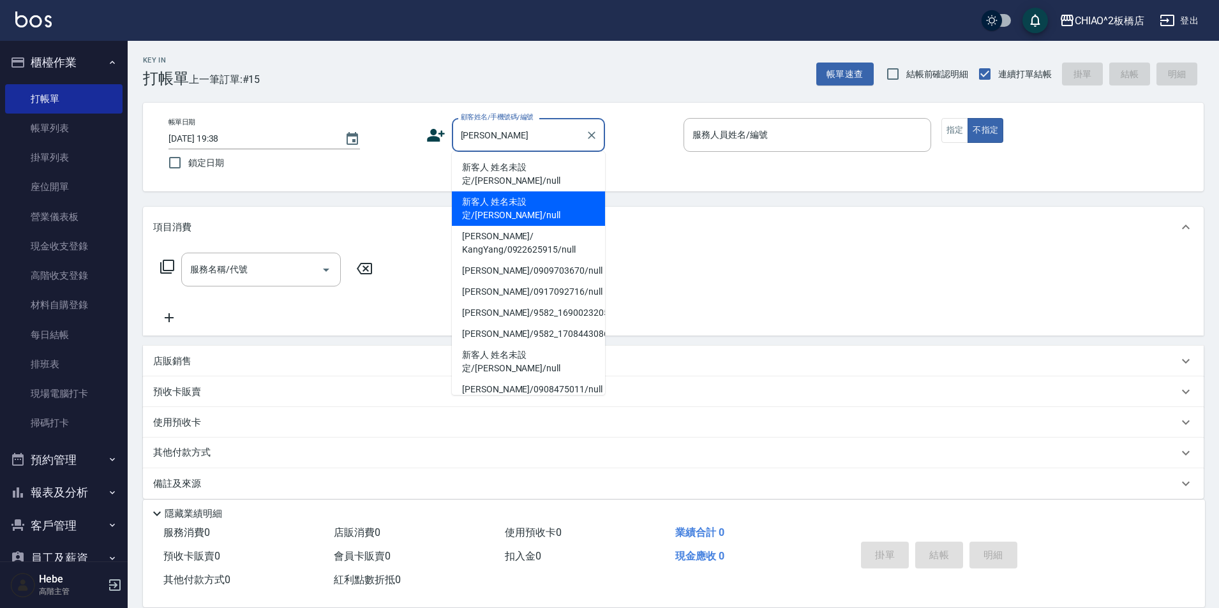
click at [513, 195] on li "新客人 姓名未設定/[PERSON_NAME]/null" at bounding box center [528, 209] width 153 height 34
type input "新客人 姓名未設定/[PERSON_NAME]/null"
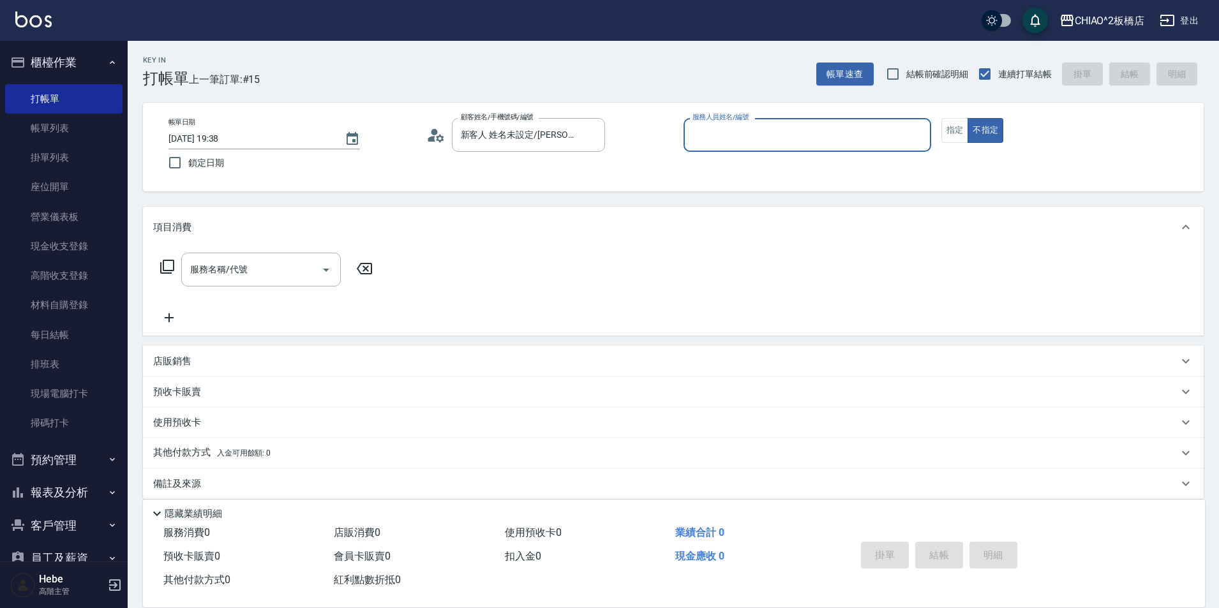
click at [702, 140] on input "服務人員姓名/編號" at bounding box center [807, 135] width 236 height 22
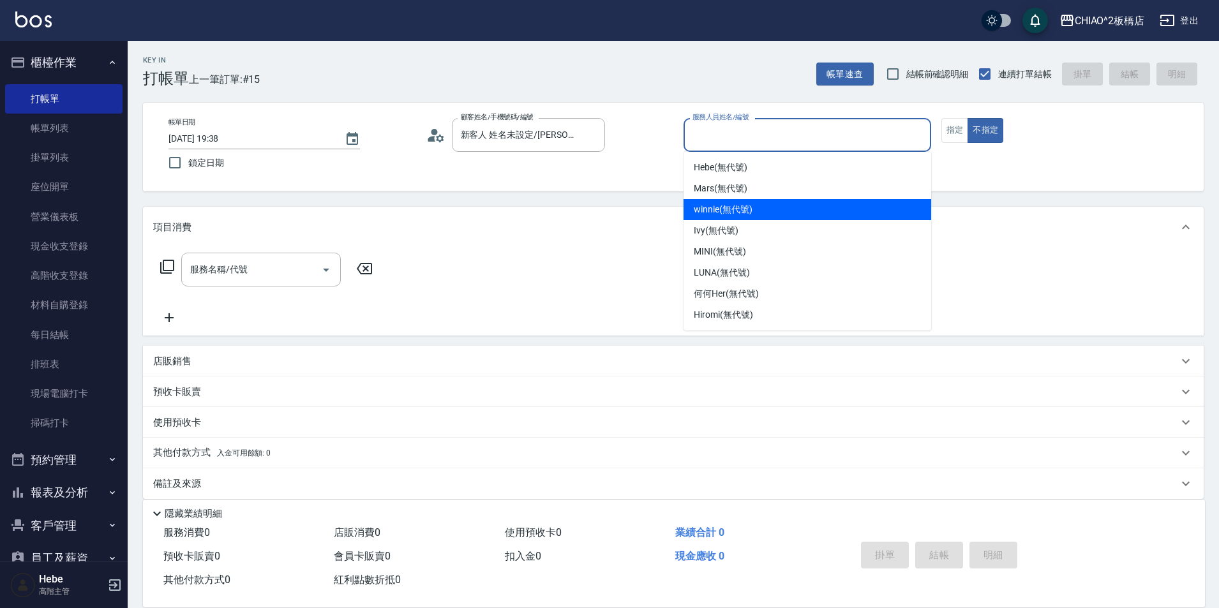
click at [762, 213] on div "winnie (無代號)" at bounding box center [808, 209] width 248 height 21
type input "winnie(無代號)"
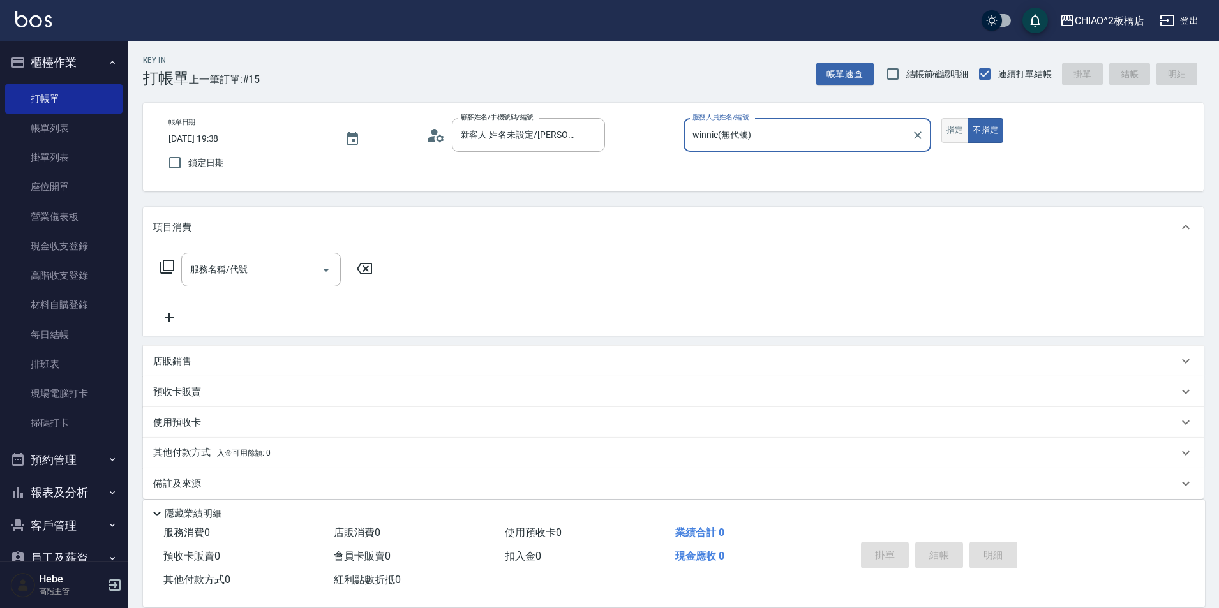
click at [947, 139] on button "指定" at bounding box center [955, 130] width 27 height 25
click at [260, 276] on input "服務名稱/代號" at bounding box center [251, 270] width 129 height 22
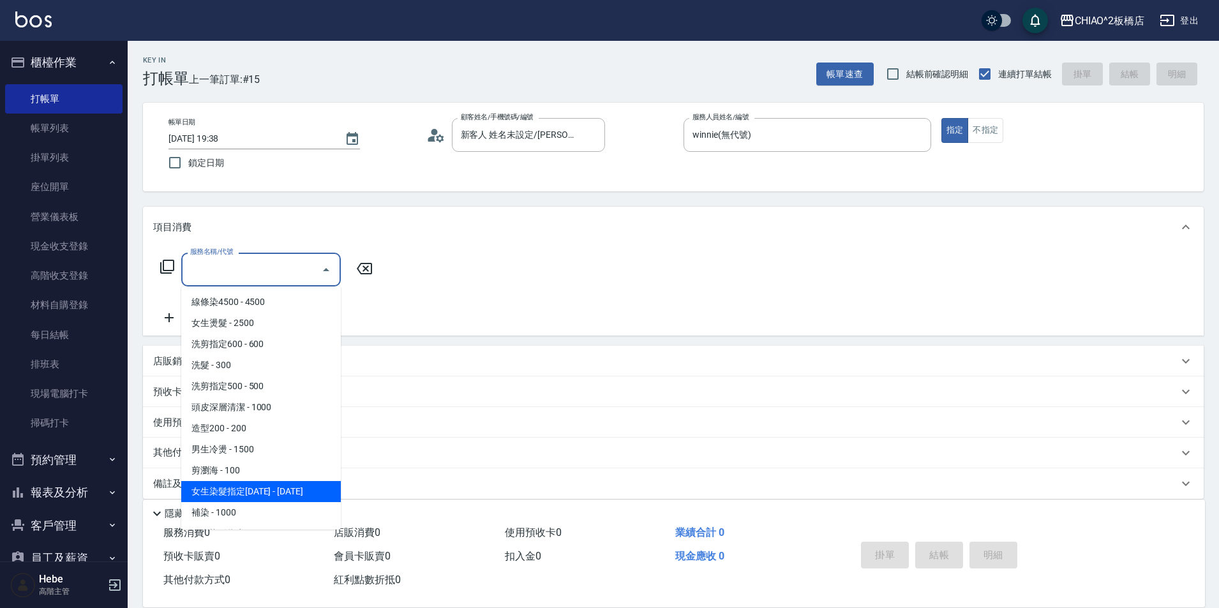
click at [255, 492] on span "女生染髮指定2000 - 2000" at bounding box center [261, 491] width 160 height 21
type input "女生染髮指定2000(96698)"
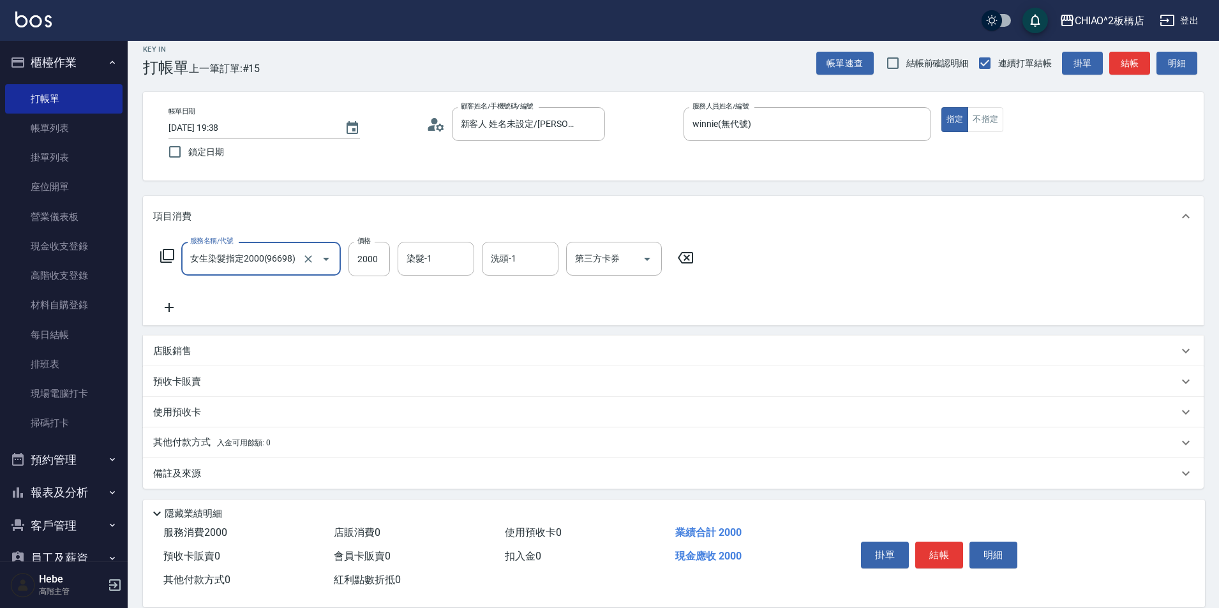
scroll to position [14, 0]
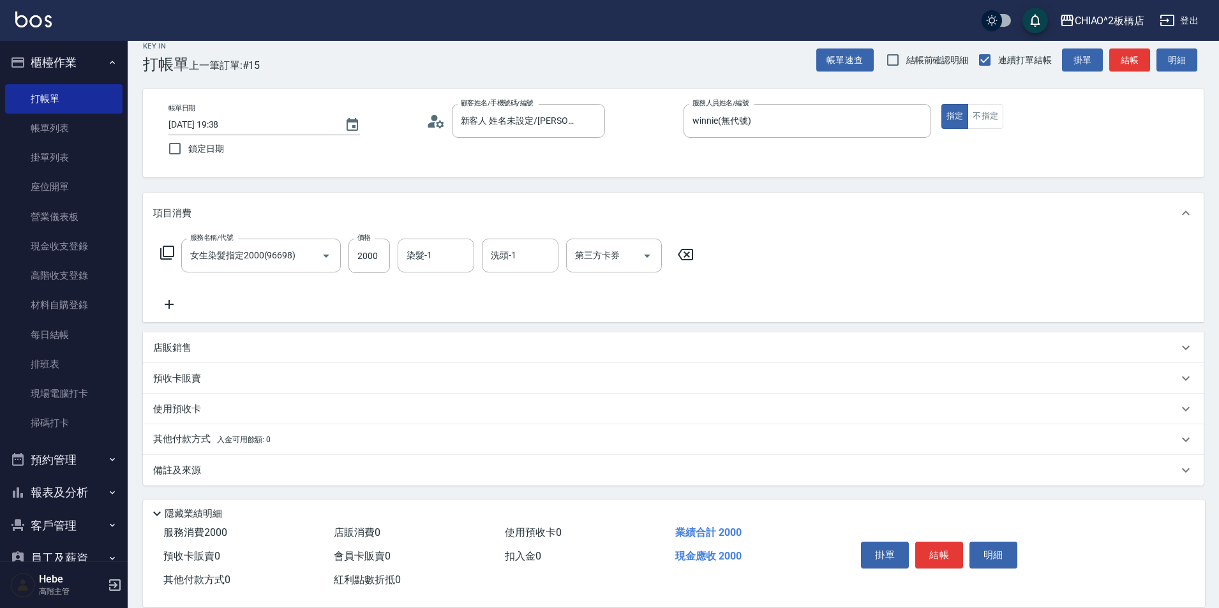
click at [190, 430] on div "其他付款方式 入金可用餘額: 0" at bounding box center [673, 440] width 1061 height 31
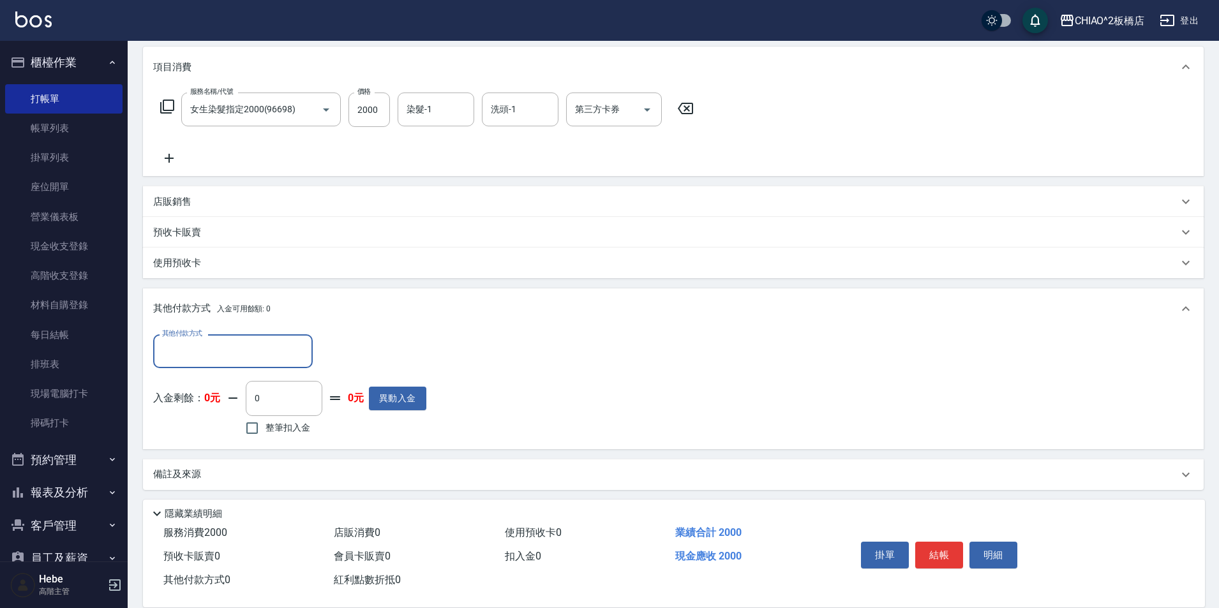
scroll to position [163, 0]
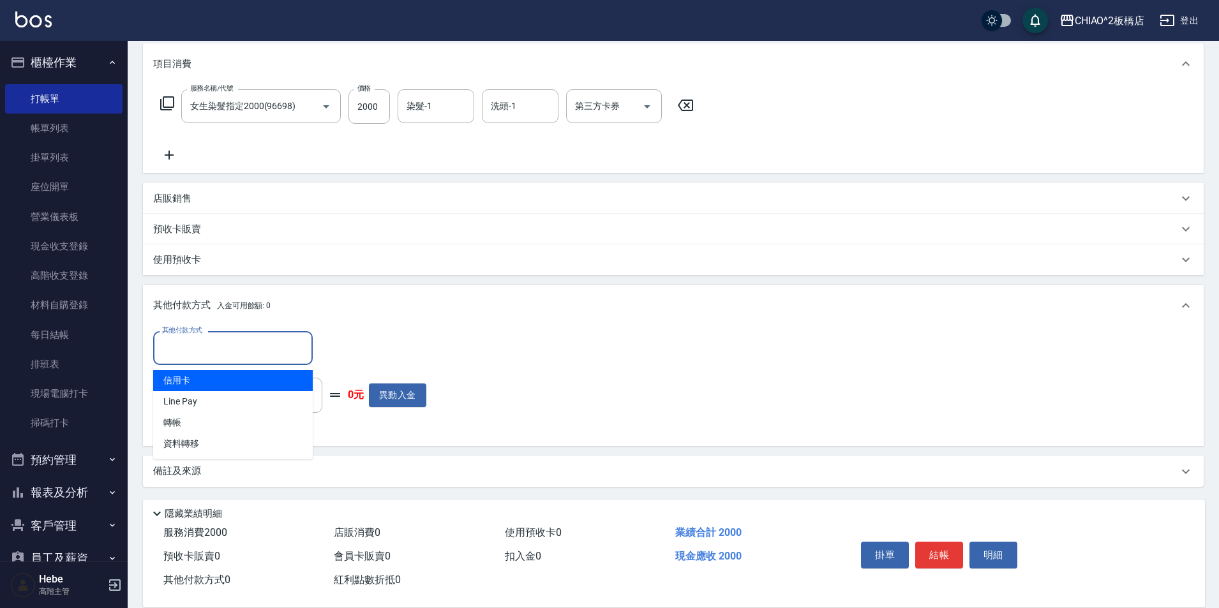
click at [193, 358] on input "其他付款方式" at bounding box center [233, 348] width 148 height 22
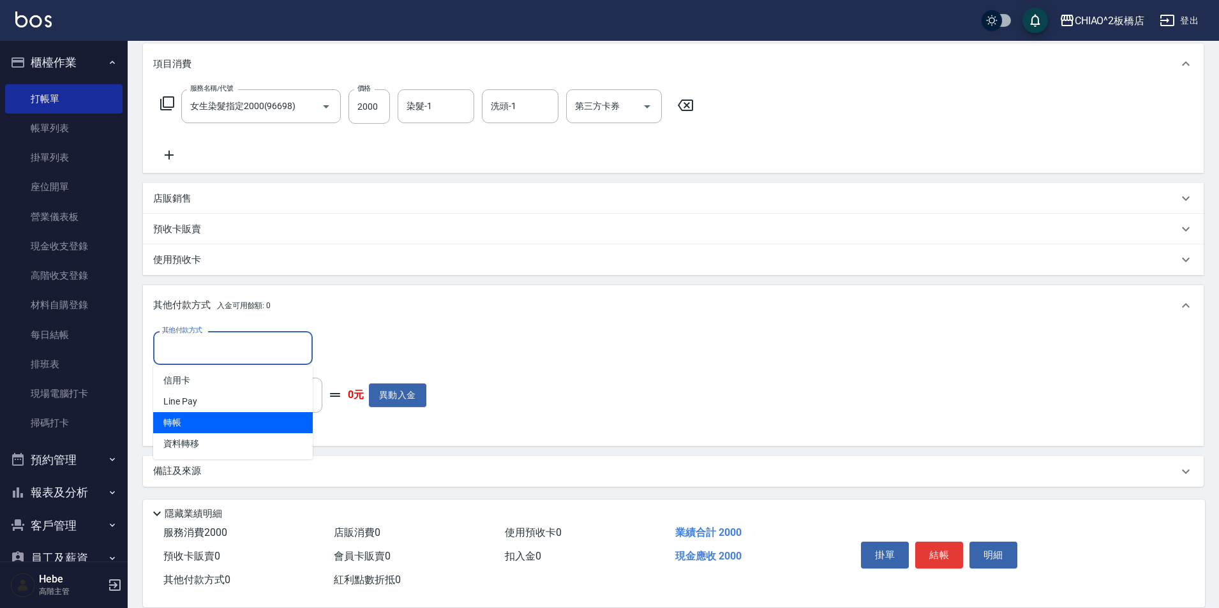
click at [192, 425] on span "轉帳" at bounding box center [233, 422] width 160 height 21
type input "轉帳"
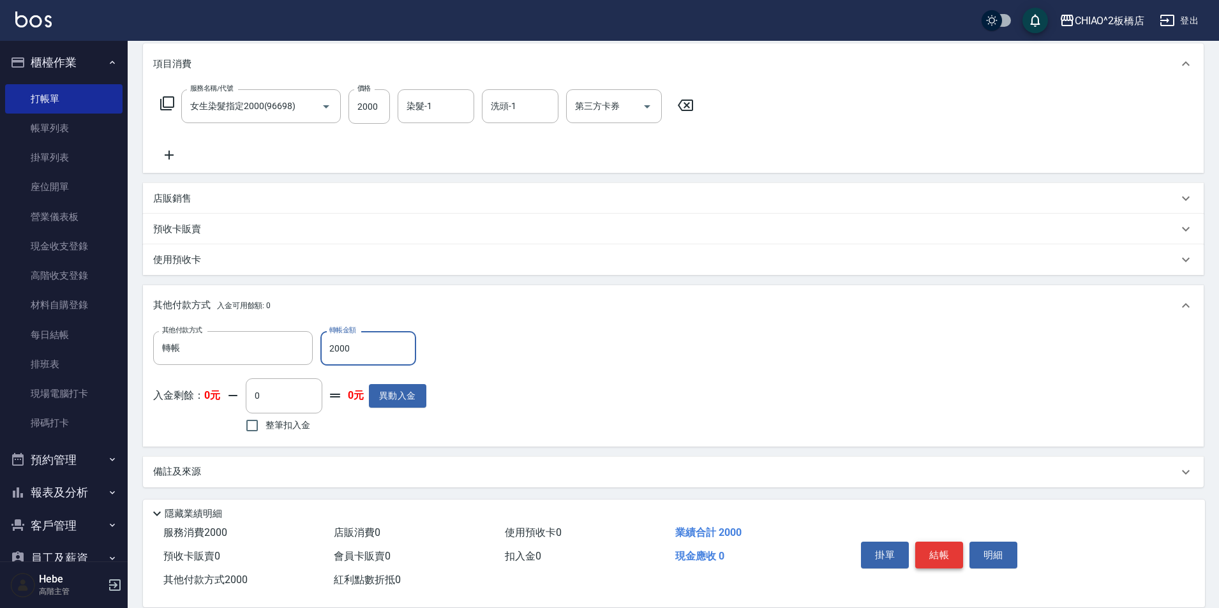
type input "2000"
click at [936, 546] on button "結帳" at bounding box center [939, 555] width 48 height 27
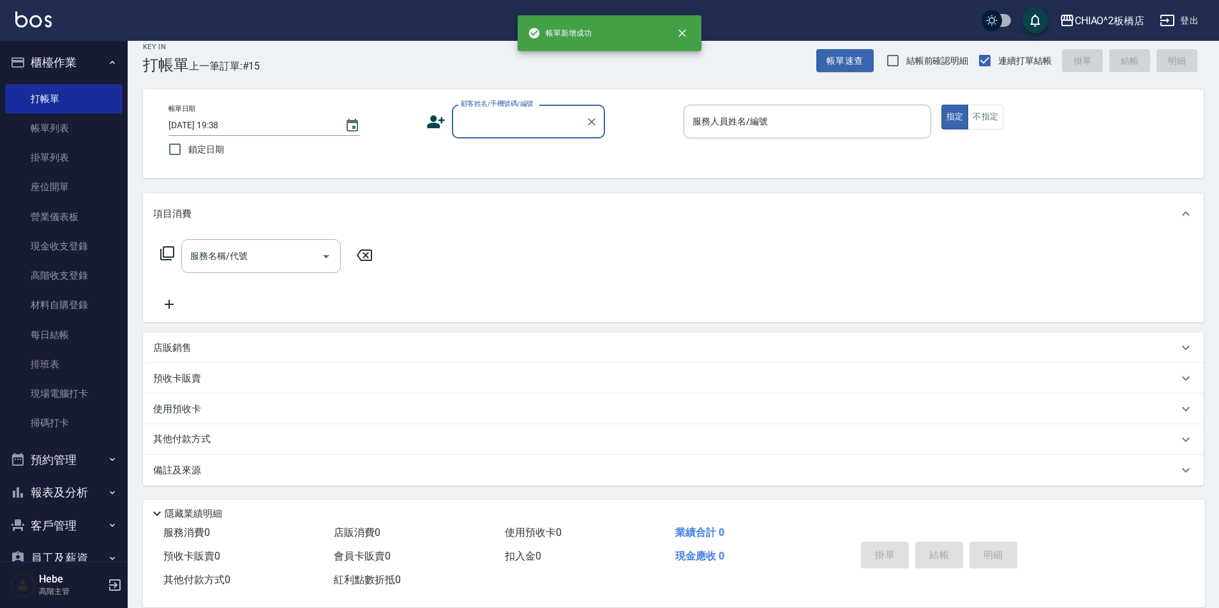
scroll to position [0, 0]
